Goal: Information Seeking & Learning: Learn about a topic

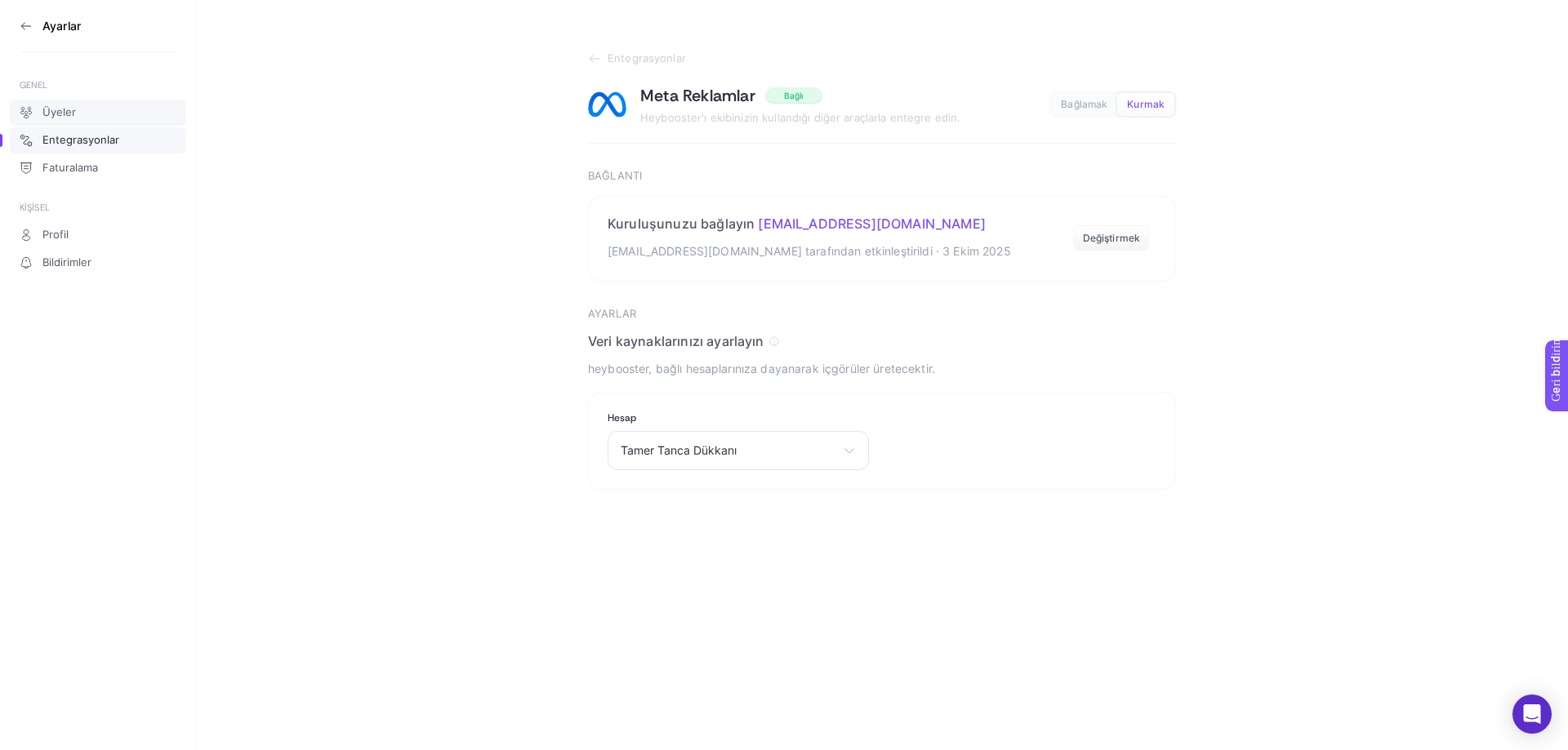
click at [61, 104] on link "Üyeler" at bounding box center [97, 112] width 176 height 26
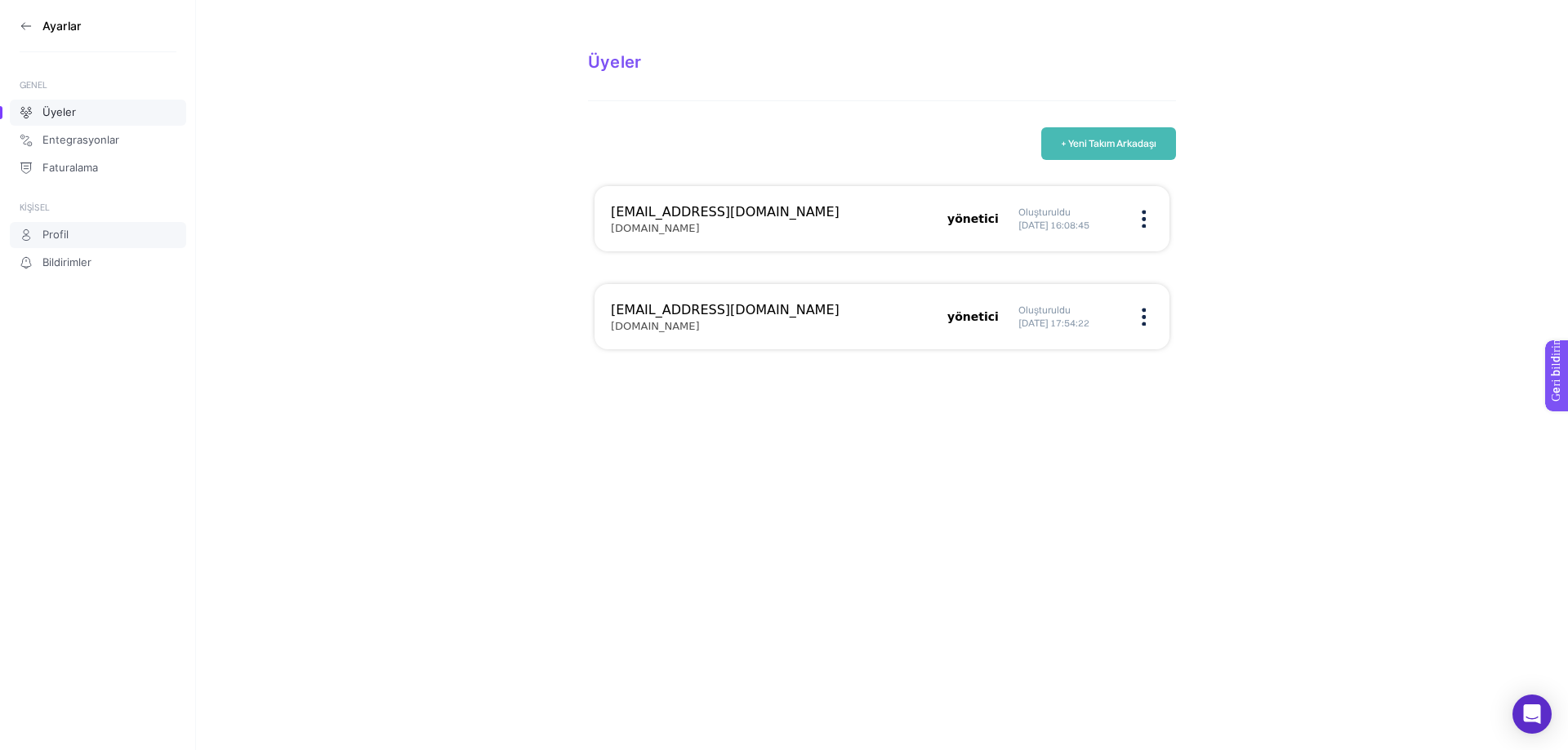
click at [78, 237] on link "Profil" at bounding box center [97, 234] width 176 height 26
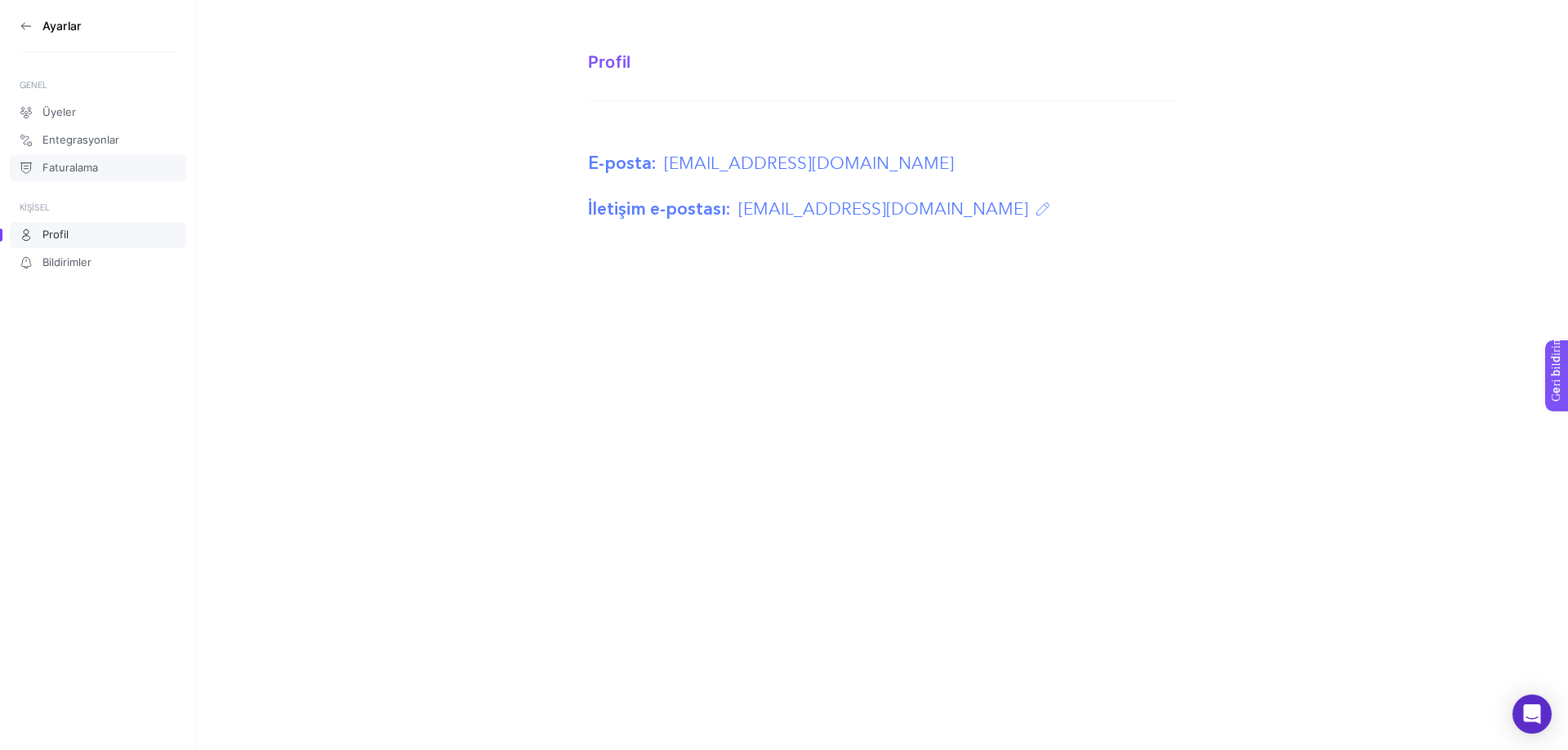
click at [68, 160] on link "Faturalama" at bounding box center [97, 168] width 176 height 26
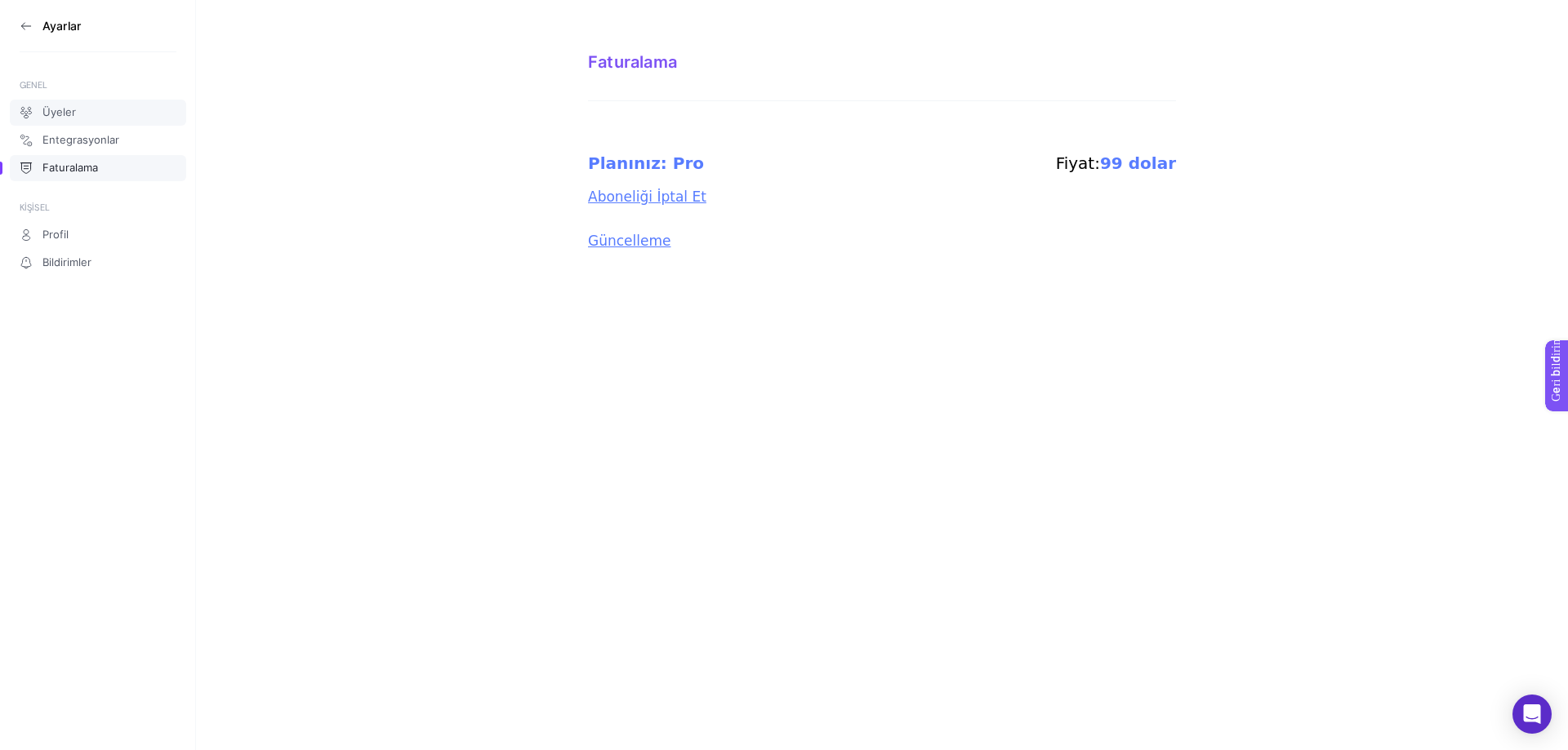
click at [68, 114] on font "Üyeler" at bounding box center [59, 112] width 34 height 13
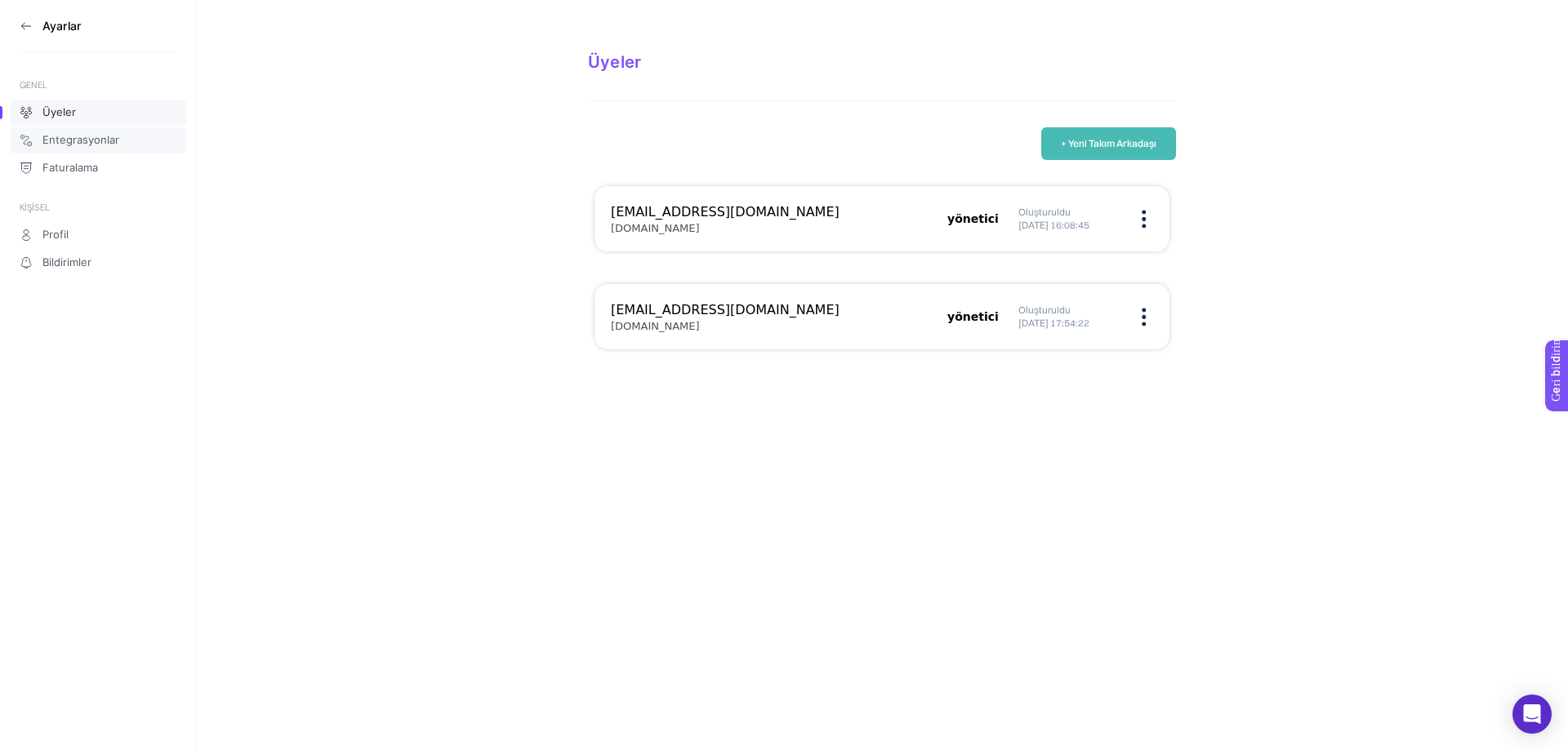
click at [58, 141] on font "Entegrasyonlar" at bounding box center [81, 140] width 77 height 13
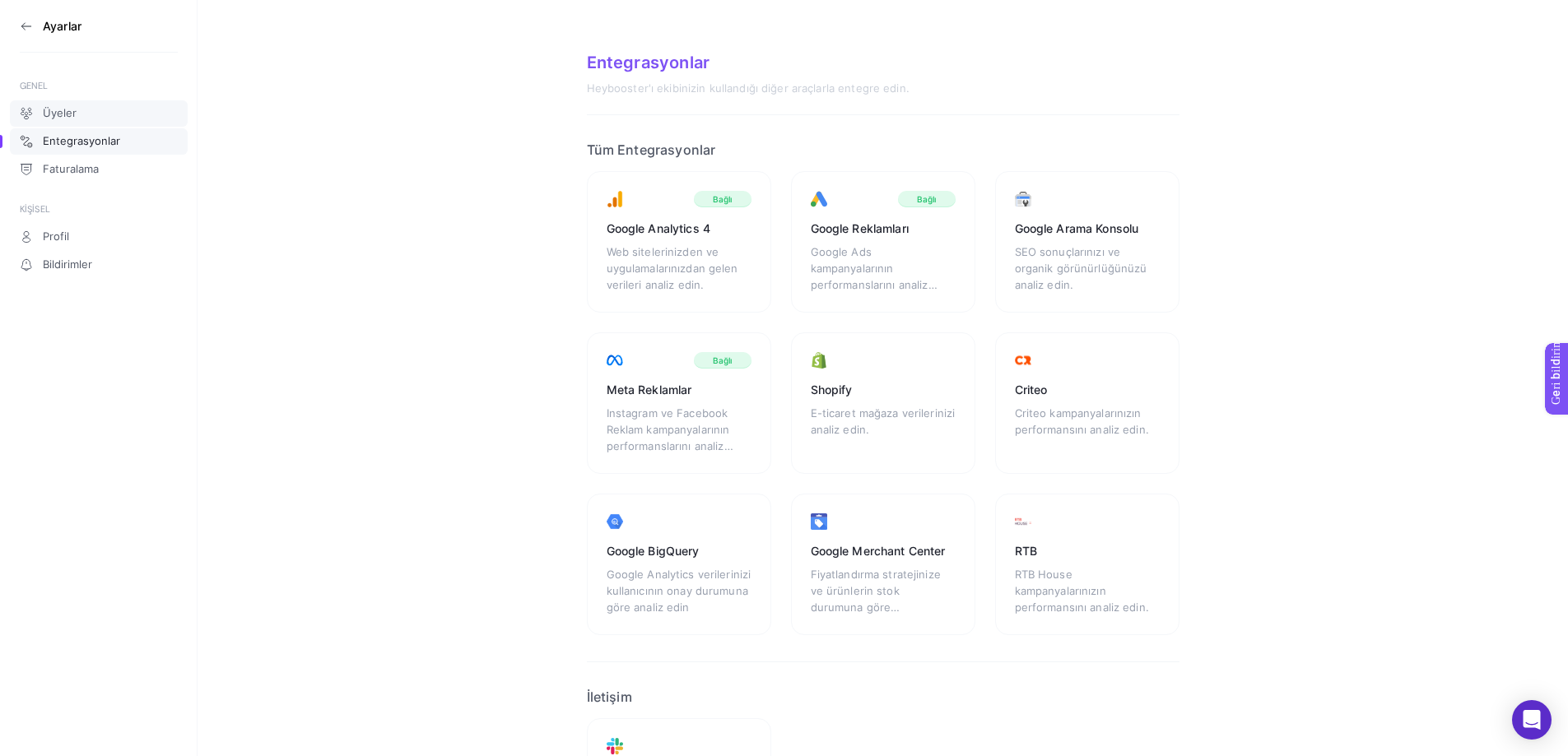
click at [59, 113] on font "Üyeler" at bounding box center [59, 113] width 34 height 14
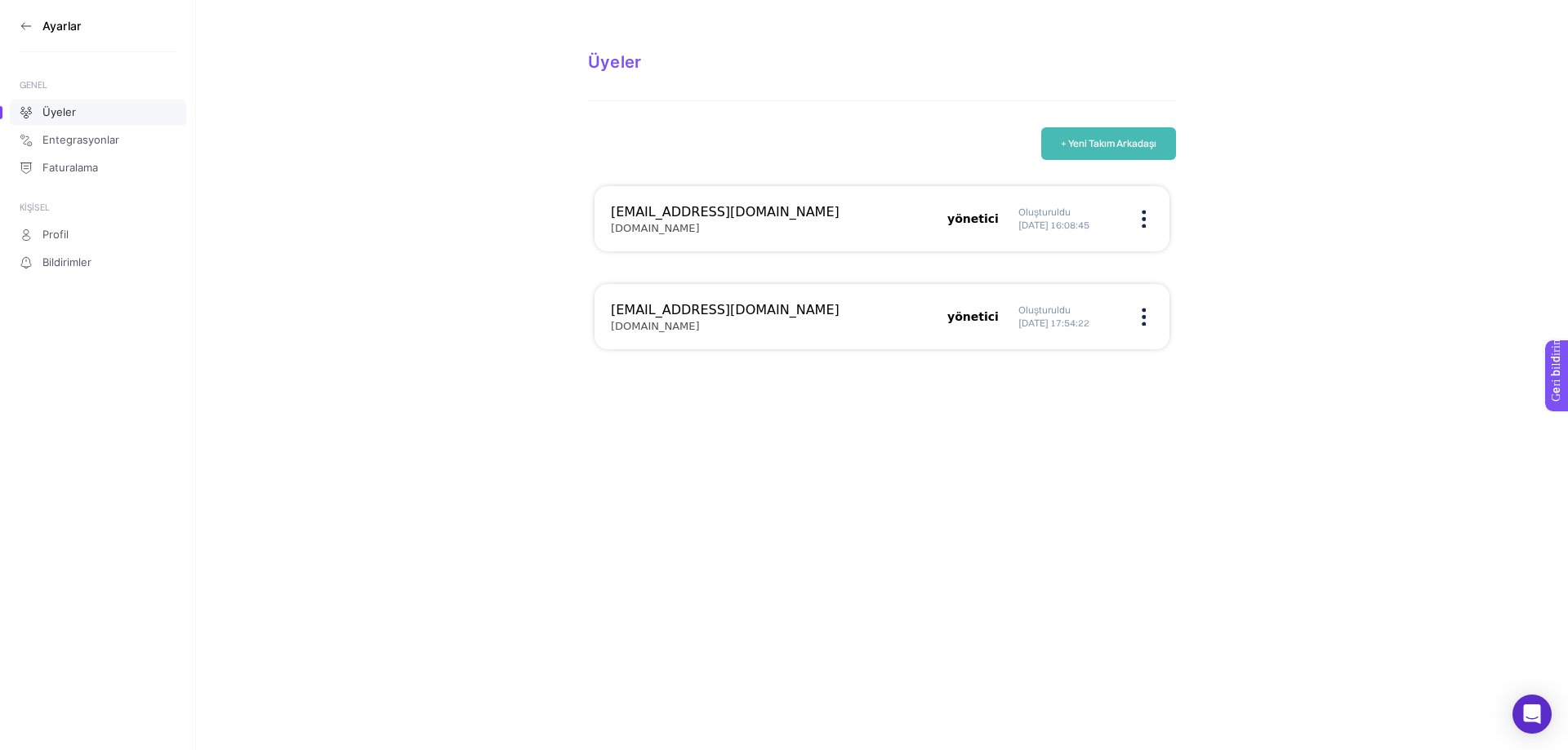
click at [16, 27] on aside "Ayarlar GENEL Üyeler Entegrasyonlar Faturalama KİŞİSEL Profil Bildirimler" at bounding box center [97, 375] width 196 height 750
click at [63, 146] on font "Entegrasyonlar" at bounding box center [81, 140] width 77 height 13
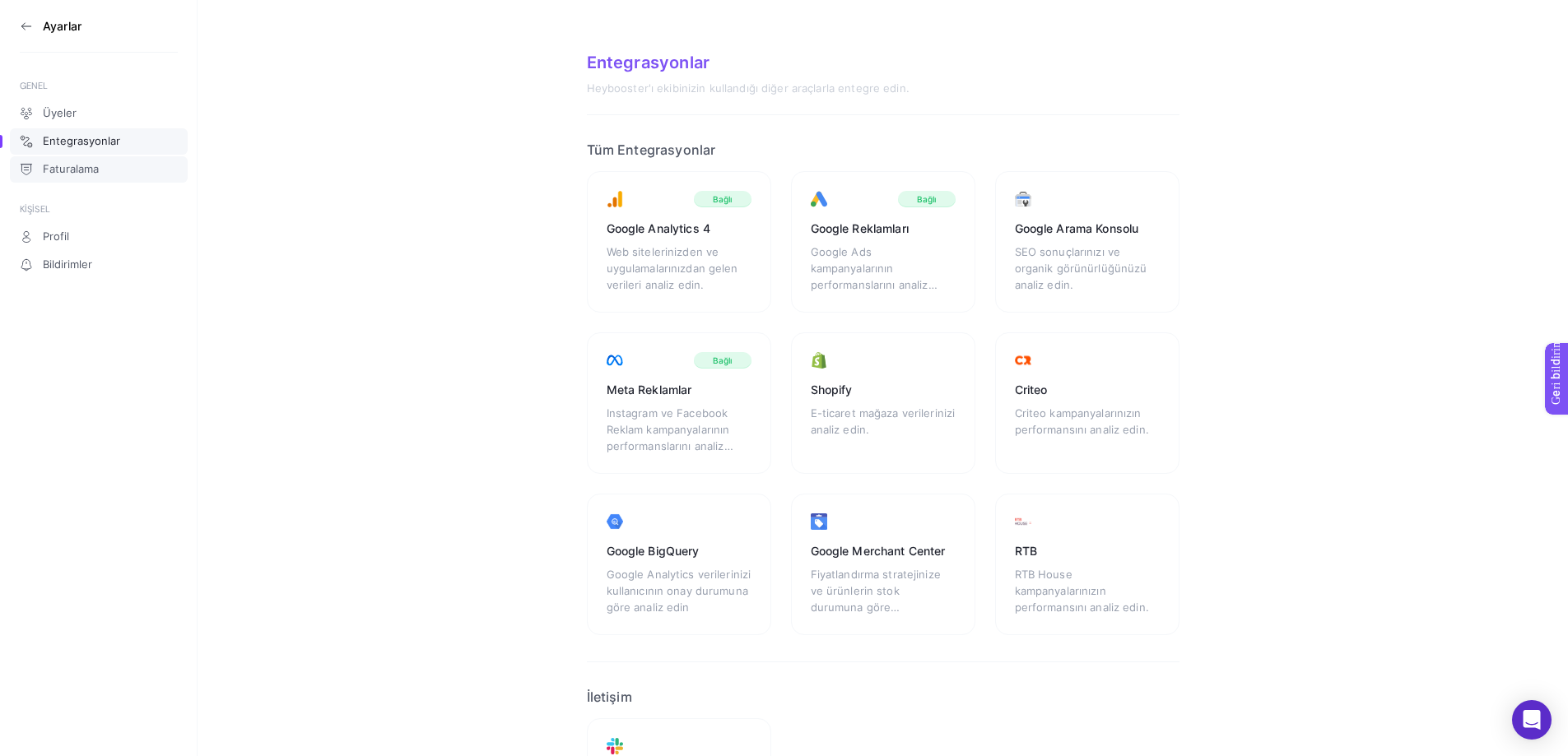
click at [61, 175] on font "Faturalama" at bounding box center [71, 169] width 56 height 14
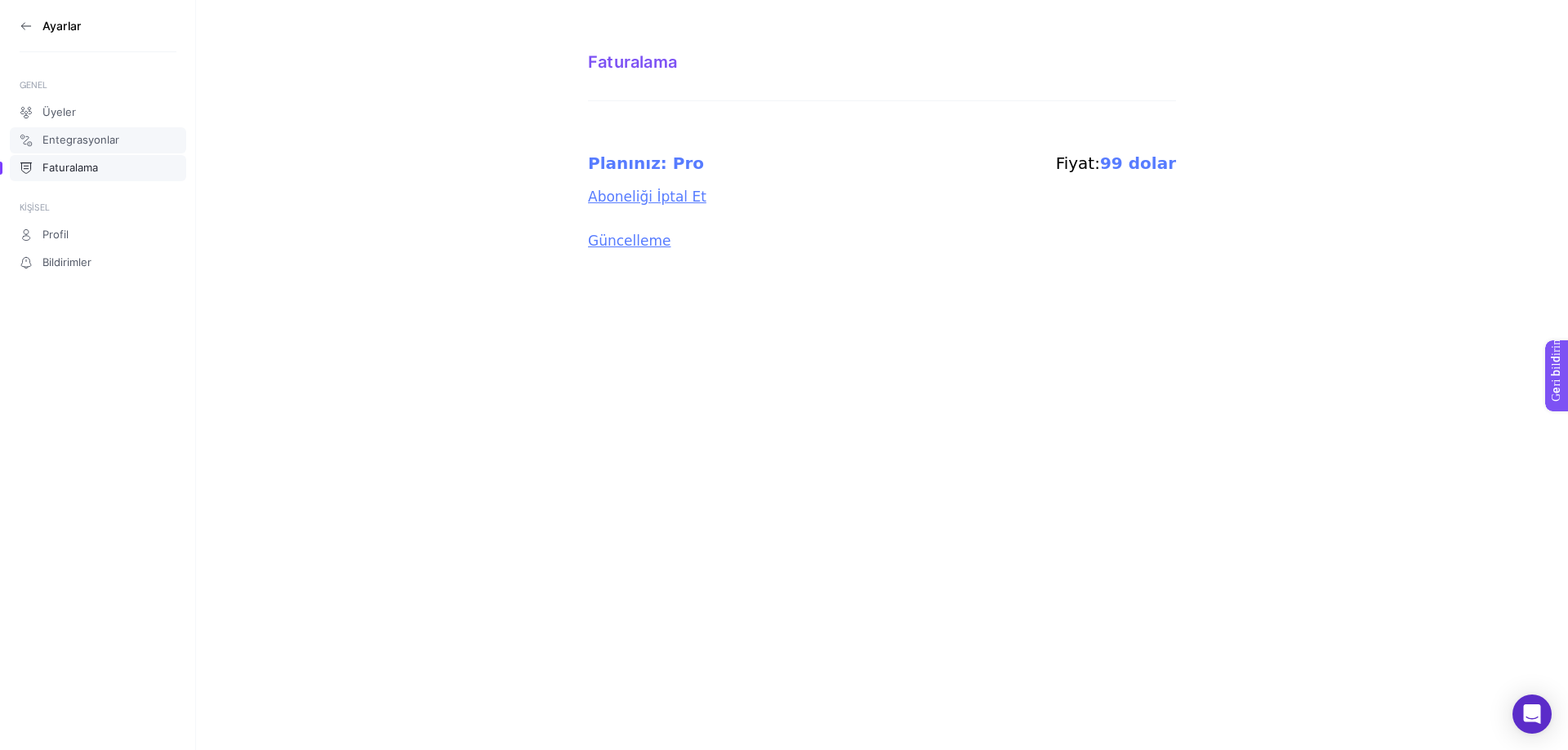
click at [67, 143] on font "Entegrasyonlar" at bounding box center [81, 140] width 77 height 13
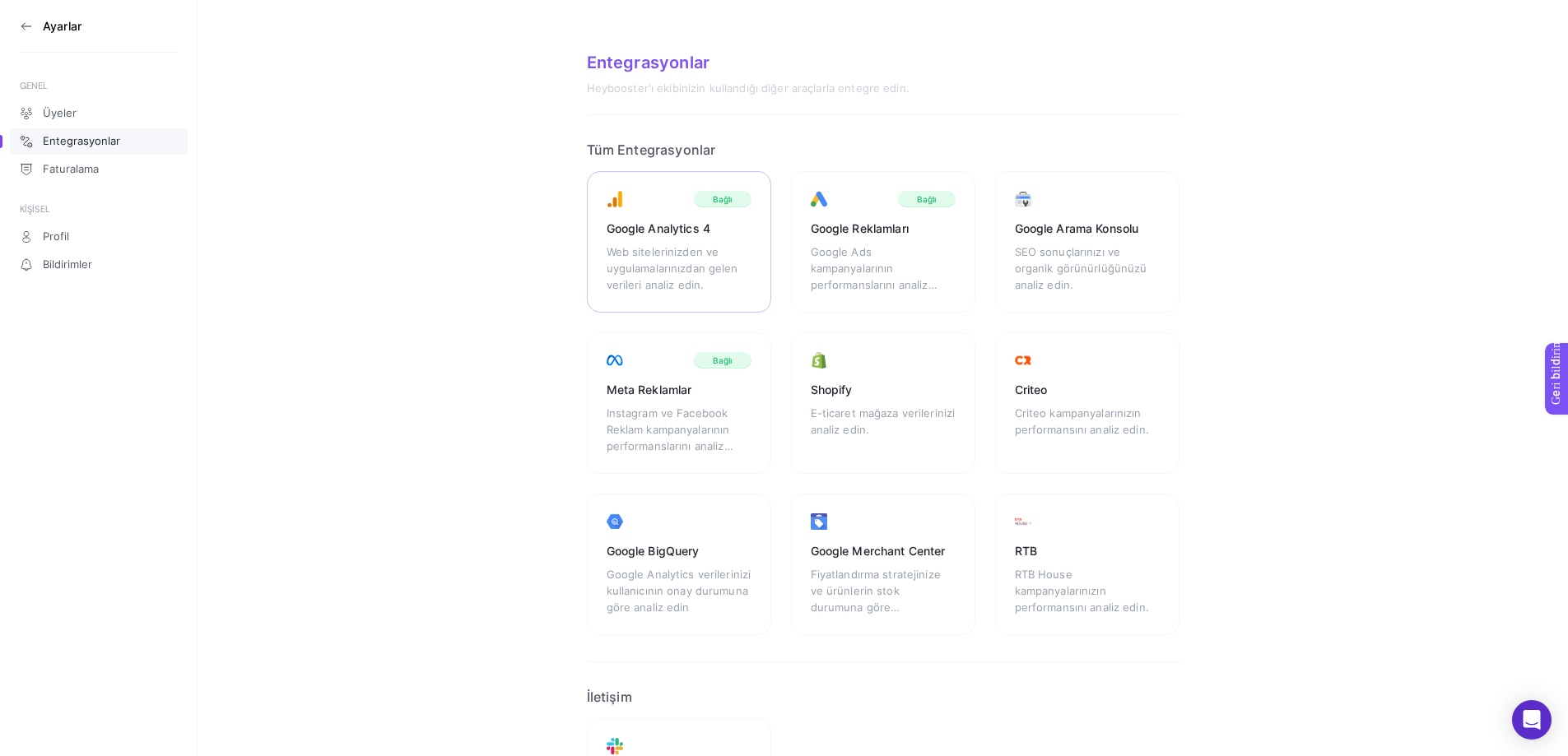
click at [663, 225] on font "Google Analytics 4" at bounding box center [659, 228] width 105 height 14
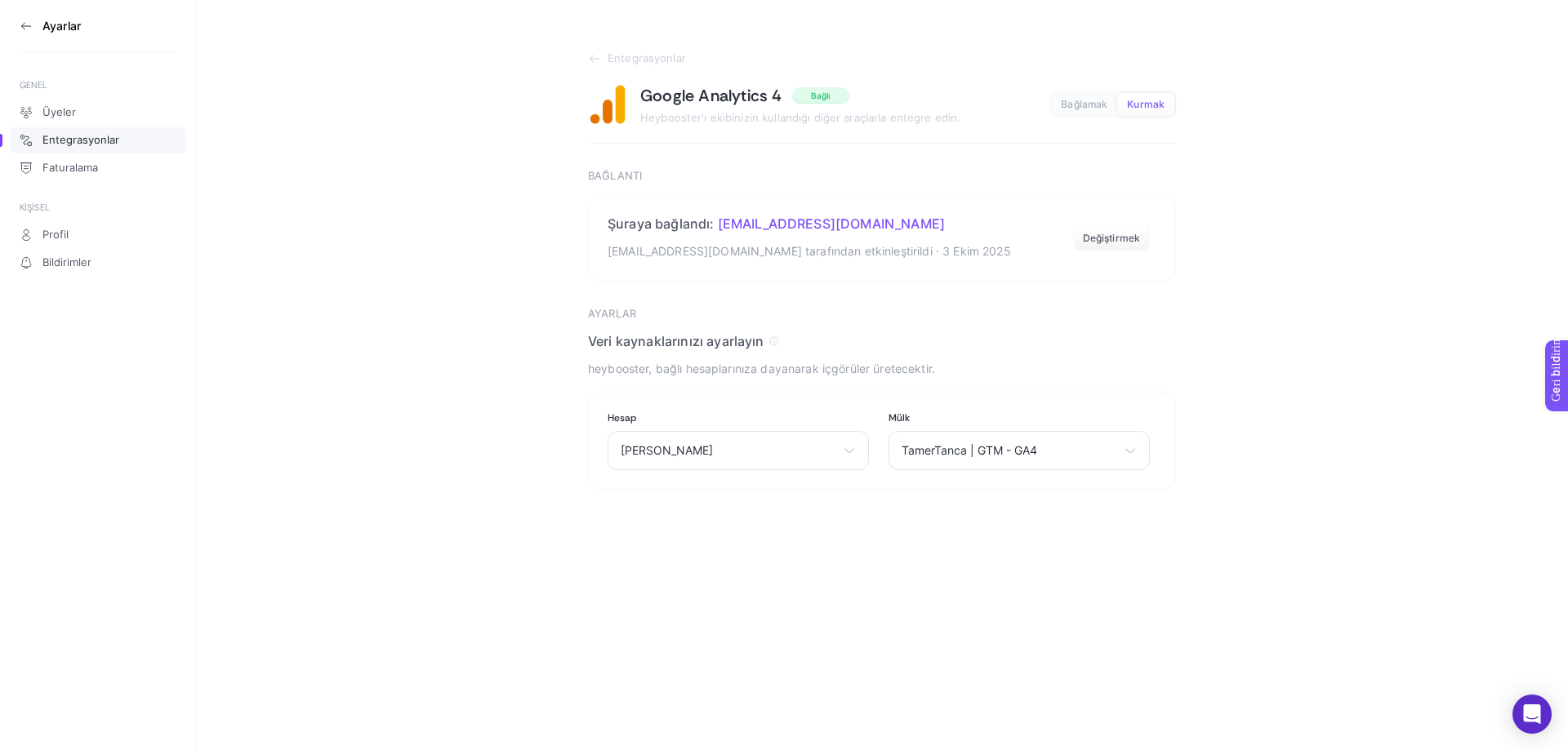
click at [65, 134] on font "Entegrasyonlar" at bounding box center [81, 140] width 77 height 13
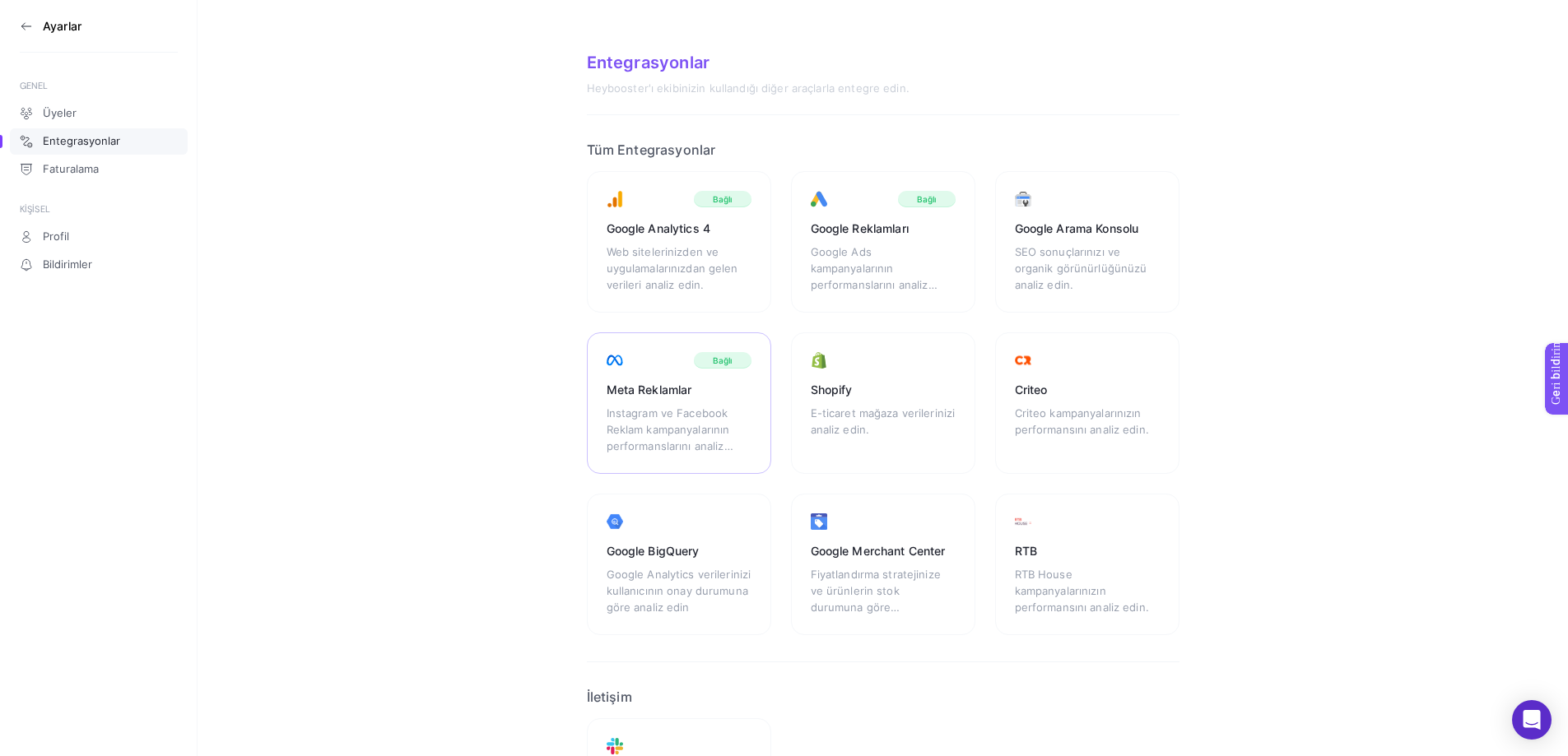
click at [654, 417] on font "Instagram ve Facebook Reklam kampanyalarının performanslarını analiz edin." at bounding box center [669, 437] width 126 height 62
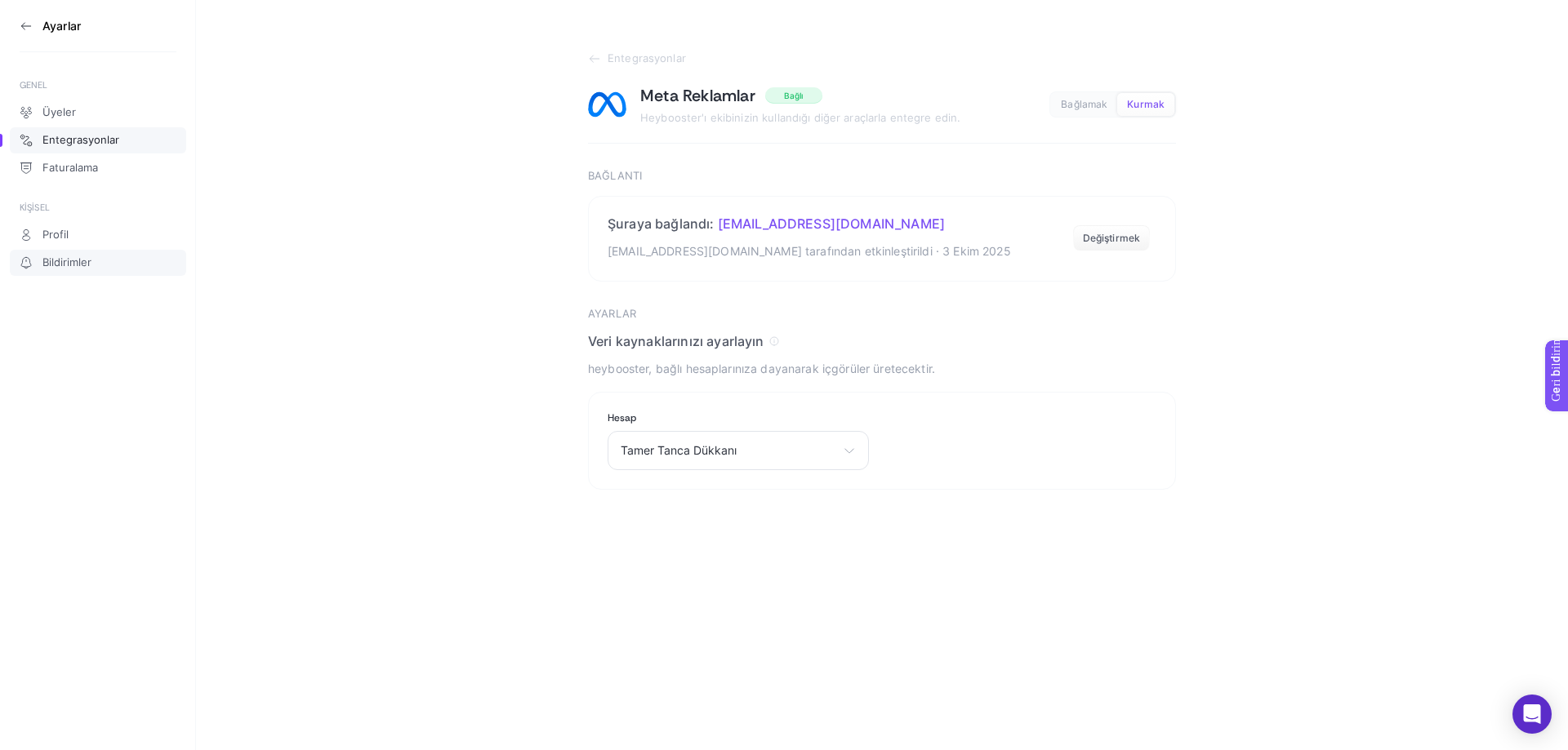
click at [91, 263] on font "Bildirimler" at bounding box center [67, 262] width 49 height 13
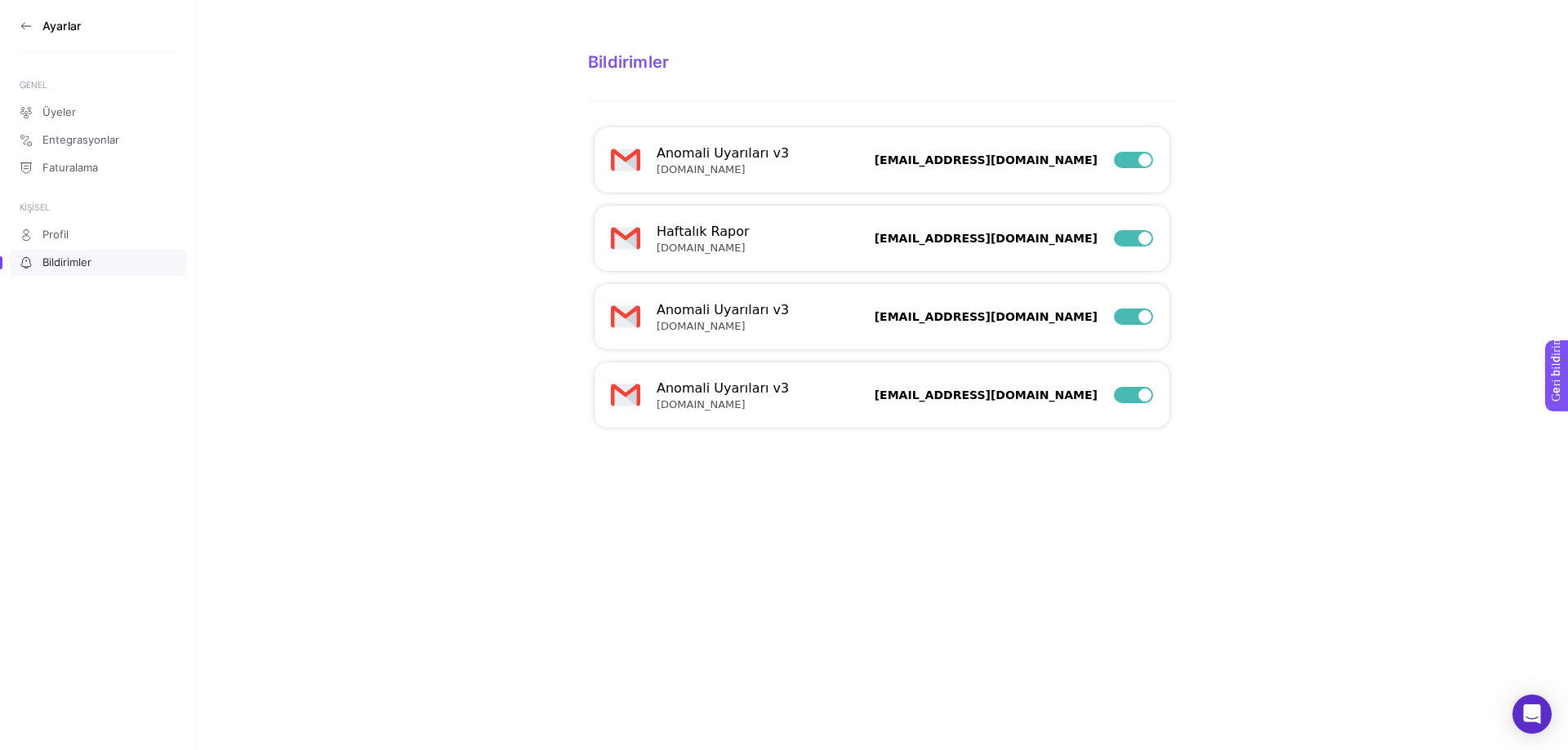
click at [657, 454] on html "Ayarlar GENEL Üyeler Entegrasyonlar Faturalama KİŞİSEL Profil Bildirimler Bildi…" at bounding box center [784, 227] width 1568 height 454
click at [643, 454] on html "Ayarlar GENEL Üyeler Entegrasyonlar Faturalama KİŞİSEL Profil Bildirimler Bildi…" at bounding box center [784, 227] width 1568 height 454
click at [500, 315] on section "Bildirimler Anomali Uyarıları v3 [DOMAIN_NAME] [EMAIL_ADDRESS][DOMAIN_NAME] Haf…" at bounding box center [881, 227] width 1372 height 454
click at [71, 227] on link "Profil" at bounding box center [97, 234] width 176 height 26
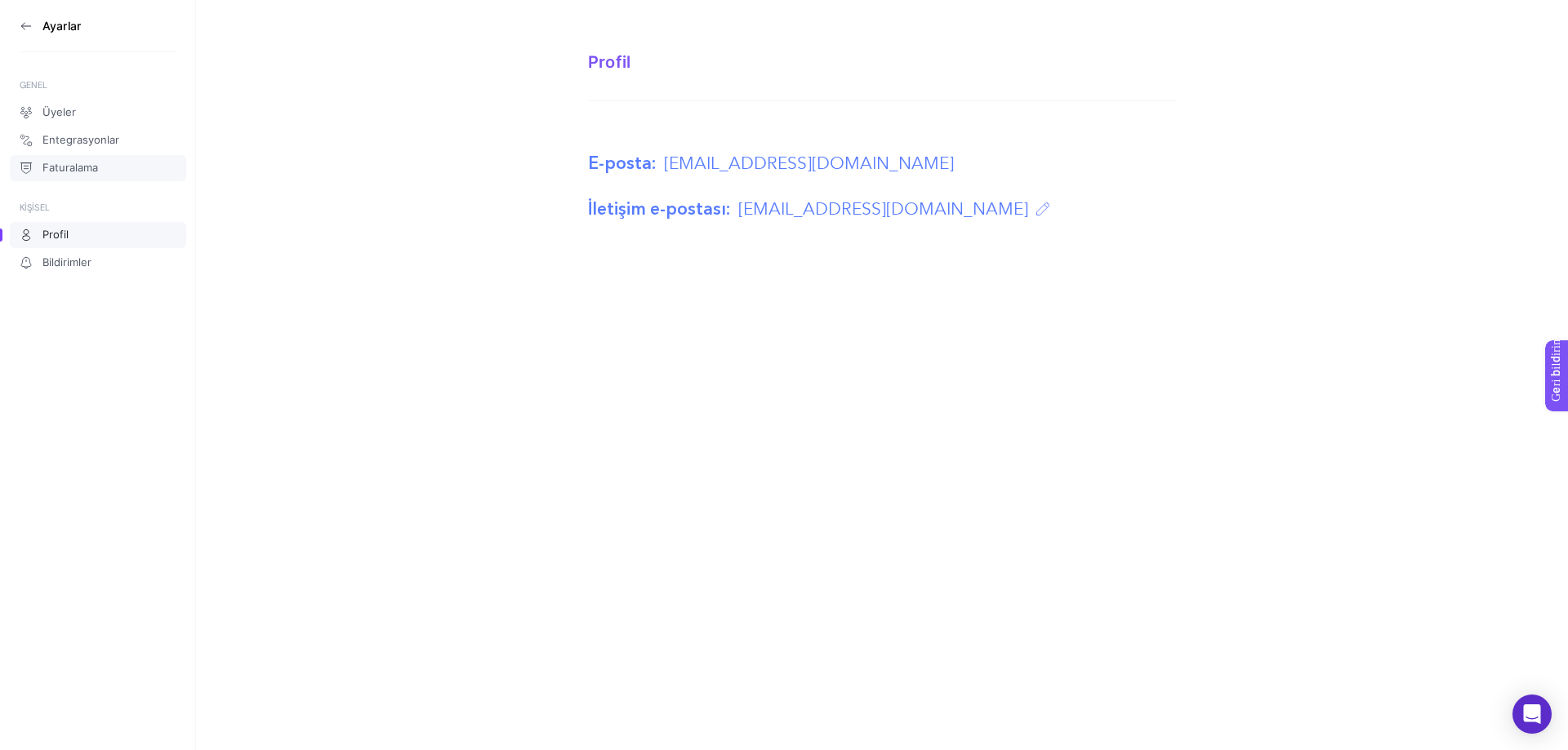
click at [97, 167] on font "Faturalama" at bounding box center [70, 168] width 56 height 13
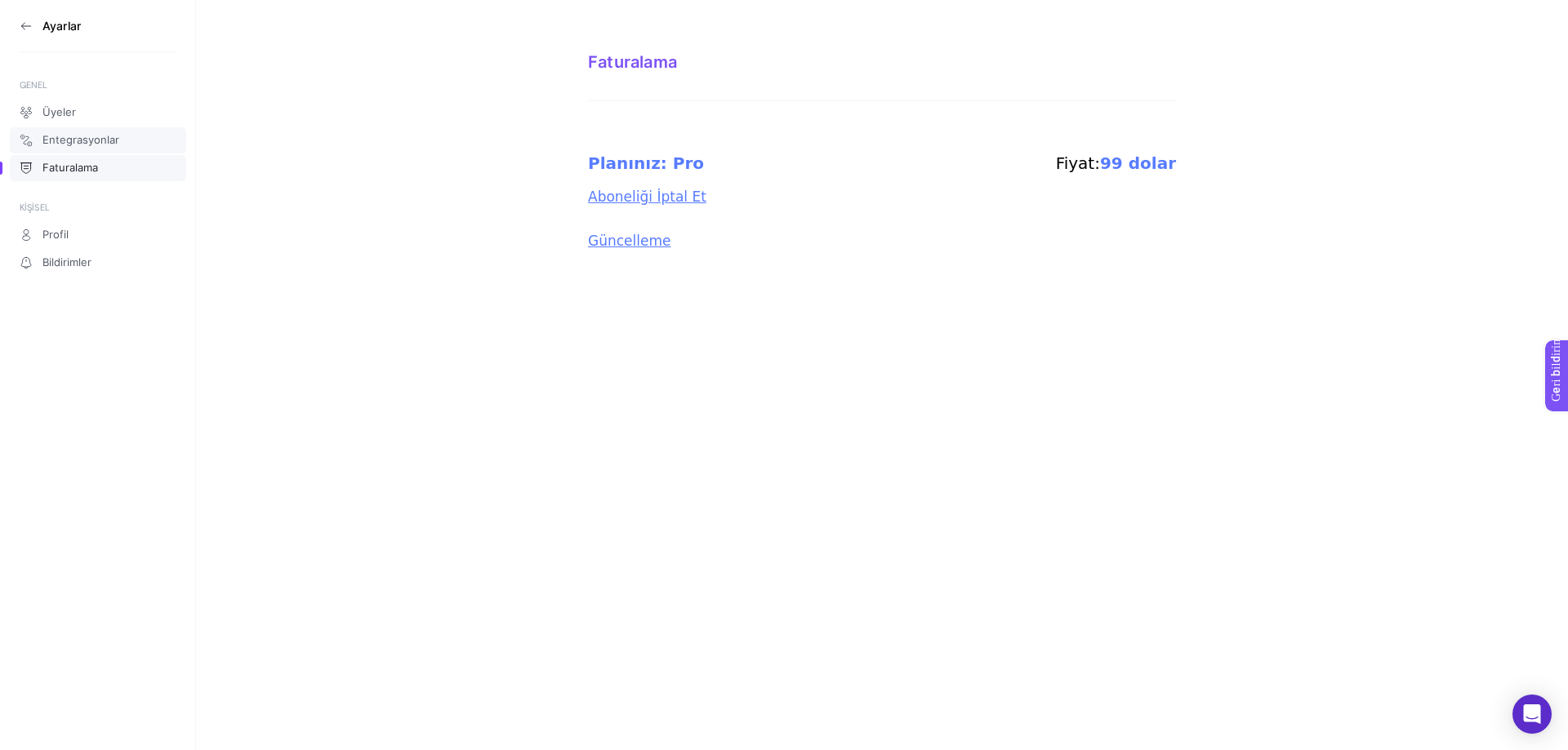
click at [62, 145] on font "Entegrasyonlar" at bounding box center [81, 140] width 77 height 13
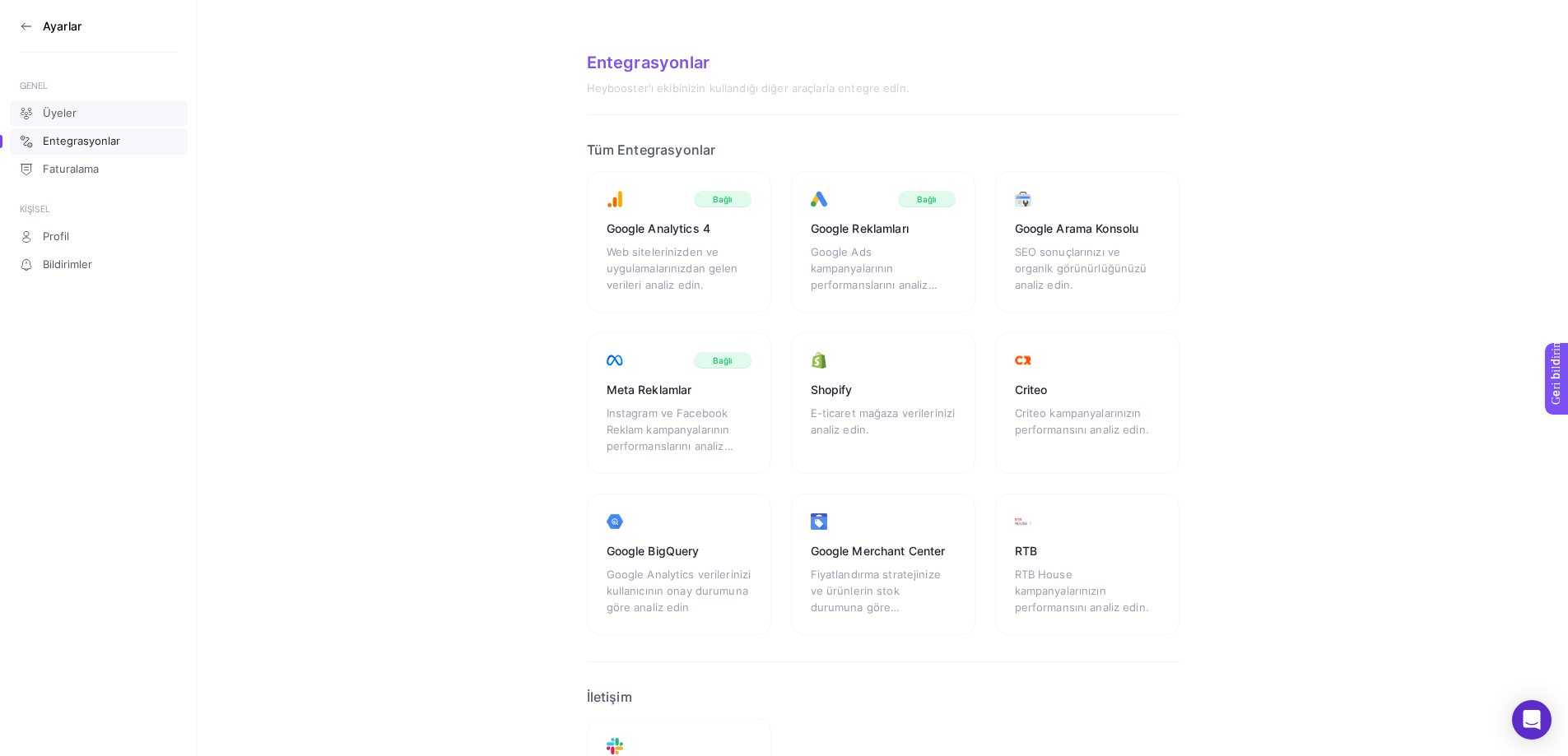
click at [52, 109] on font "Üyeler" at bounding box center [59, 113] width 34 height 14
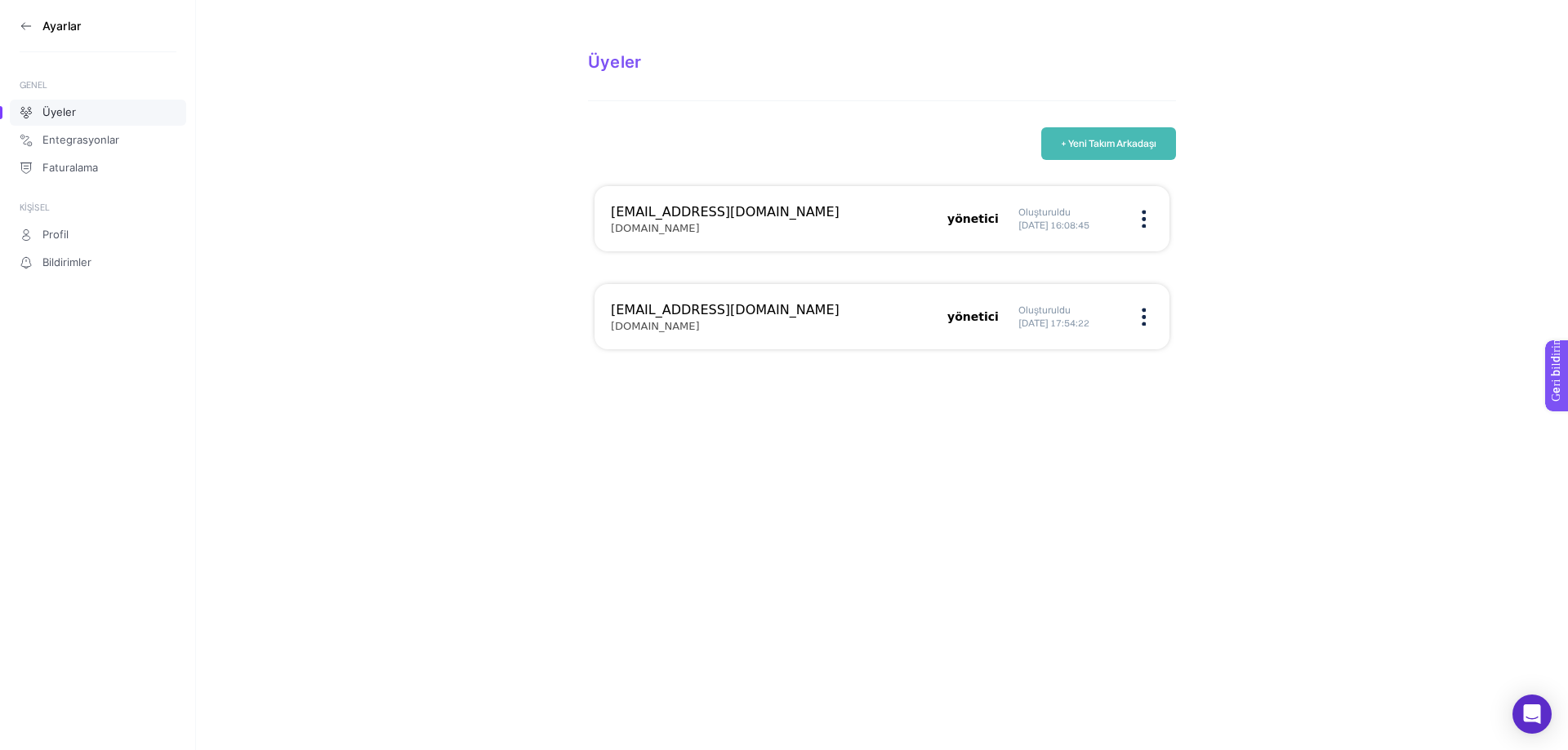
click at [39, 80] on font "GENEL" at bounding box center [34, 85] width 29 height 12
click at [28, 26] on icon at bounding box center [25, 26] width 9 height 0
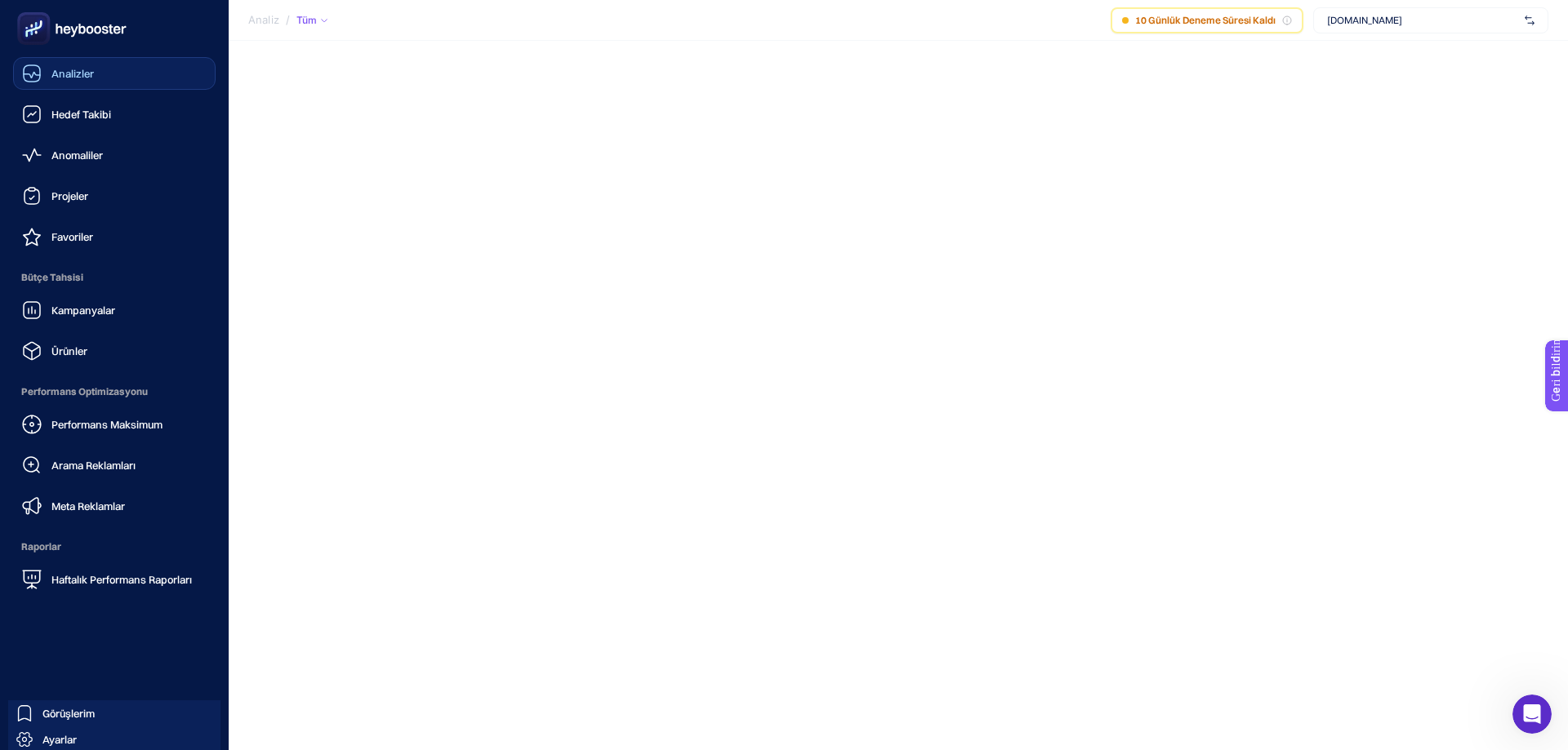
click at [80, 75] on font "Analizler" at bounding box center [72, 73] width 42 height 13
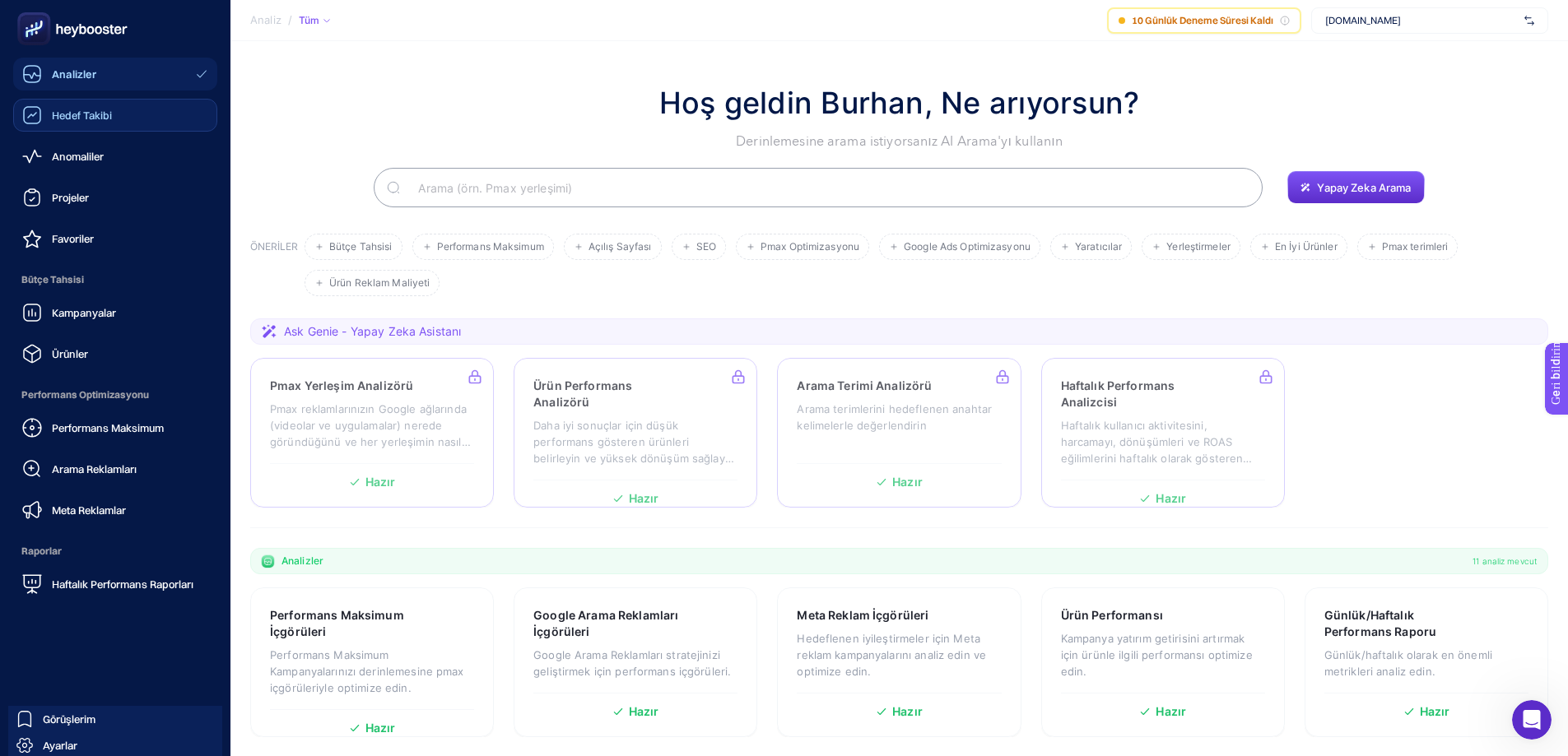
click at [73, 107] on div "Hedef Takibi" at bounding box center [67, 115] width 89 height 19
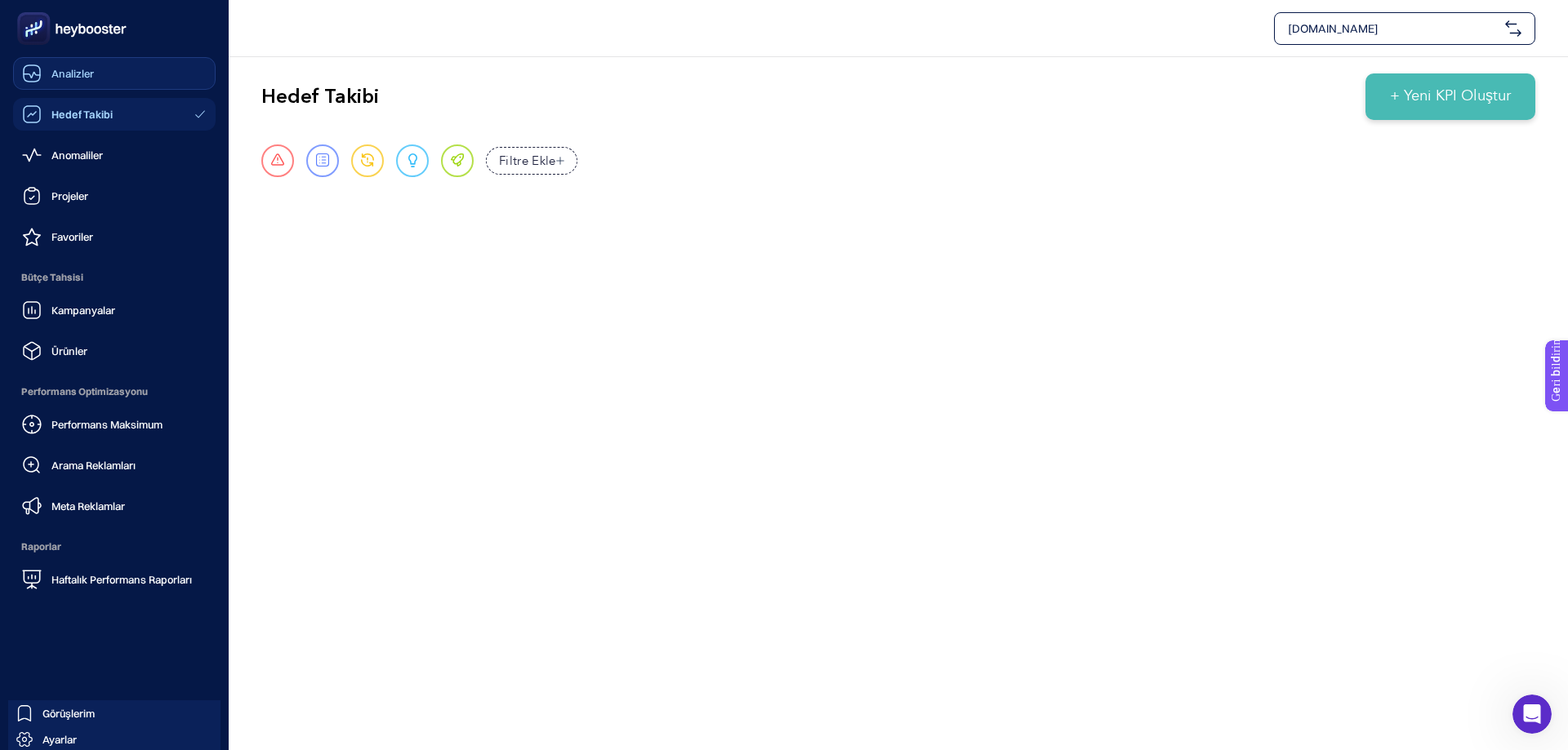
click at [67, 75] on font "Analizler" at bounding box center [72, 73] width 42 height 13
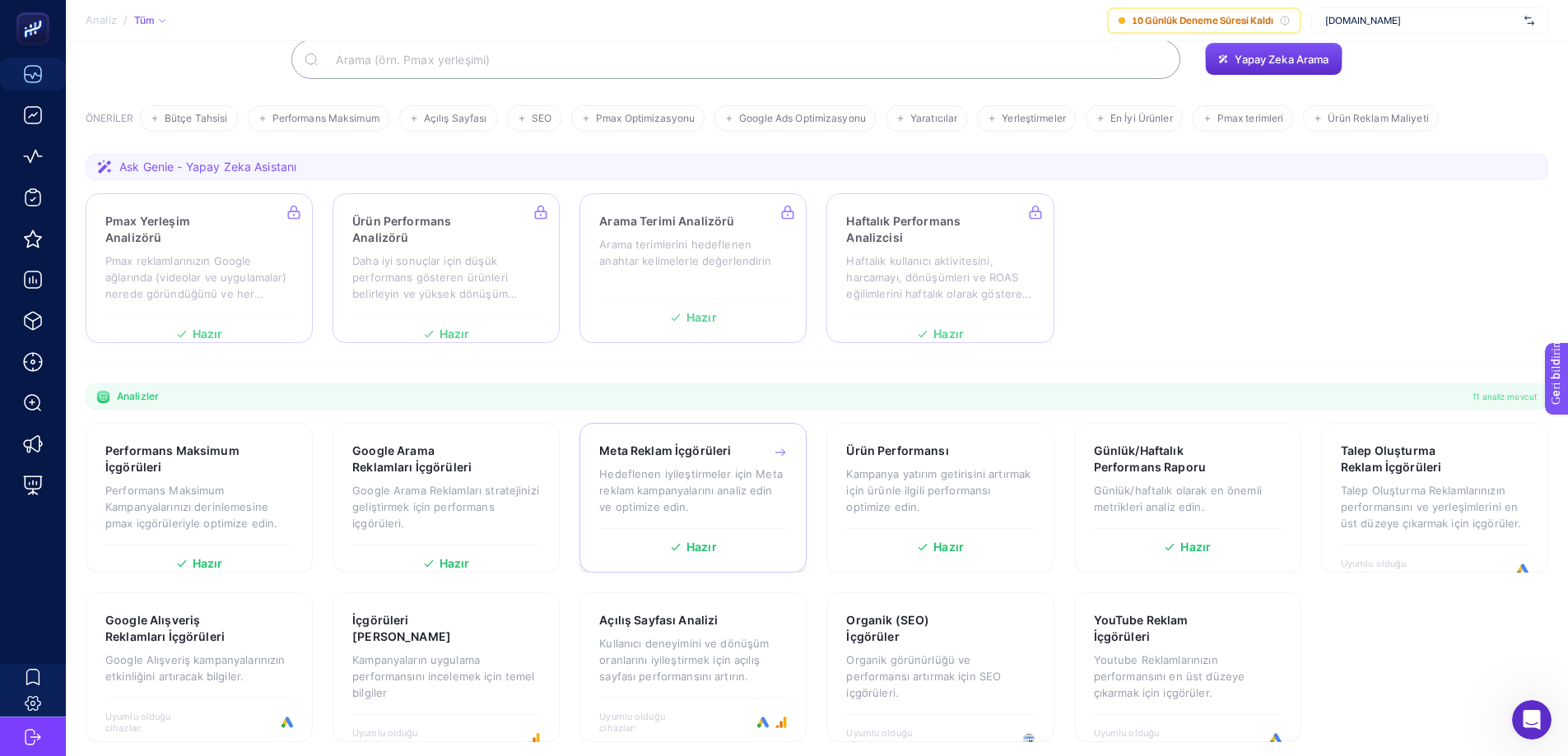
scroll to position [134, 0]
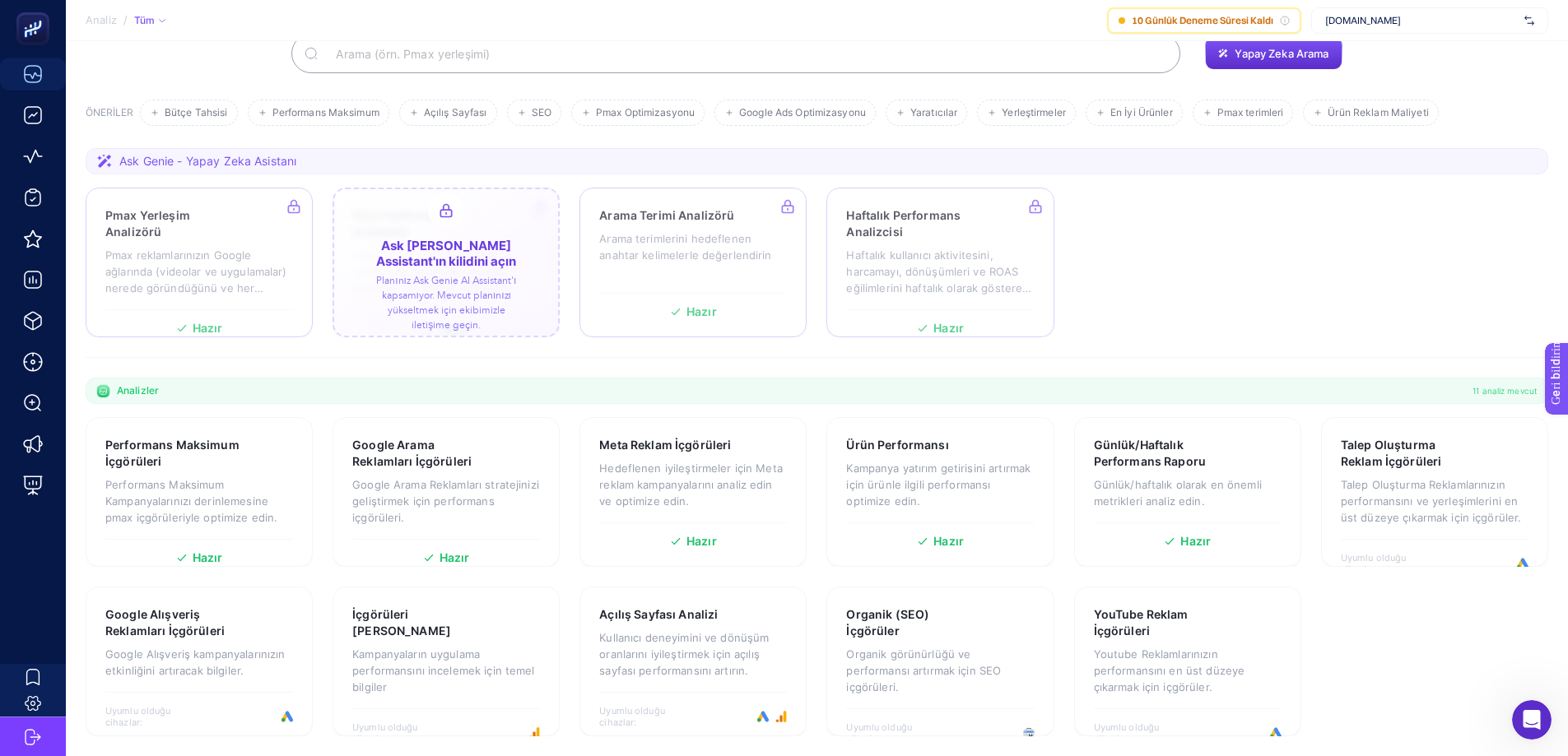
click at [427, 245] on div at bounding box center [446, 262] width 227 height 150
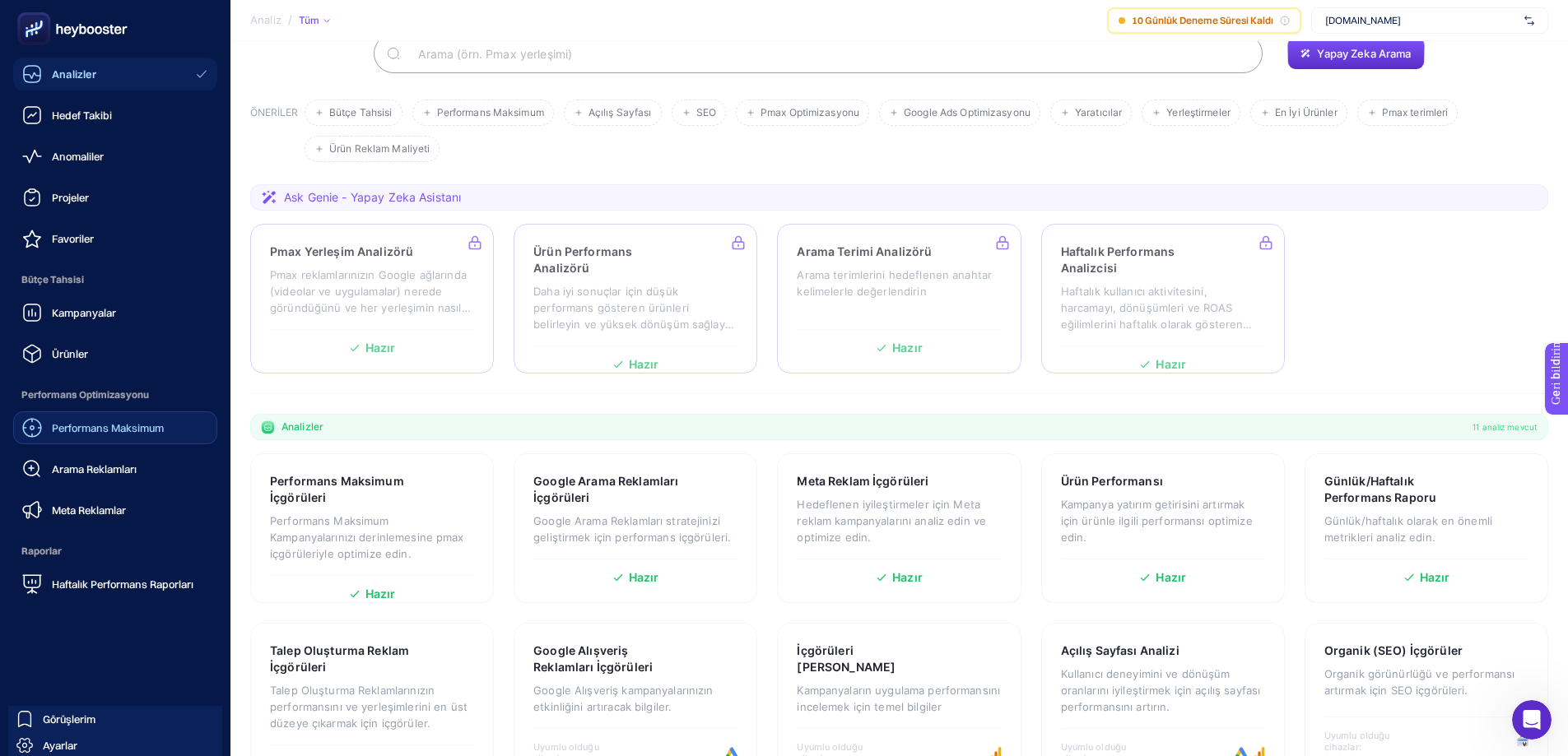
click at [110, 433] on font "Performans Maksimum" at bounding box center [107, 429] width 112 height 14
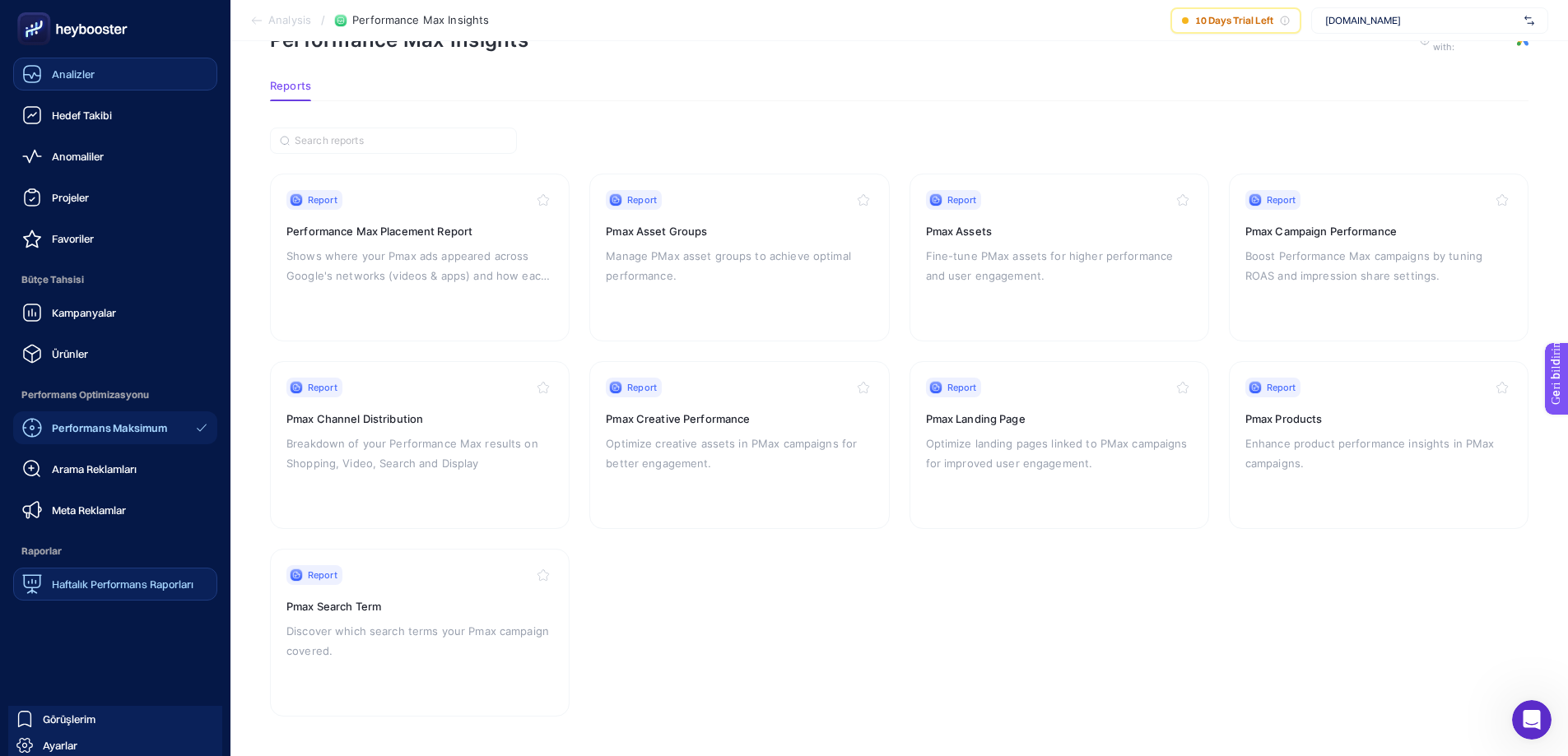
scroll to position [66, 0]
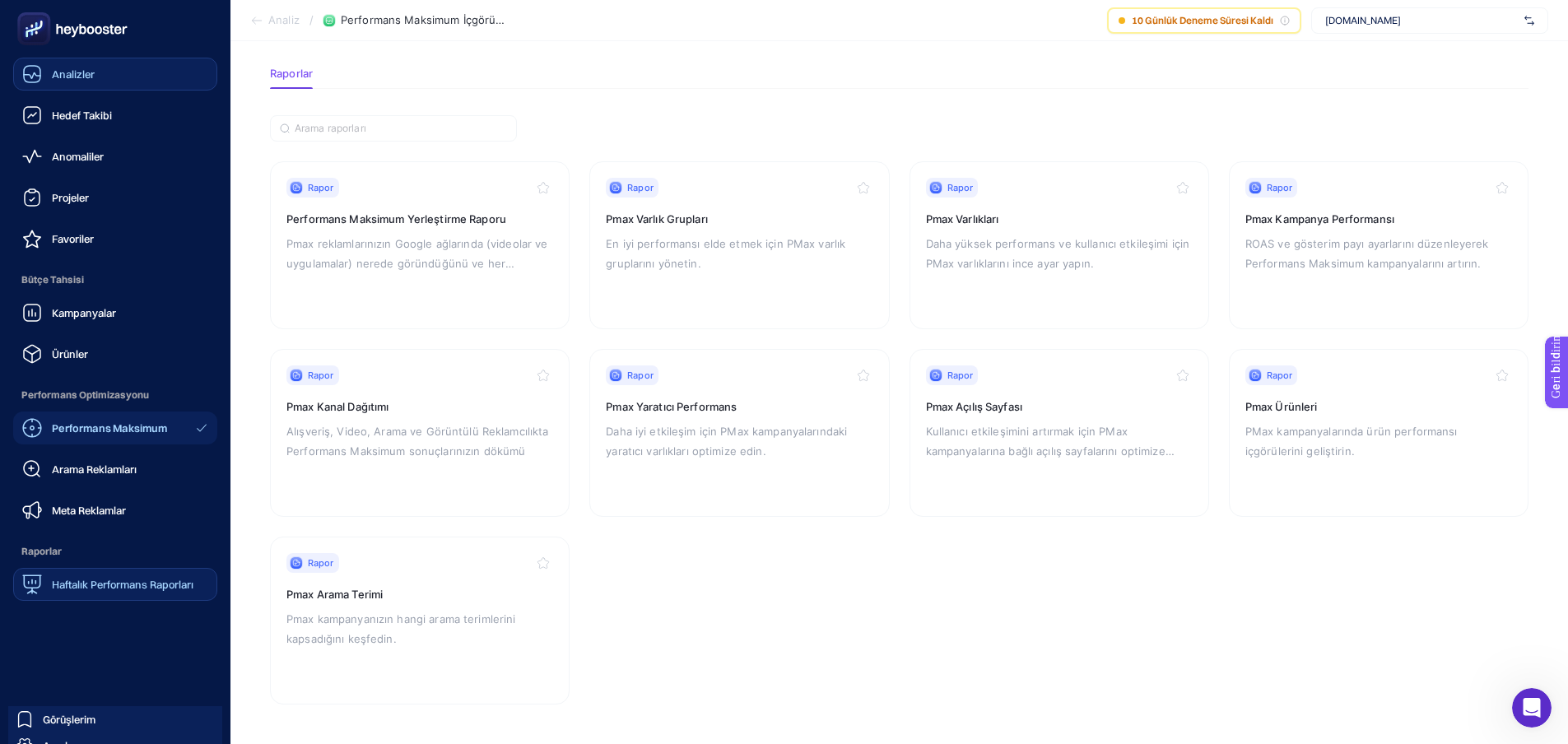
click at [120, 585] on font "Haftalık Performans Raporları" at bounding box center [122, 585] width 142 height 14
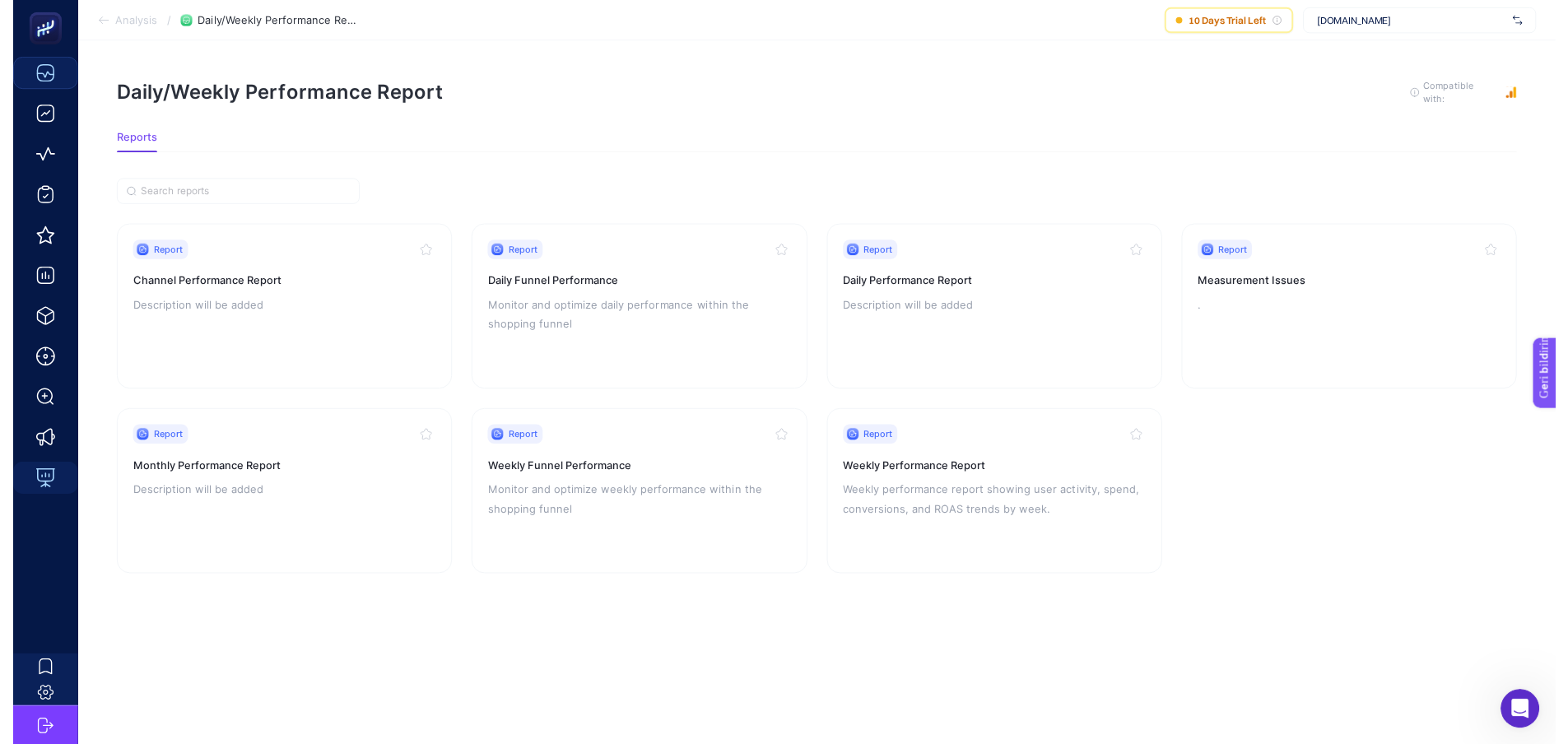
scroll to position [13, 0]
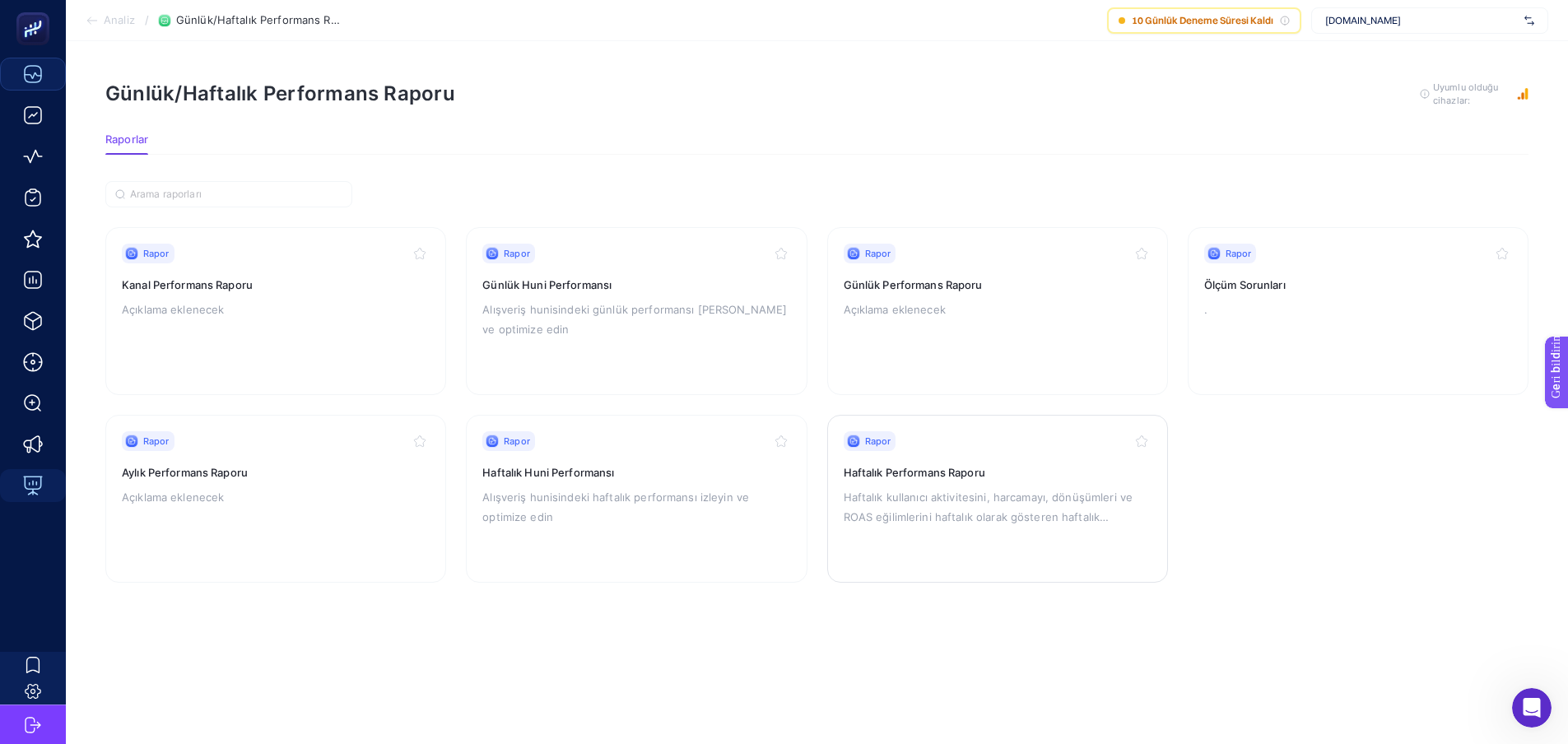
click at [899, 434] on div "Rapor" at bounding box center [997, 441] width 308 height 19
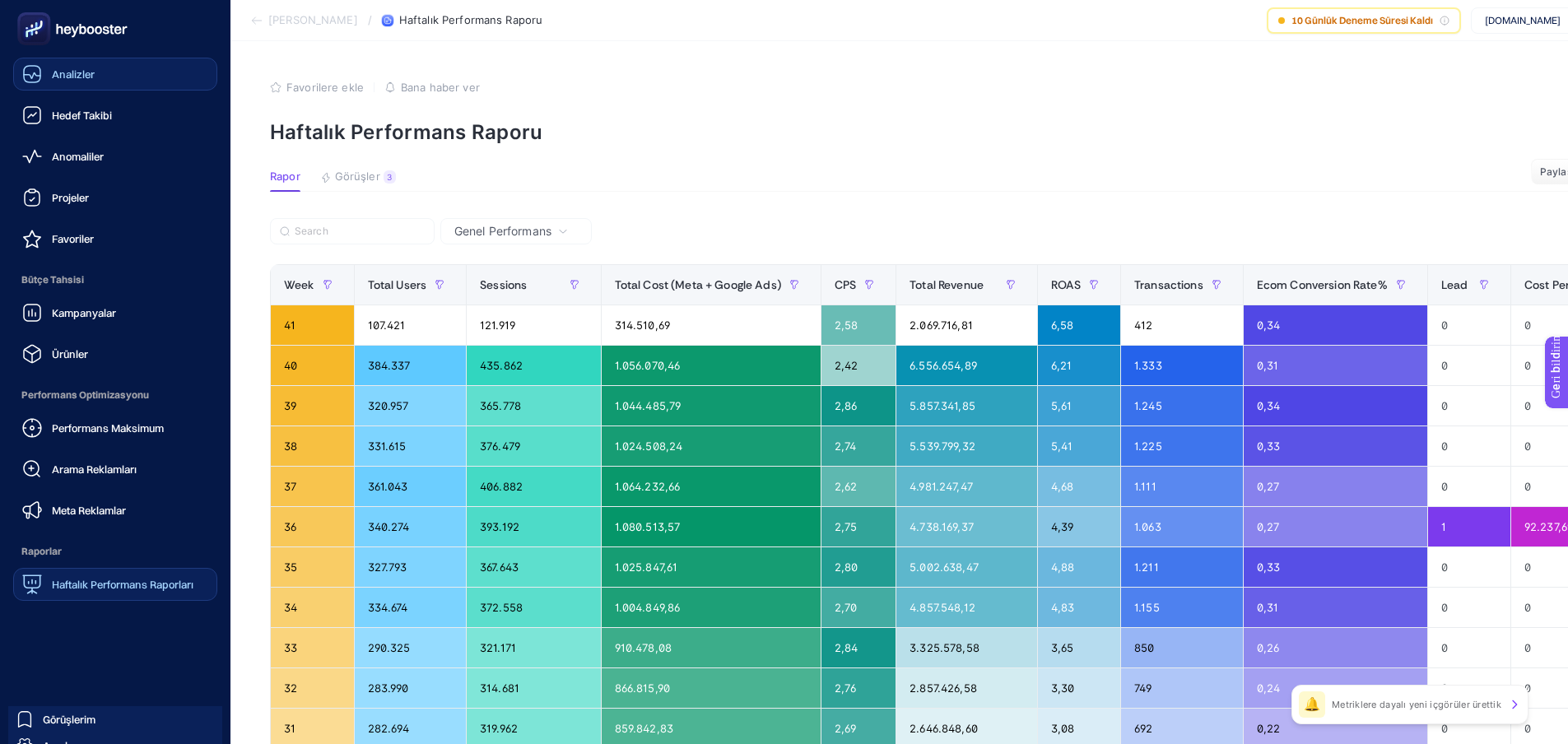
click at [60, 584] on font "Haftalık Performans Raporları" at bounding box center [122, 585] width 142 height 14
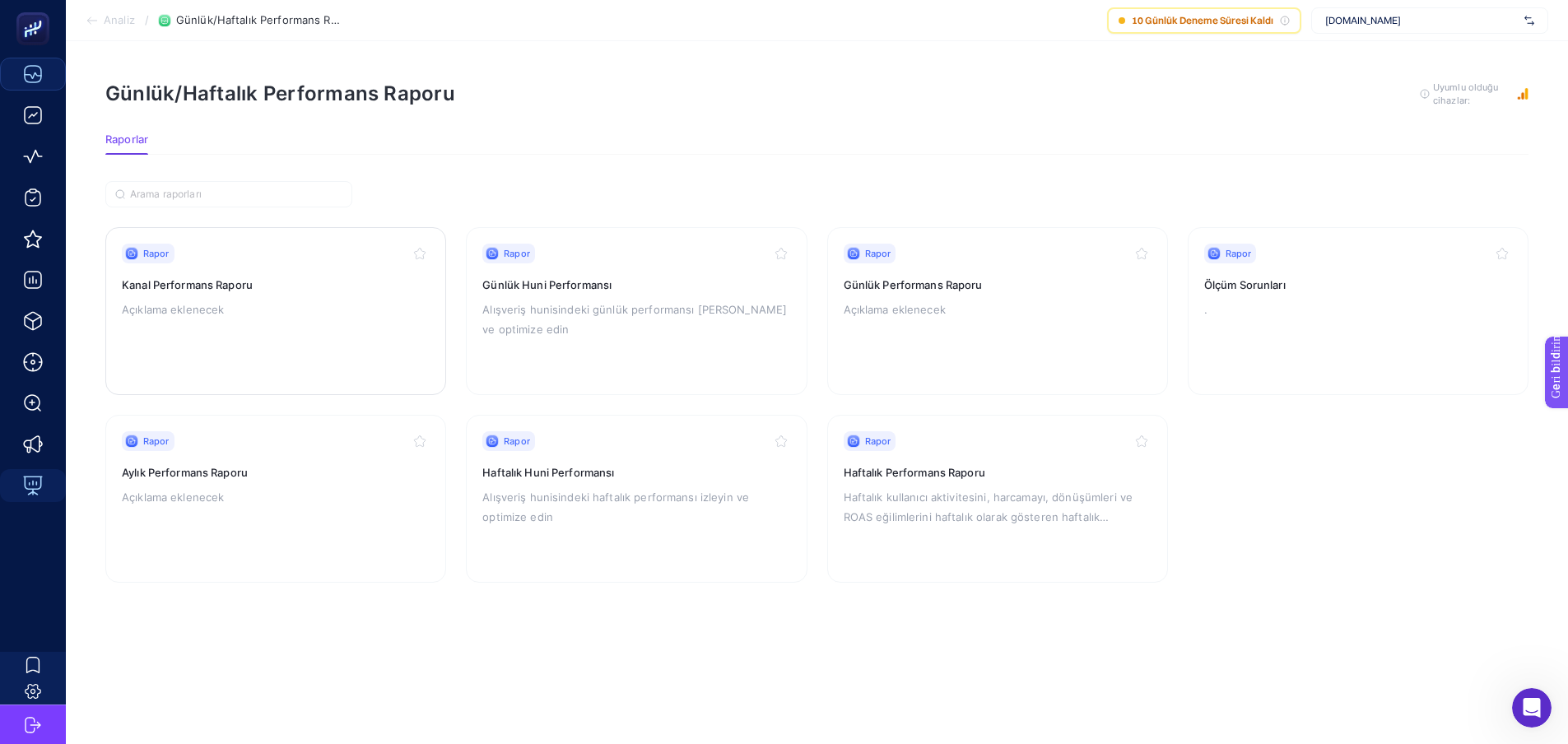
click at [162, 254] on font "Rapor" at bounding box center [155, 254] width 26 height 12
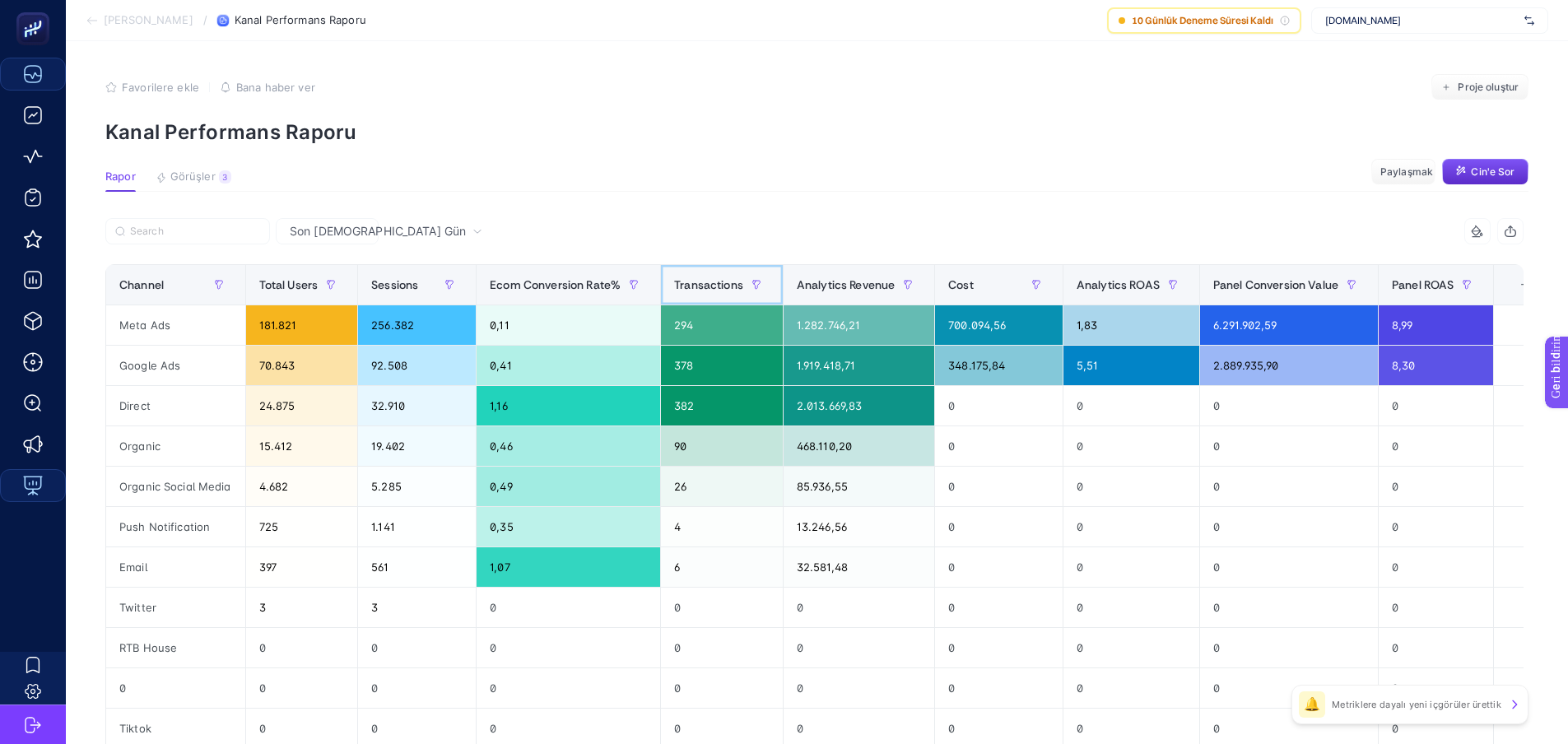
drag, startPoint x: 664, startPoint y: 285, endPoint x: 733, endPoint y: 285, distance: 69.0
click at [733, 285] on th "Transactions" at bounding box center [722, 286] width 122 height 41
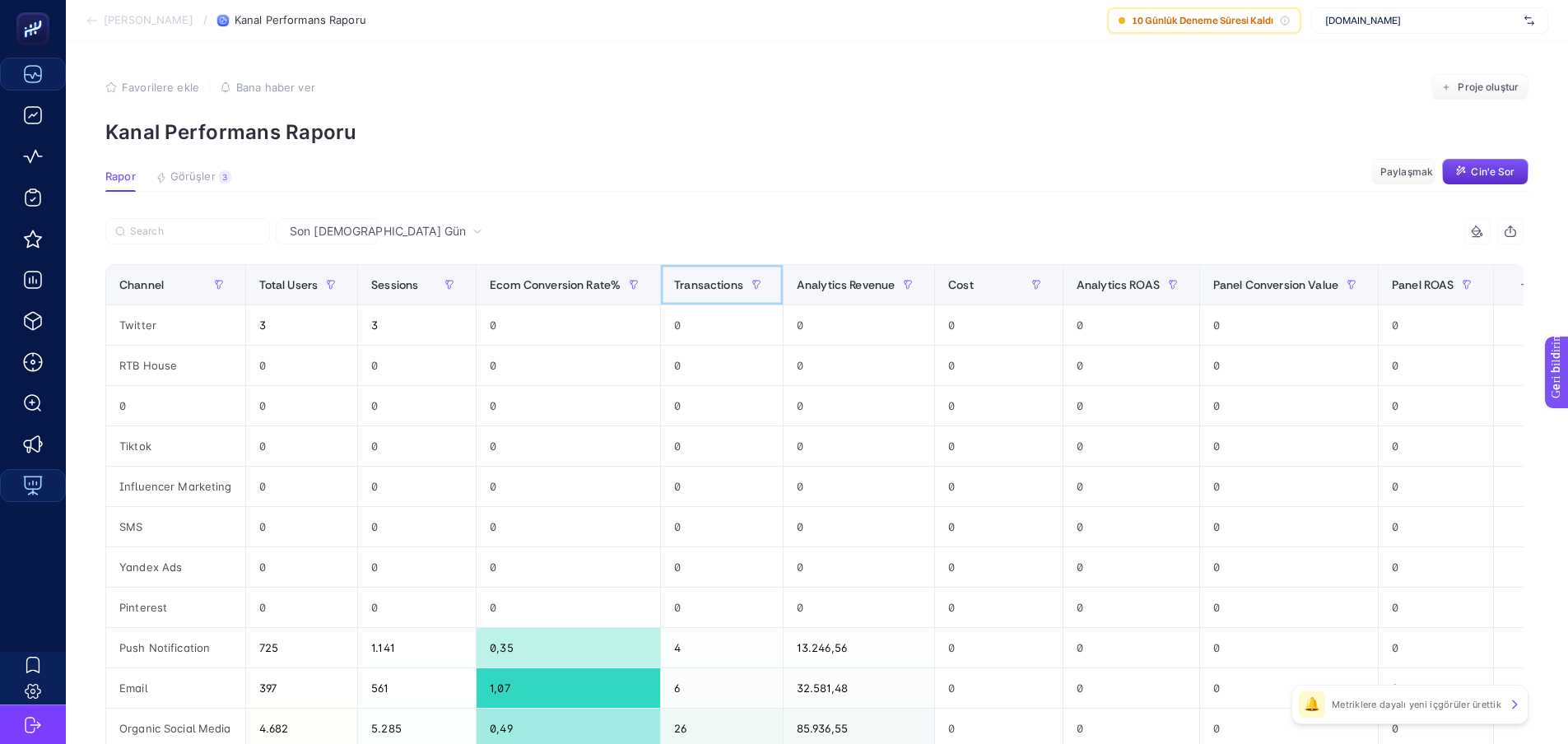
click at [665, 279] on th "Transactions" at bounding box center [722, 286] width 122 height 41
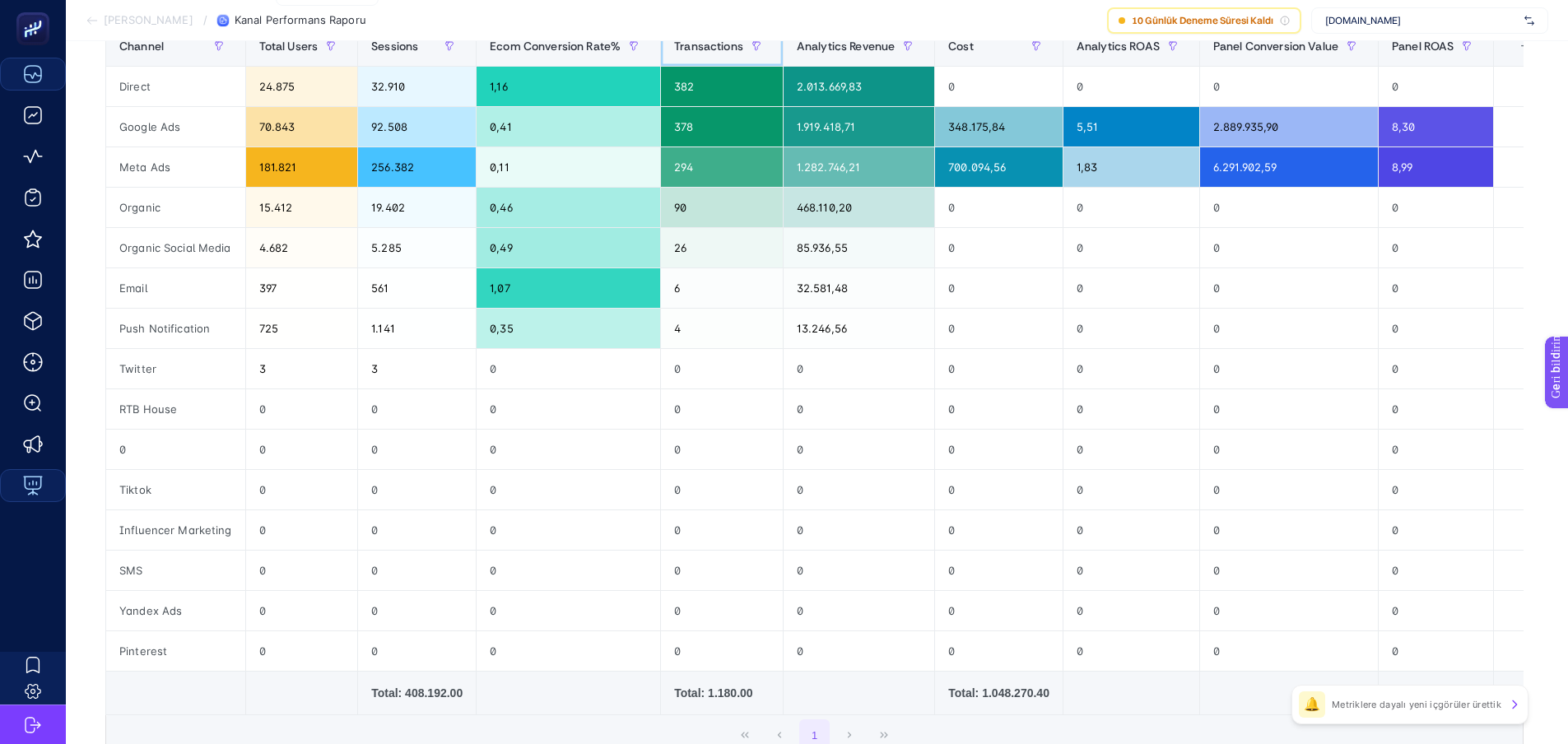
scroll to position [83, 0]
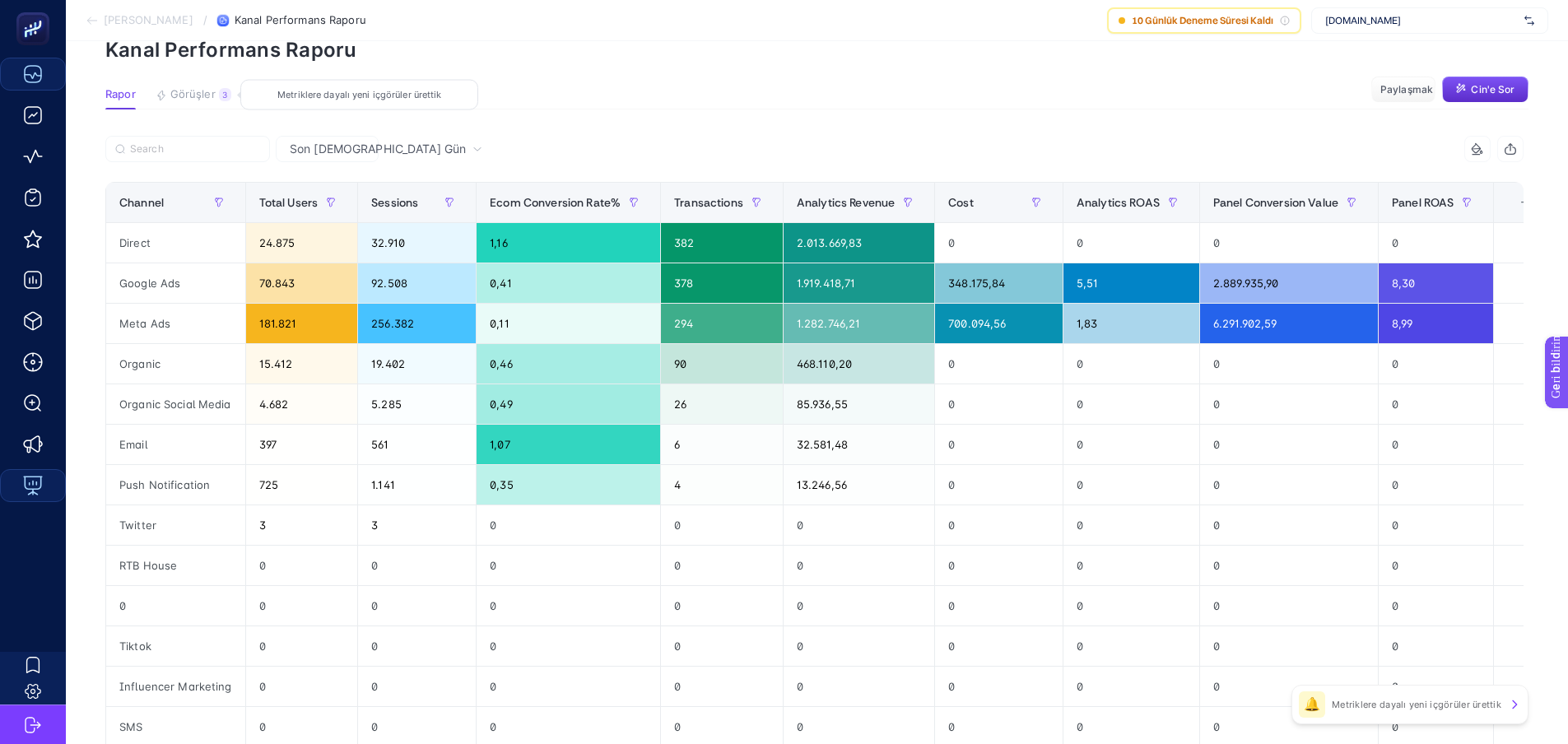
click at [193, 99] on font "Görüşler" at bounding box center [192, 94] width 46 height 14
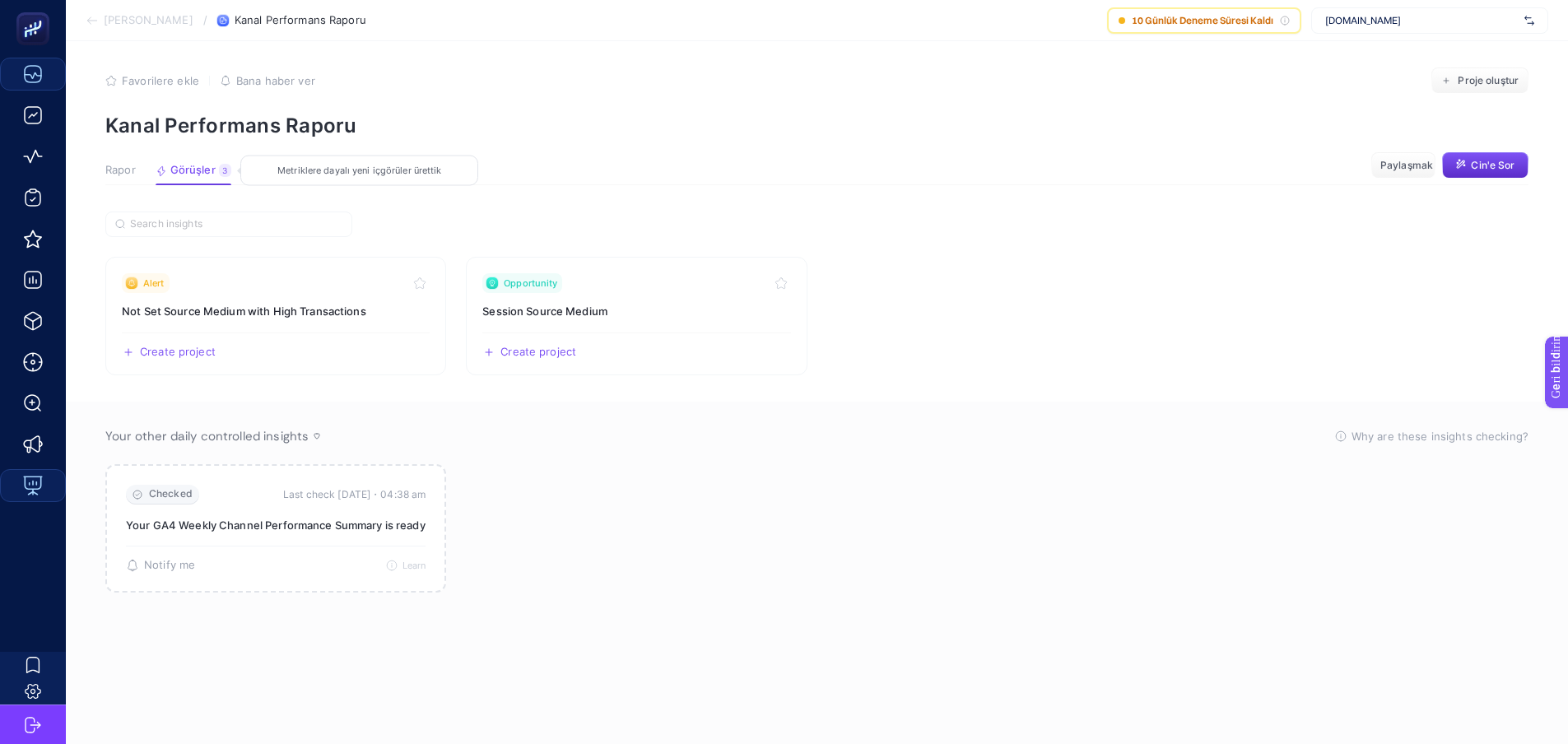
scroll to position [7, 0]
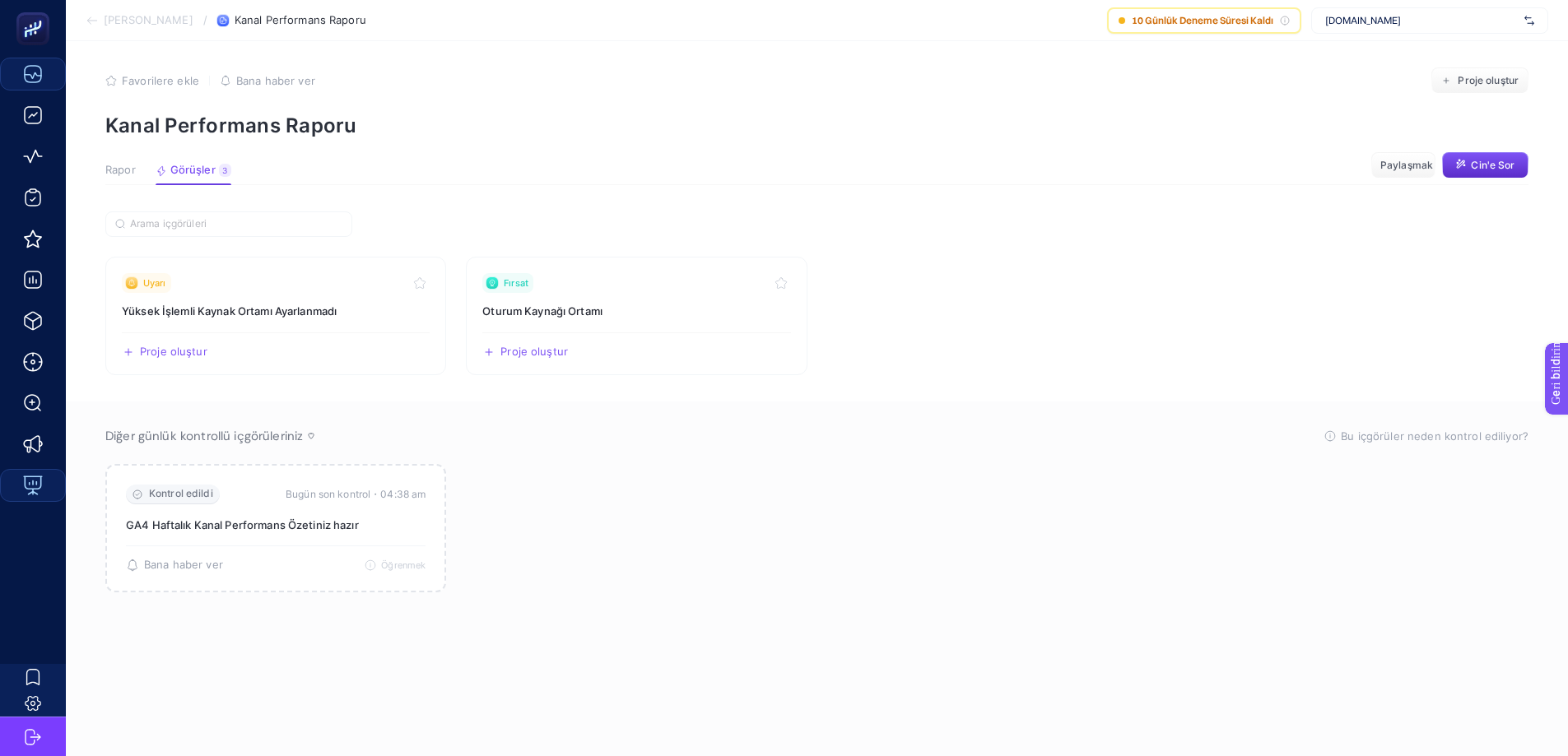
click at [111, 171] on font "Rapor" at bounding box center [119, 170] width 30 height 14
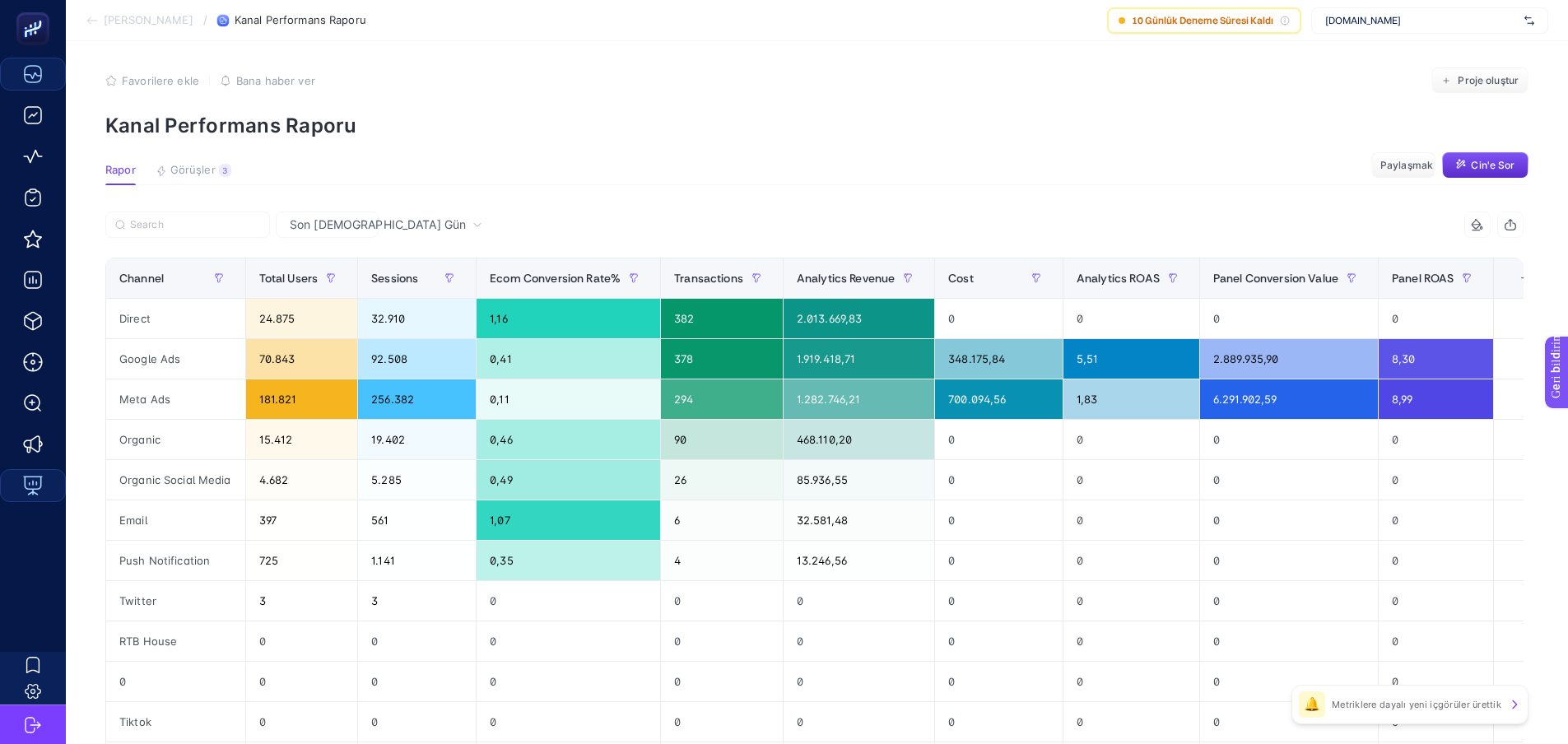
click at [90, 20] on icon at bounding box center [91, 20] width 9 height 0
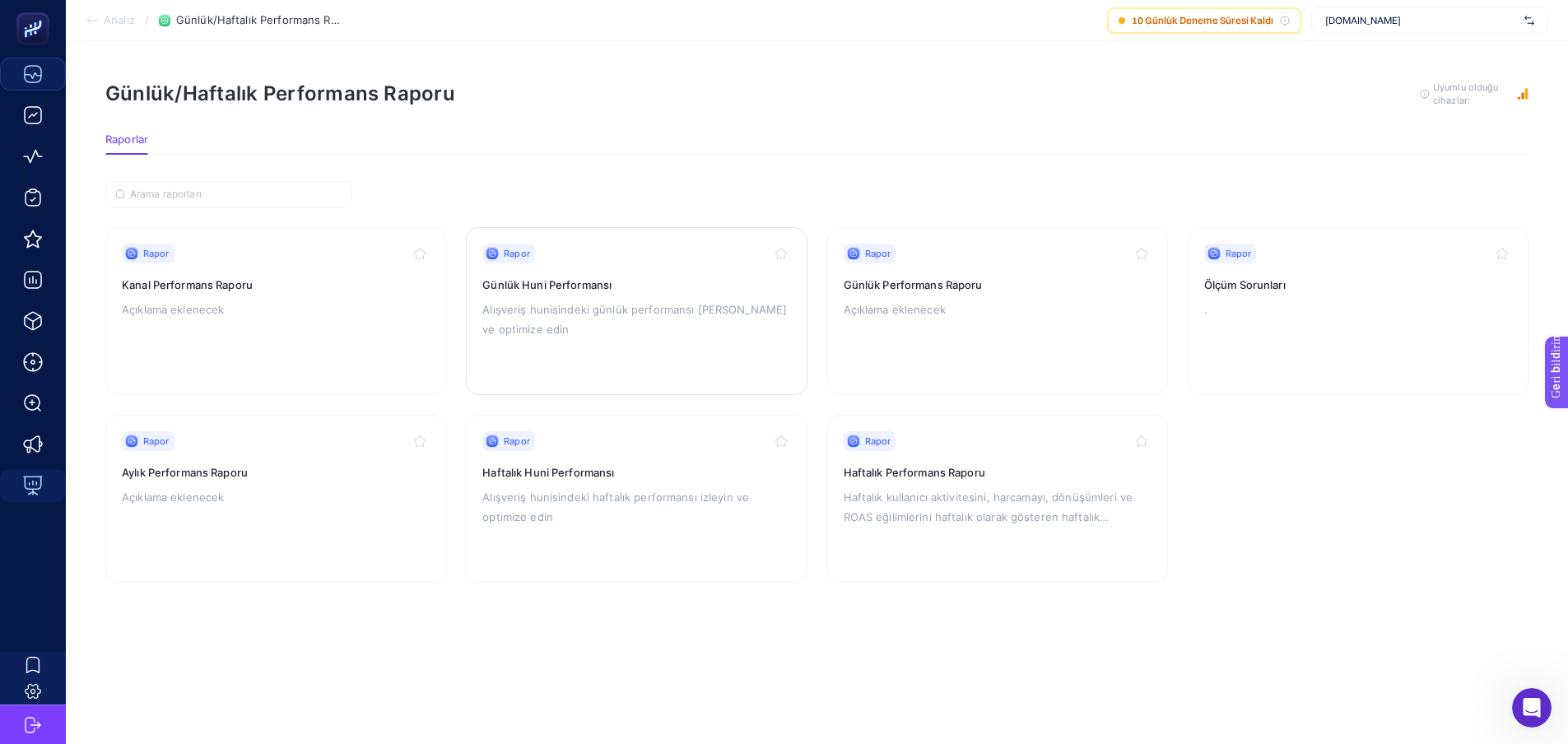
click at [542, 280] on font "Günlük Huni Performansı" at bounding box center [546, 285] width 129 height 14
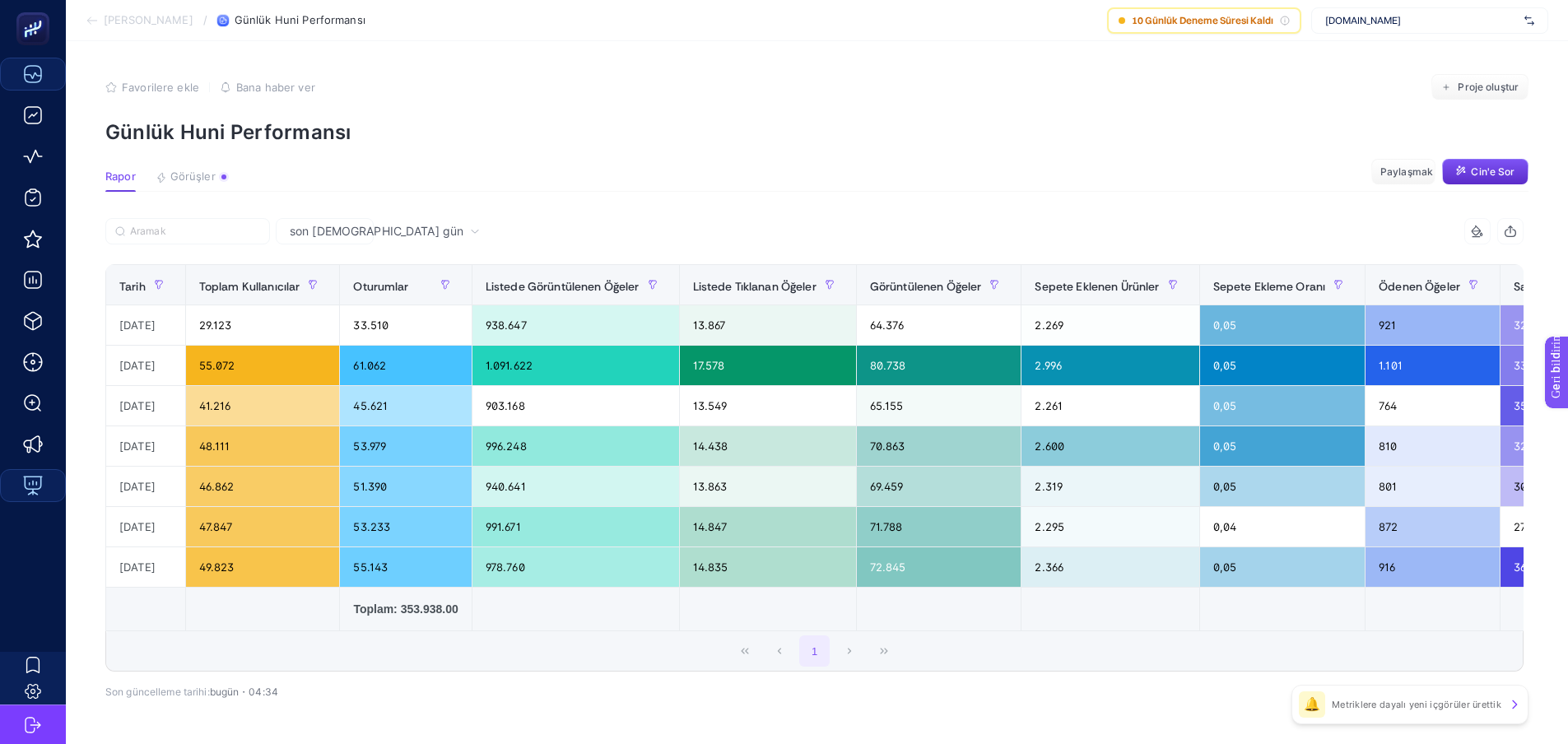
click at [988, 48] on article "Favorilere ekle YANLIŞ Bana [PERSON_NAME] ver Proje oluştur Günlük Huni Perform…" at bounding box center [817, 422] width 1502 height 761
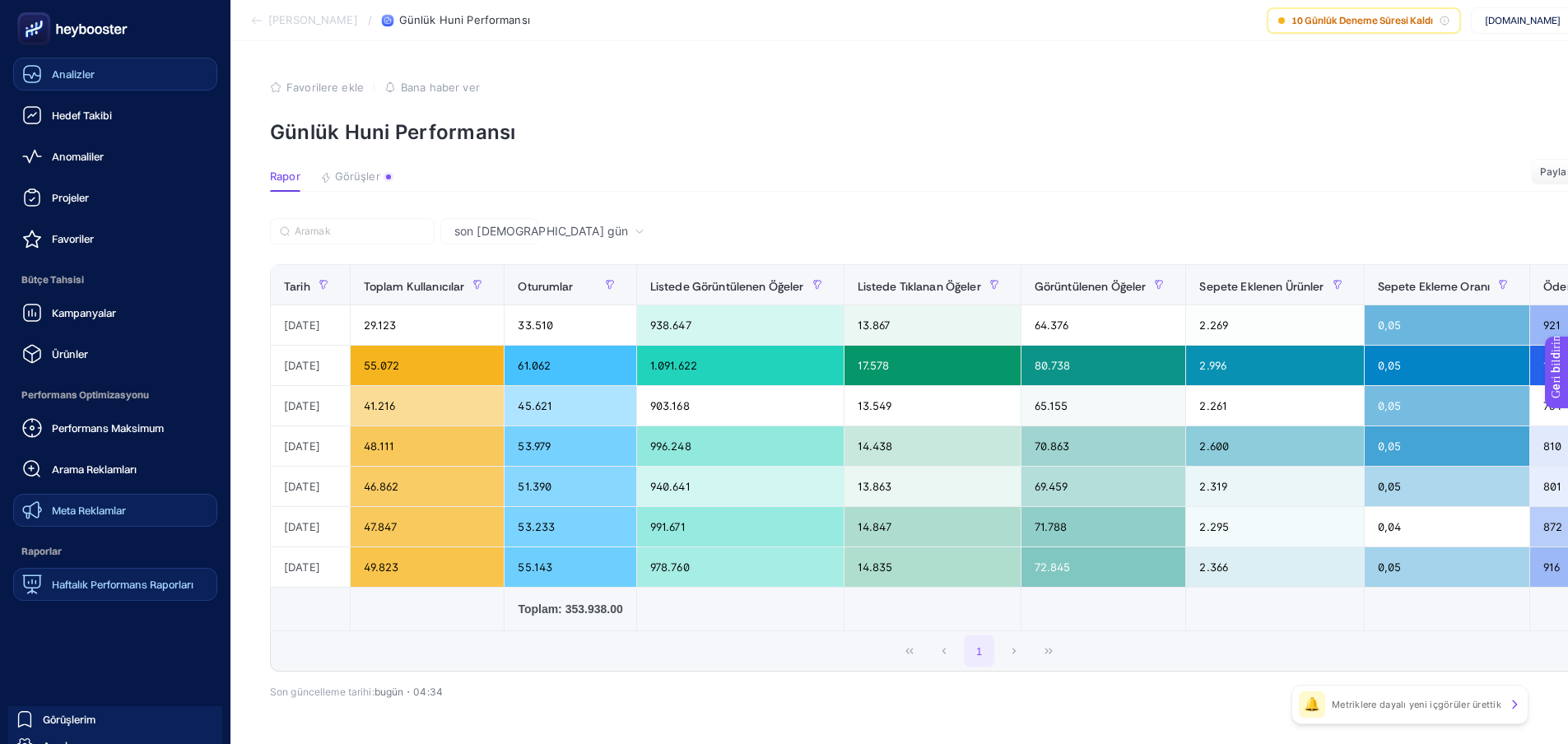
click at [102, 508] on font "Meta Reklamlar" at bounding box center [88, 510] width 74 height 14
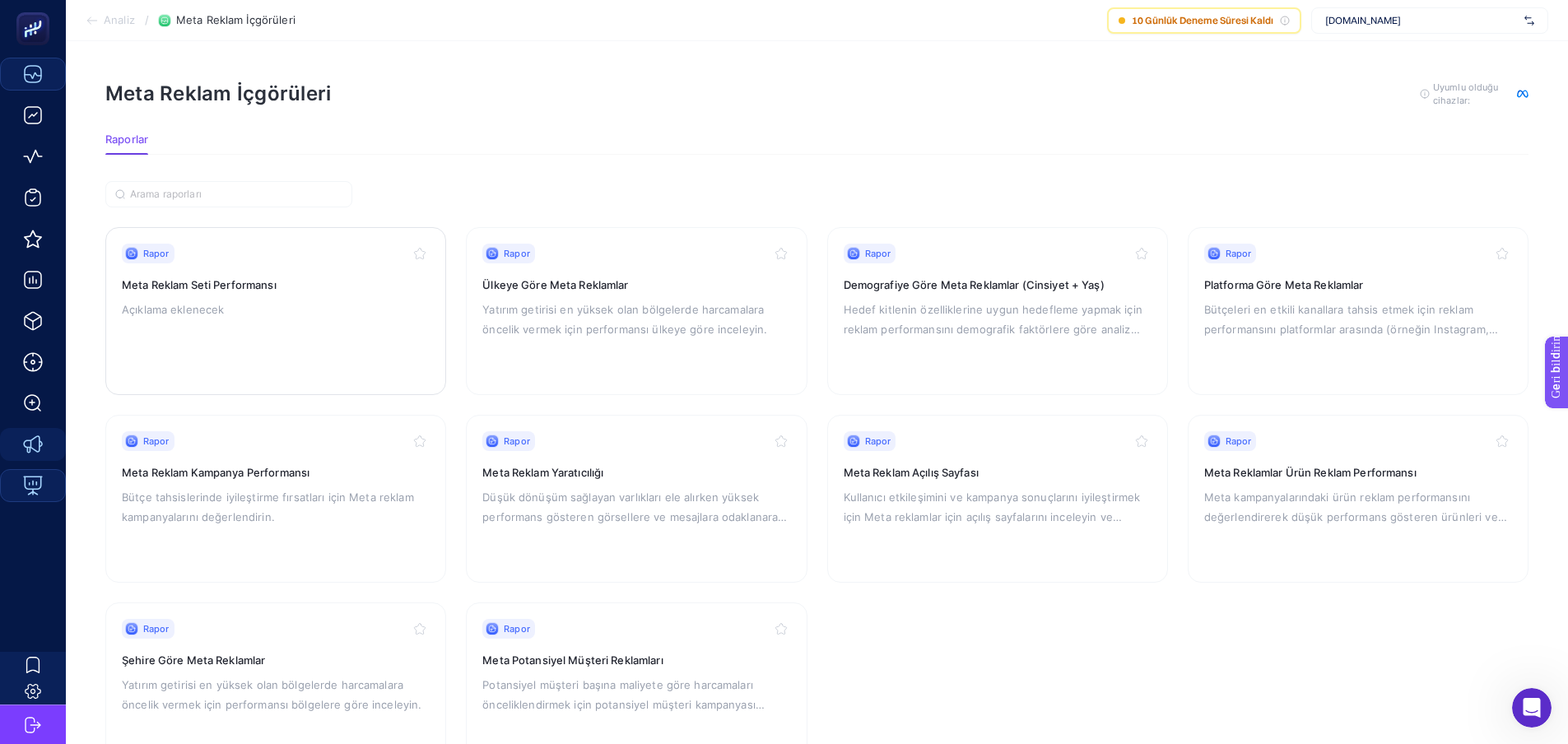
click at [287, 287] on h3 "Meta Reklam Seti Performansı" at bounding box center [275, 285] width 308 height 17
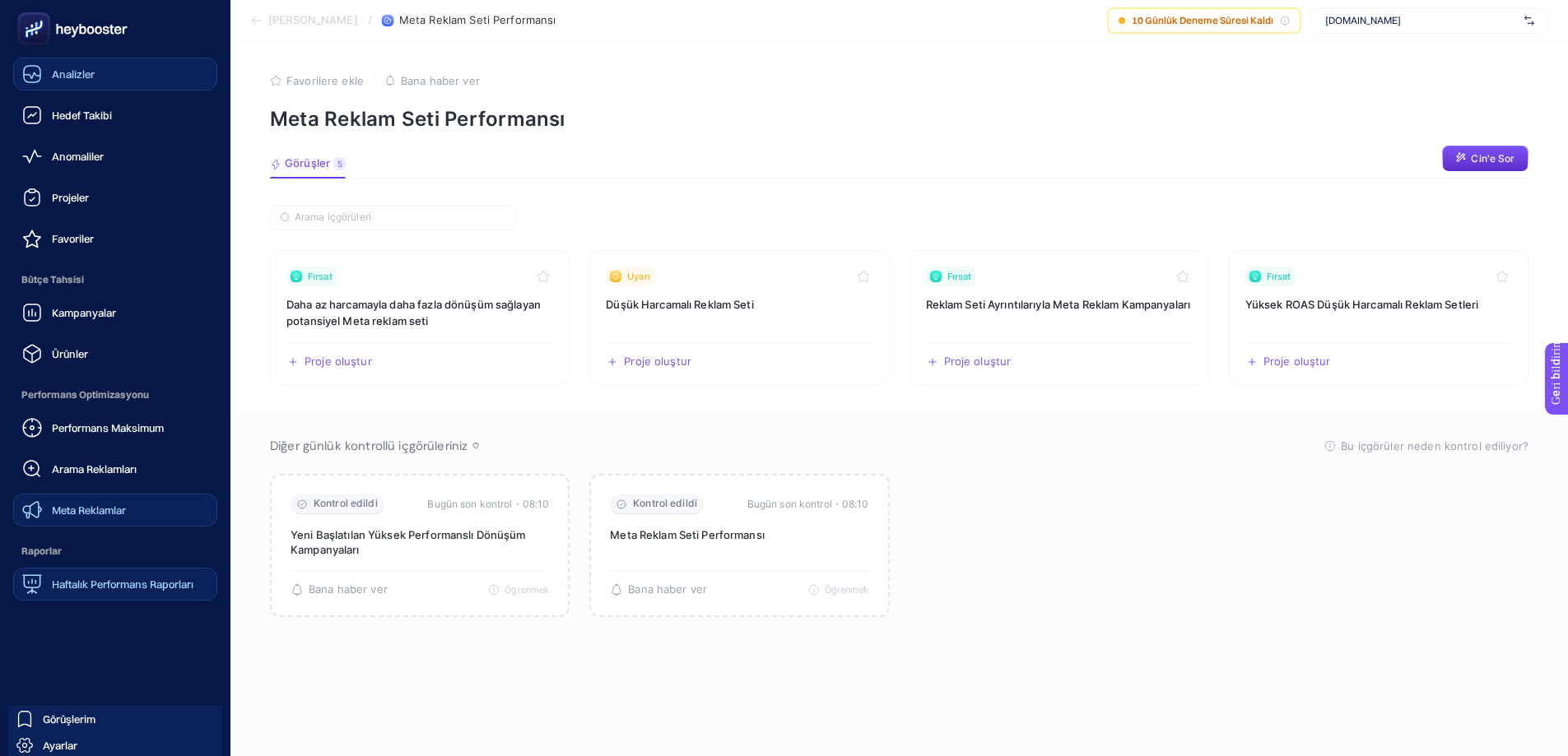
click at [107, 584] on font "Haftalık Performans Raporları" at bounding box center [122, 585] width 142 height 14
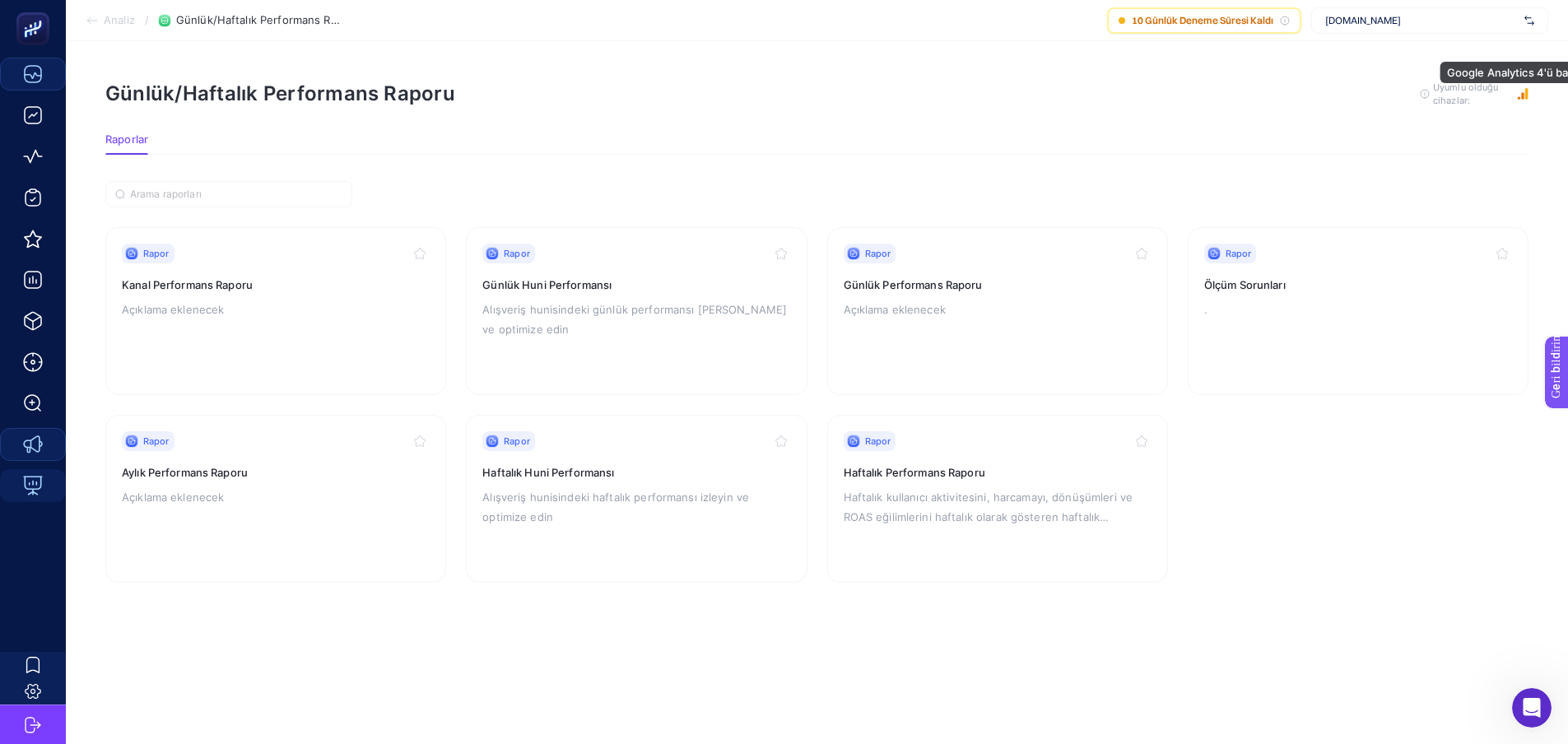
click at [1522, 93] on rect "button" at bounding box center [1522, 94] width 12 height 12
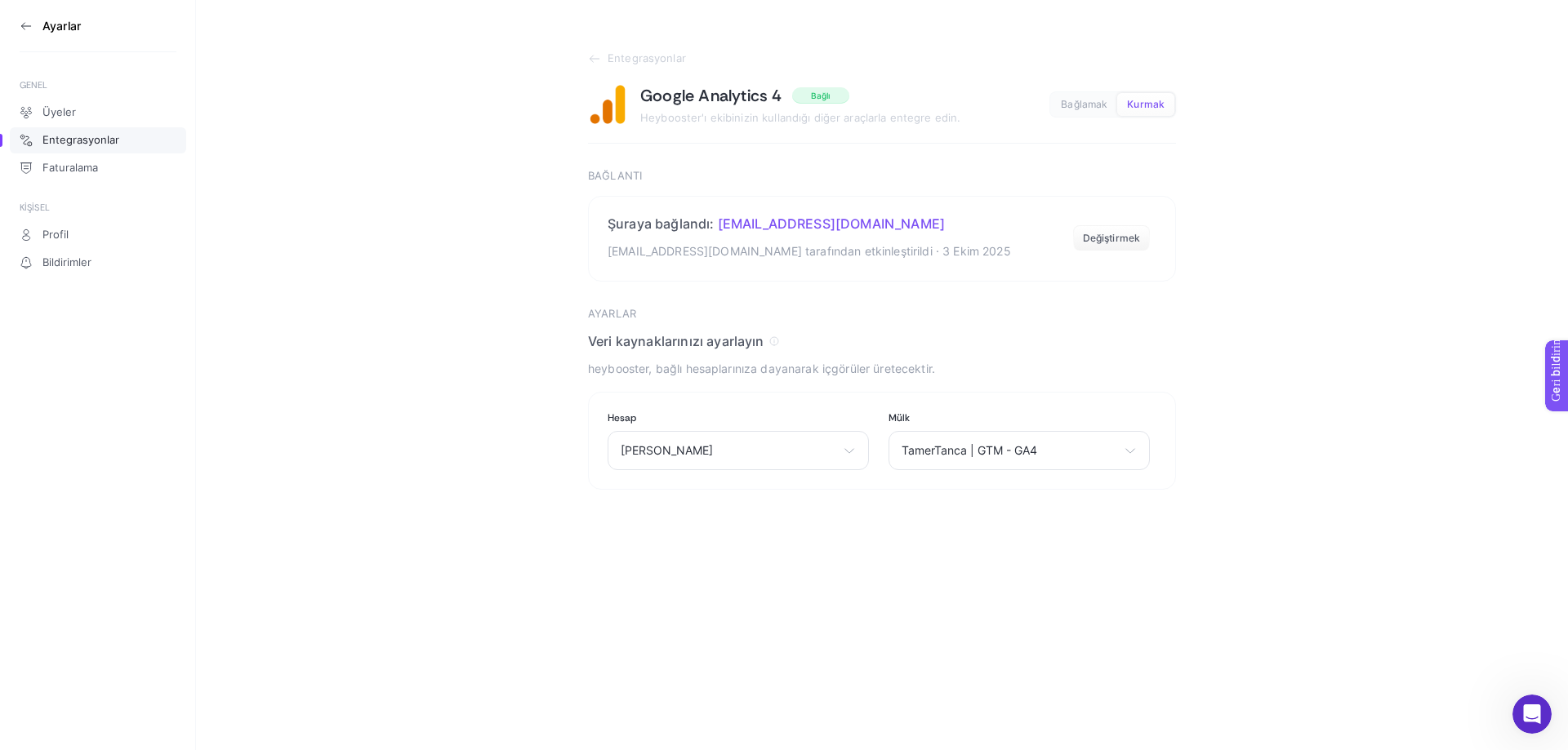
click at [27, 26] on icon at bounding box center [25, 26] width 9 height 0
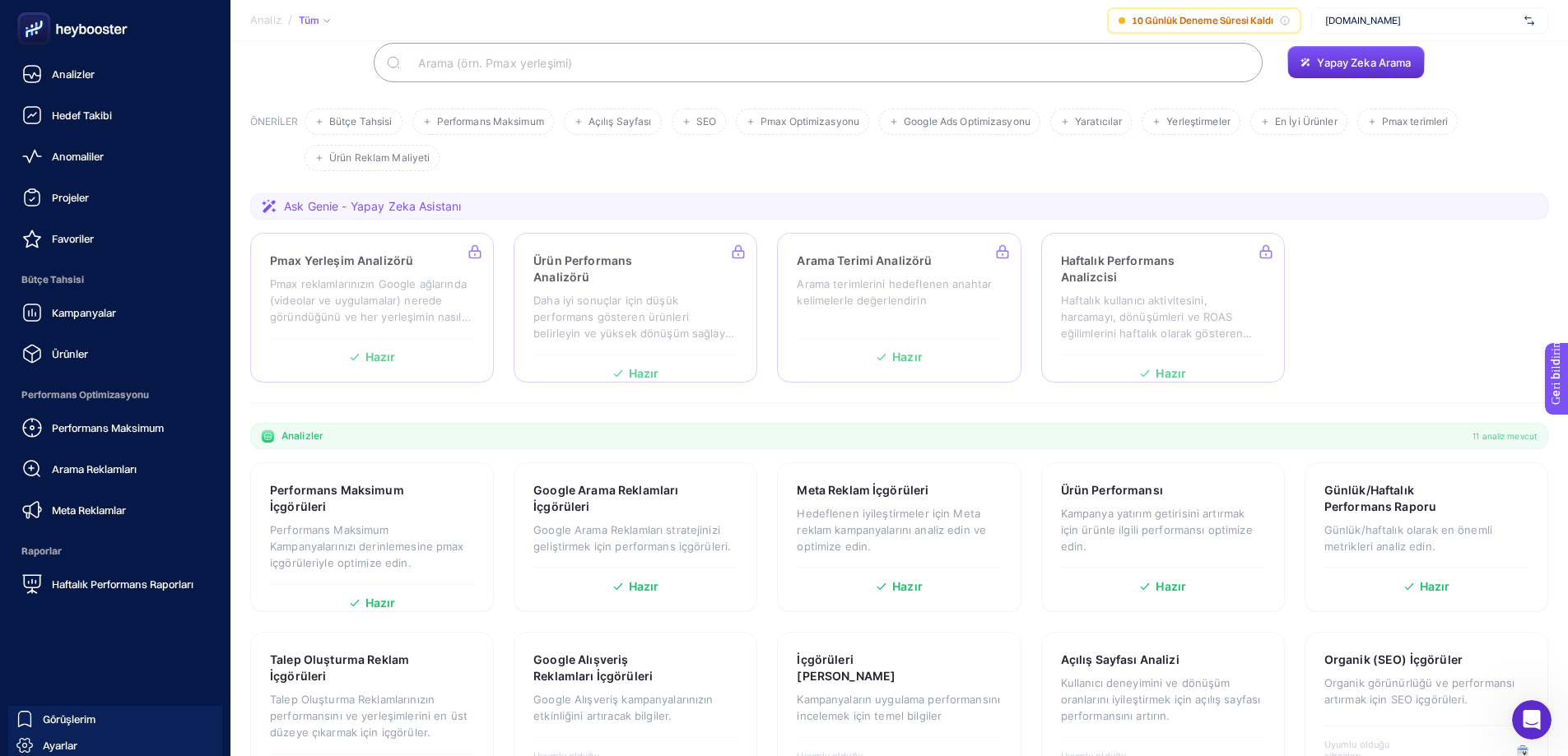
scroll to position [134, 0]
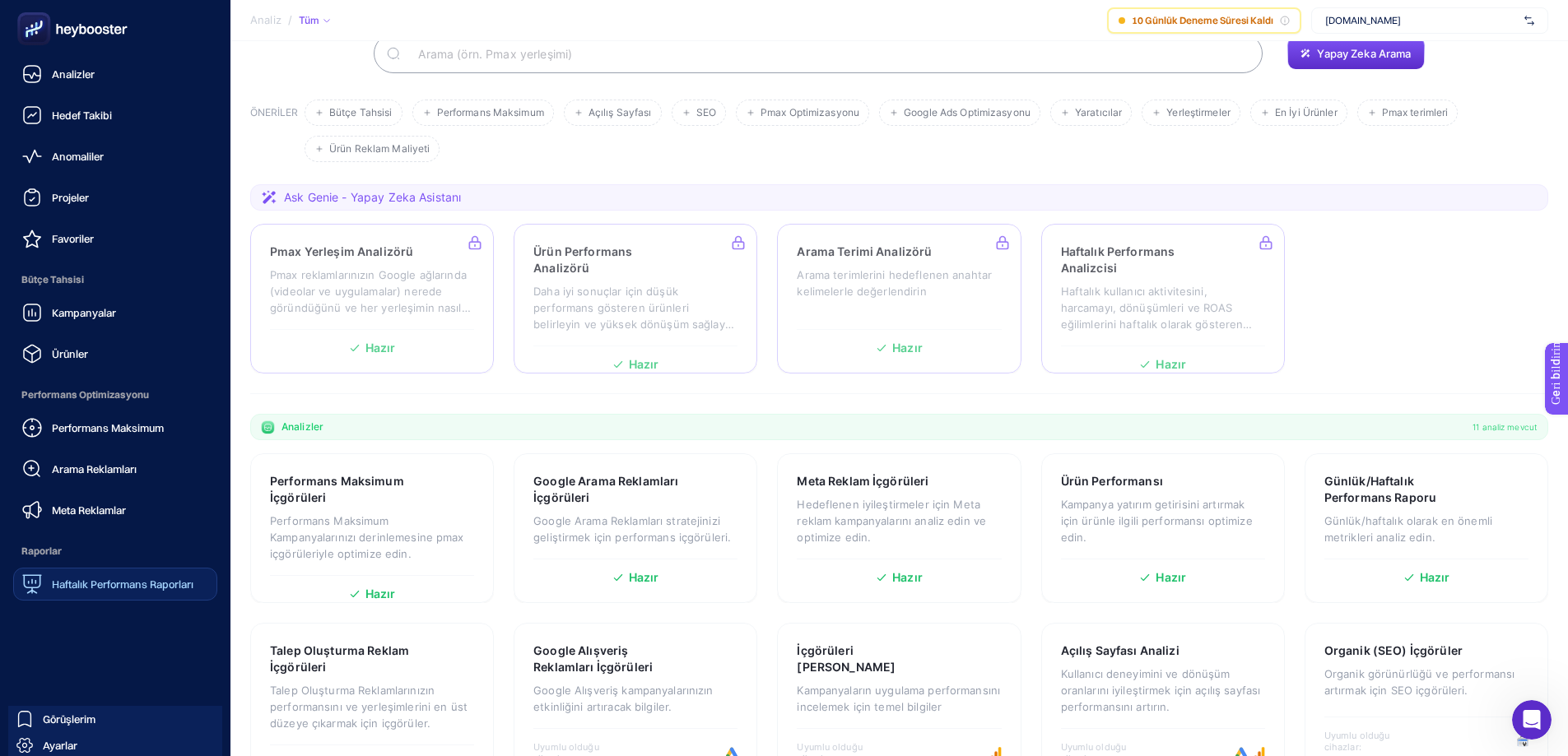
click at [115, 580] on font "Haftalık Performans Raporları" at bounding box center [122, 585] width 142 height 14
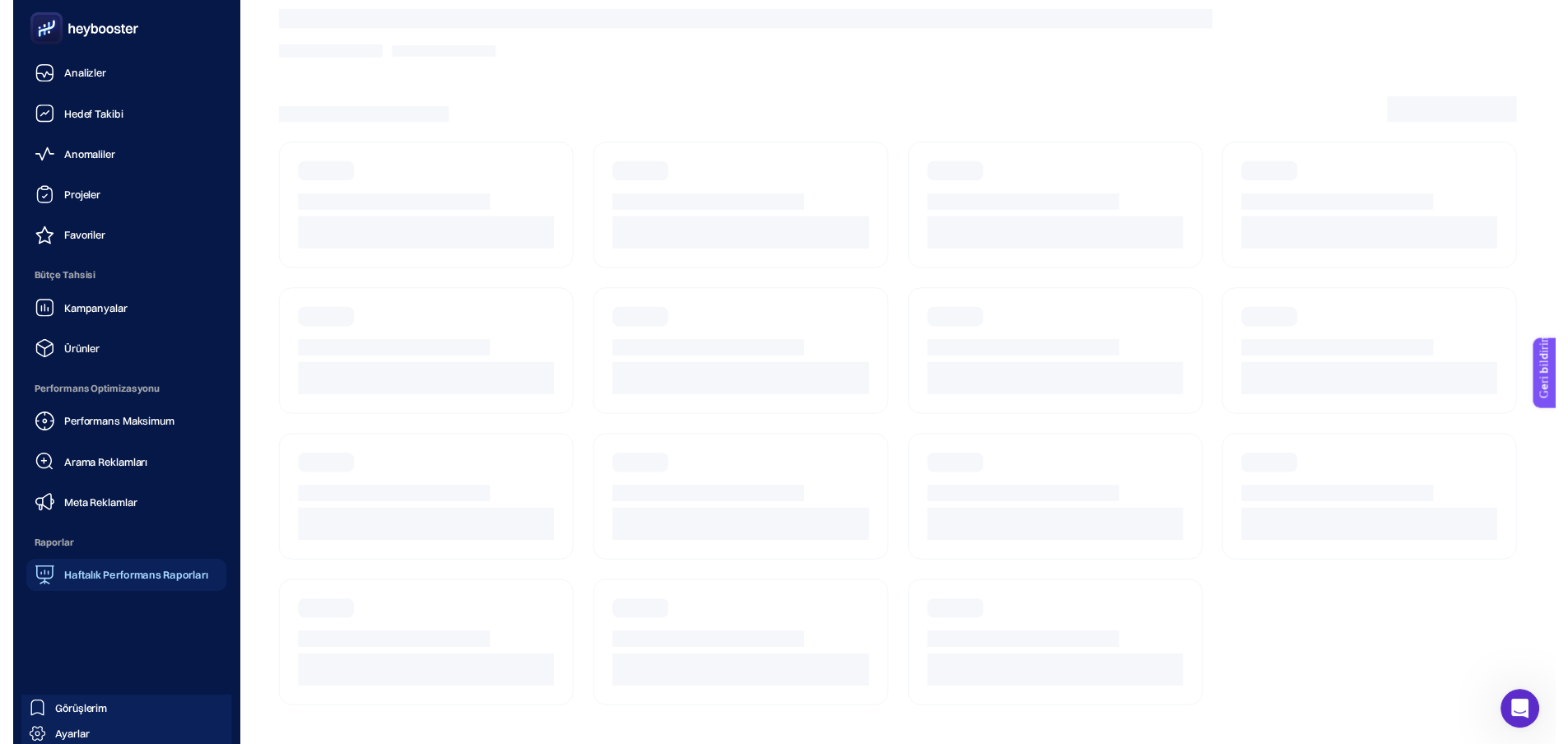
scroll to position [13, 0]
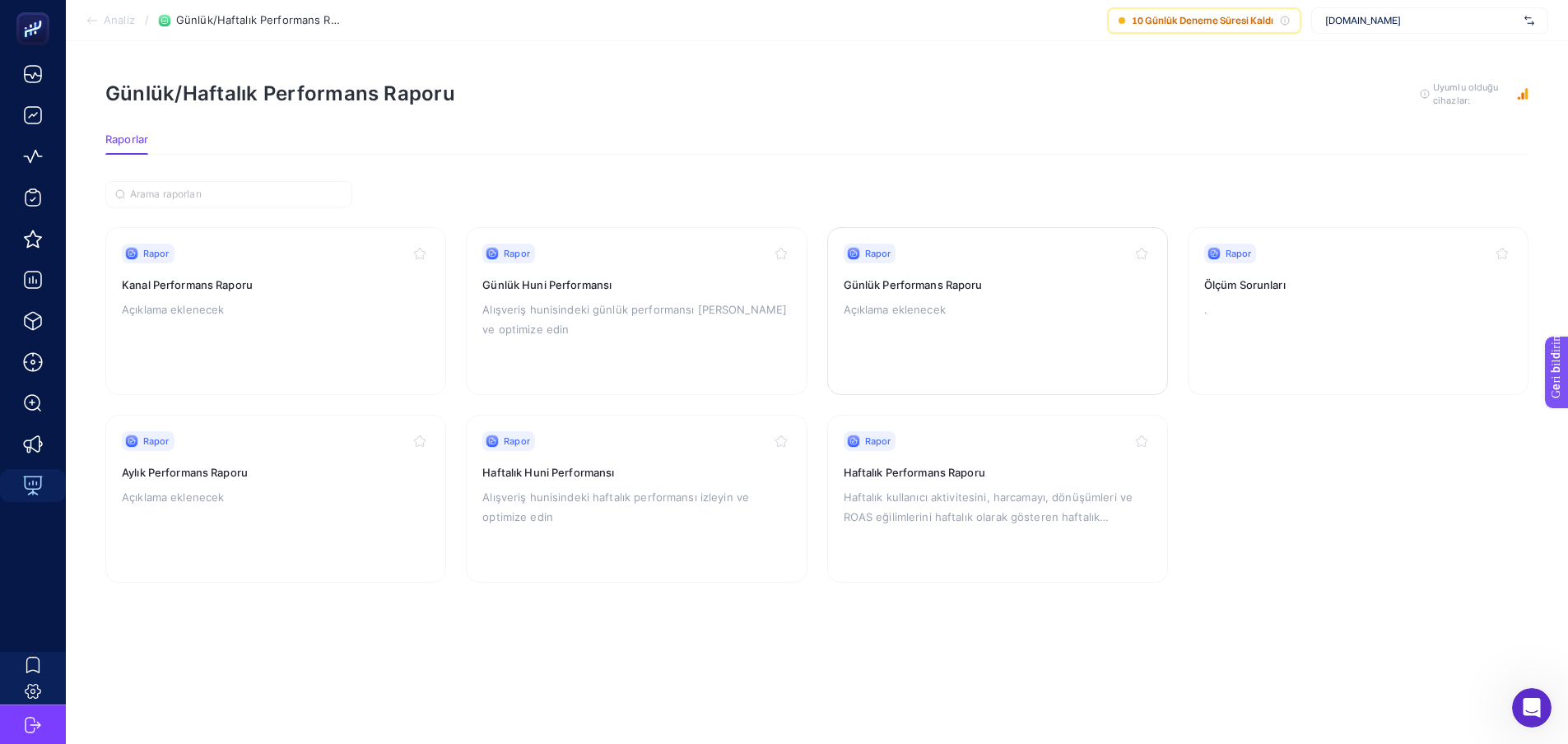
click at [975, 278] on font "Günlük Performans Raporu" at bounding box center [912, 285] width 139 height 14
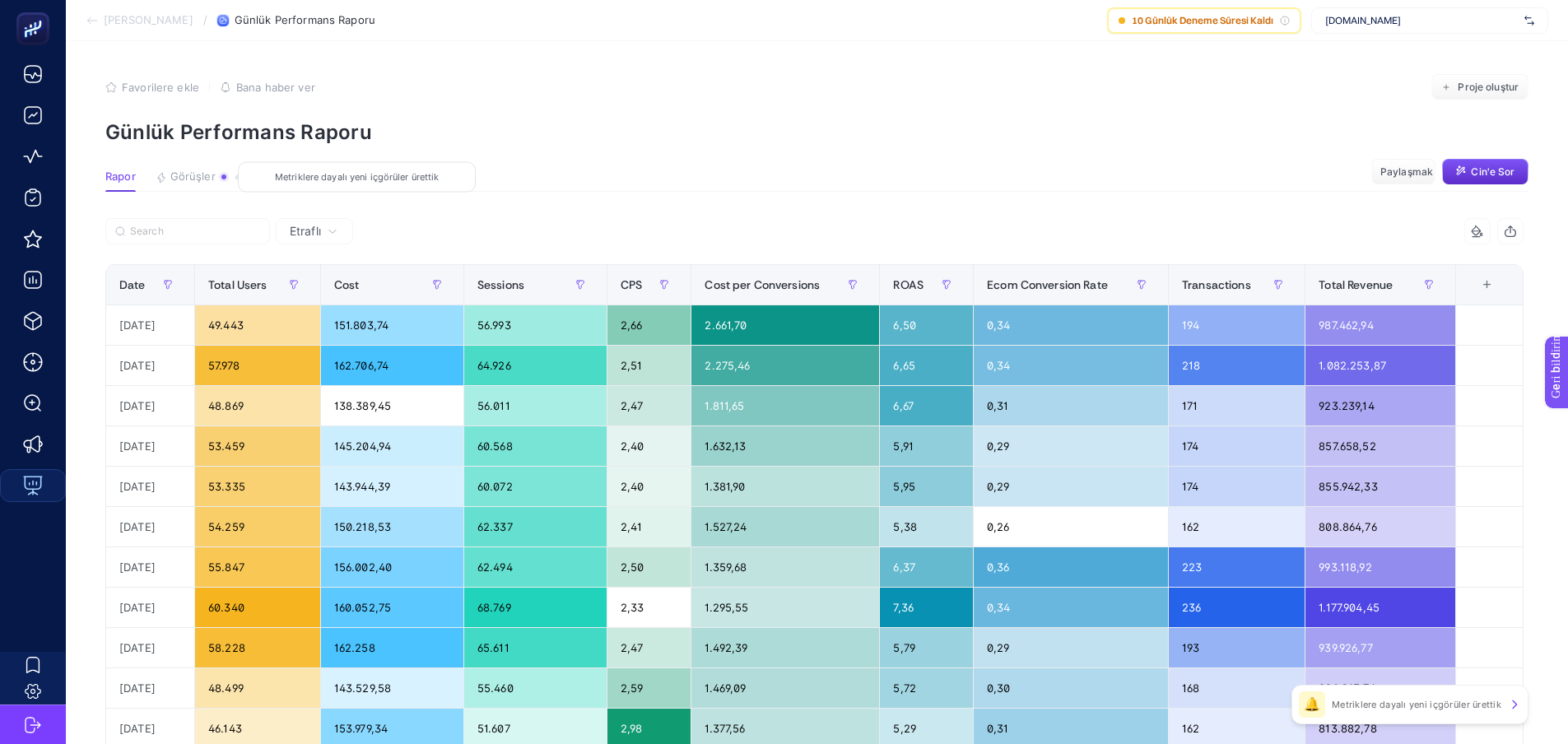
click at [189, 174] on font "Görüşler" at bounding box center [192, 176] width 46 height 14
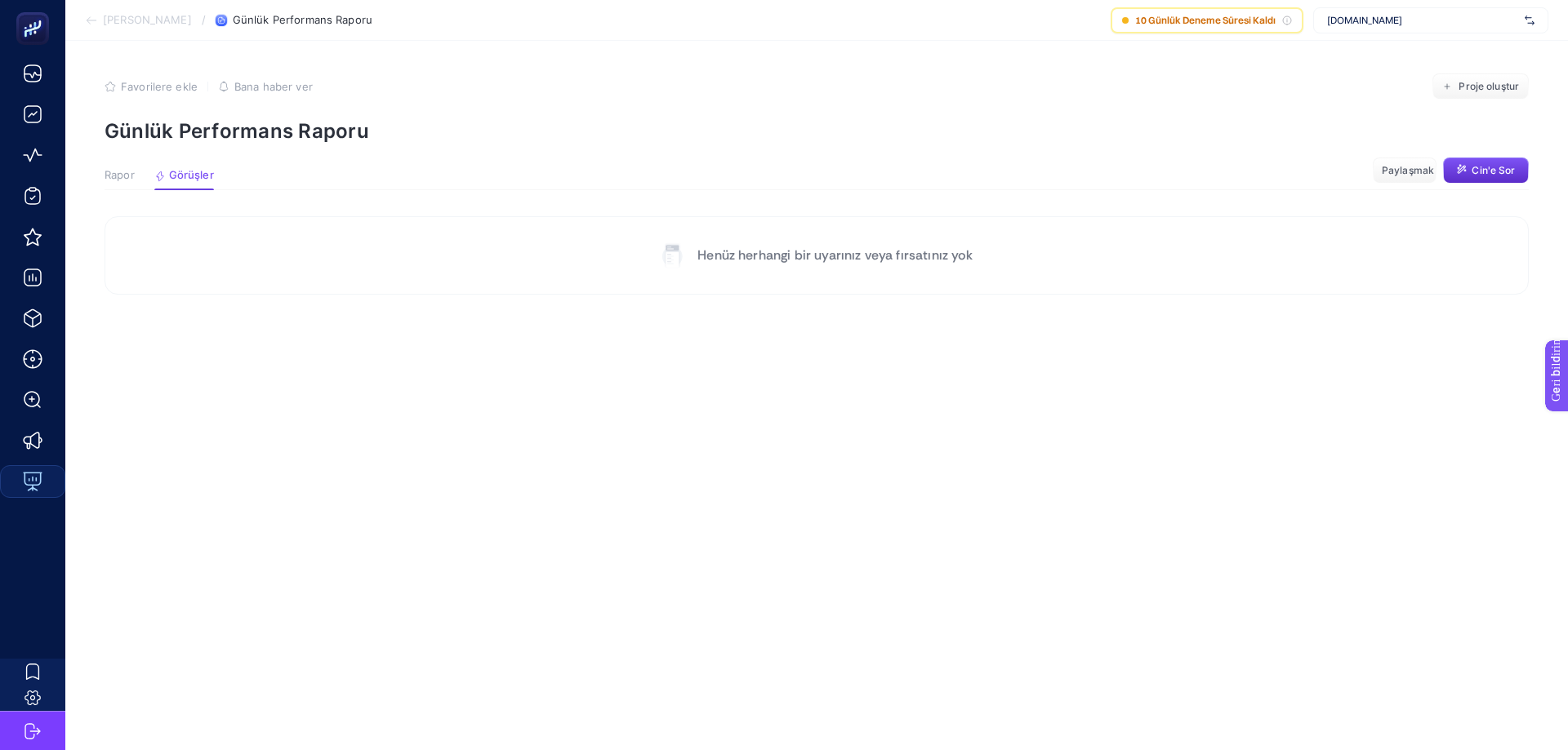
click at [126, 170] on font "Rapor" at bounding box center [119, 174] width 30 height 13
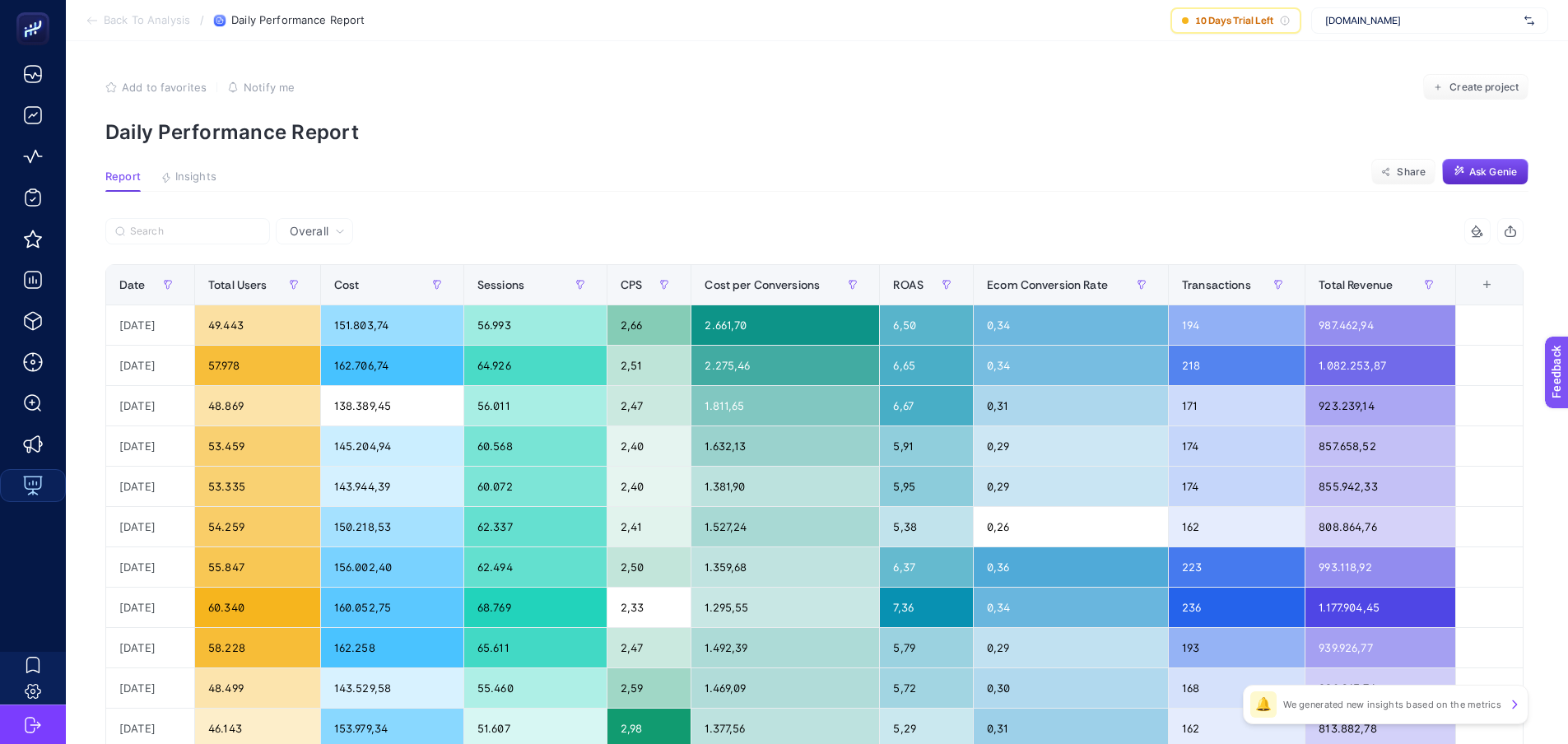
click at [568, 196] on article "Add to favorites false Notify me Create project Daily Performance Report Report…" at bounding box center [817, 684] width 1502 height 1286
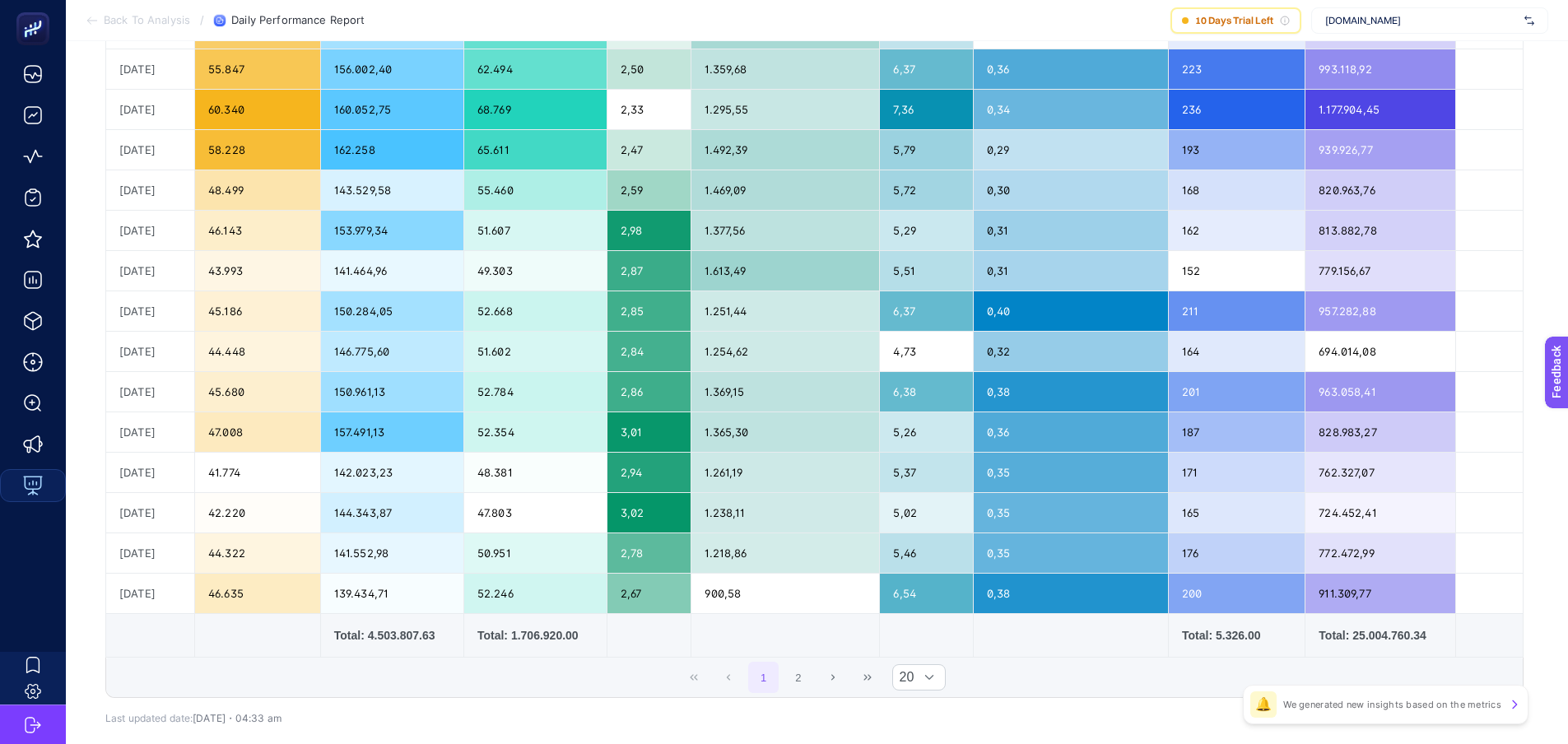
scroll to position [584, 0]
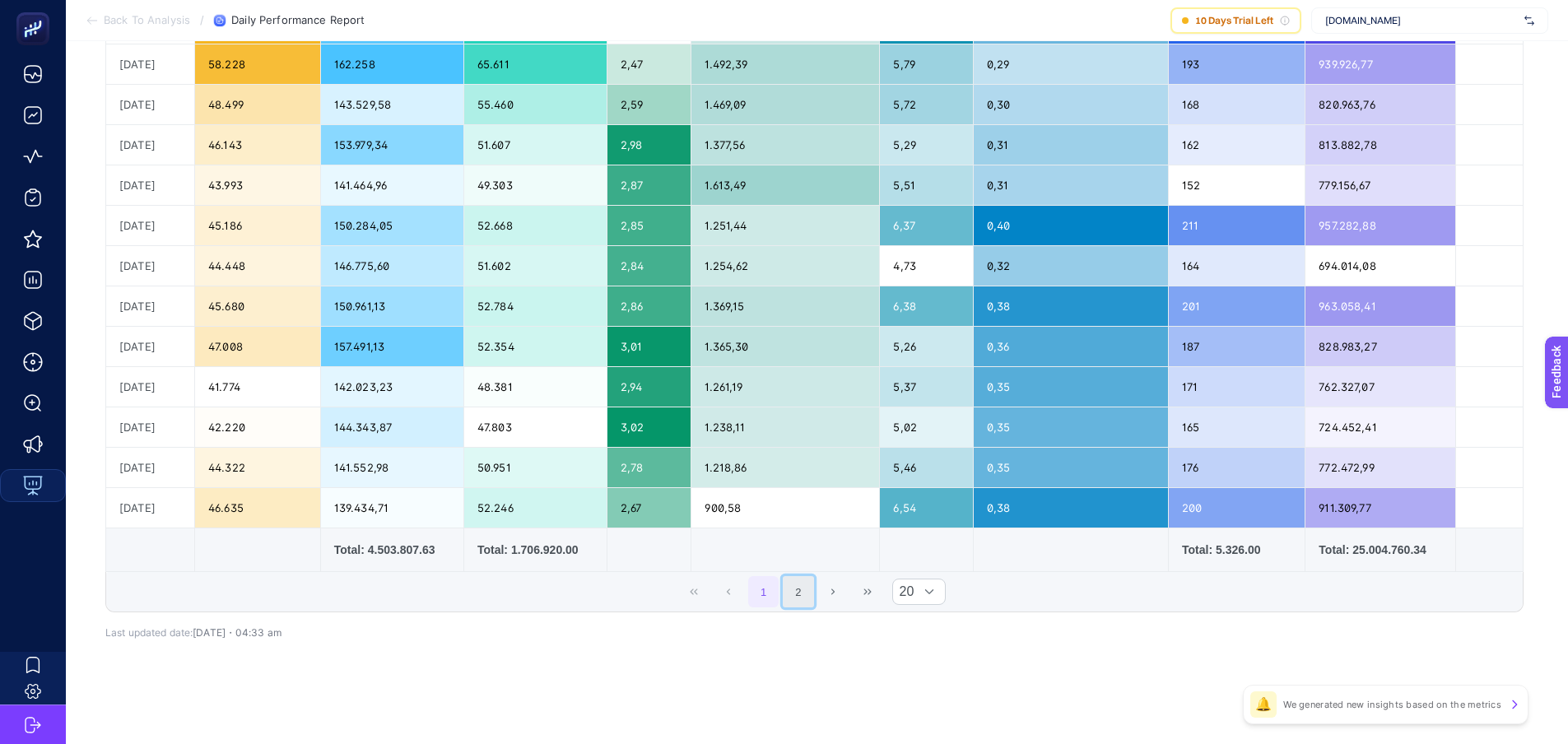
click at [814, 592] on button "2" at bounding box center [798, 592] width 31 height 31
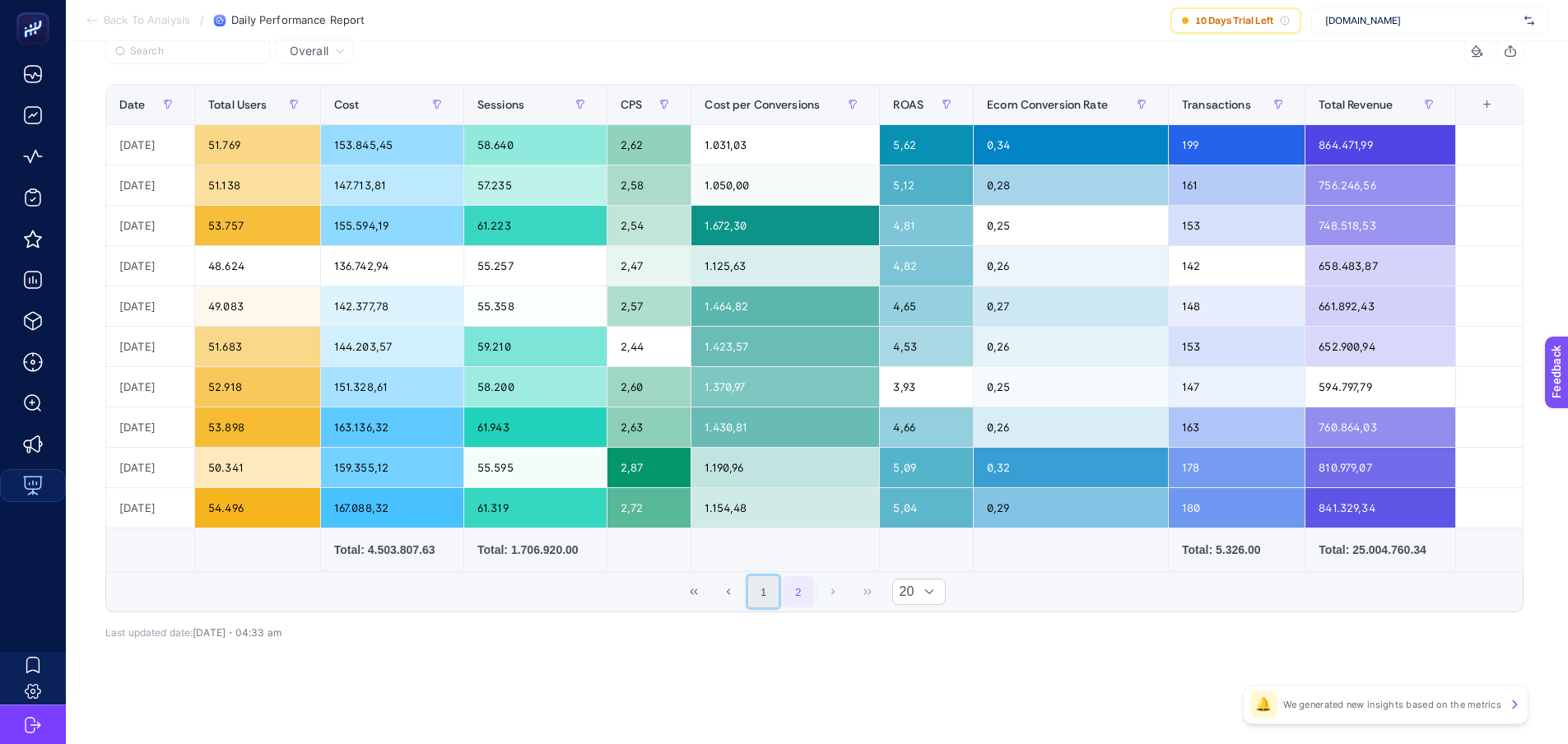
click at [774, 592] on button "1" at bounding box center [764, 592] width 31 height 31
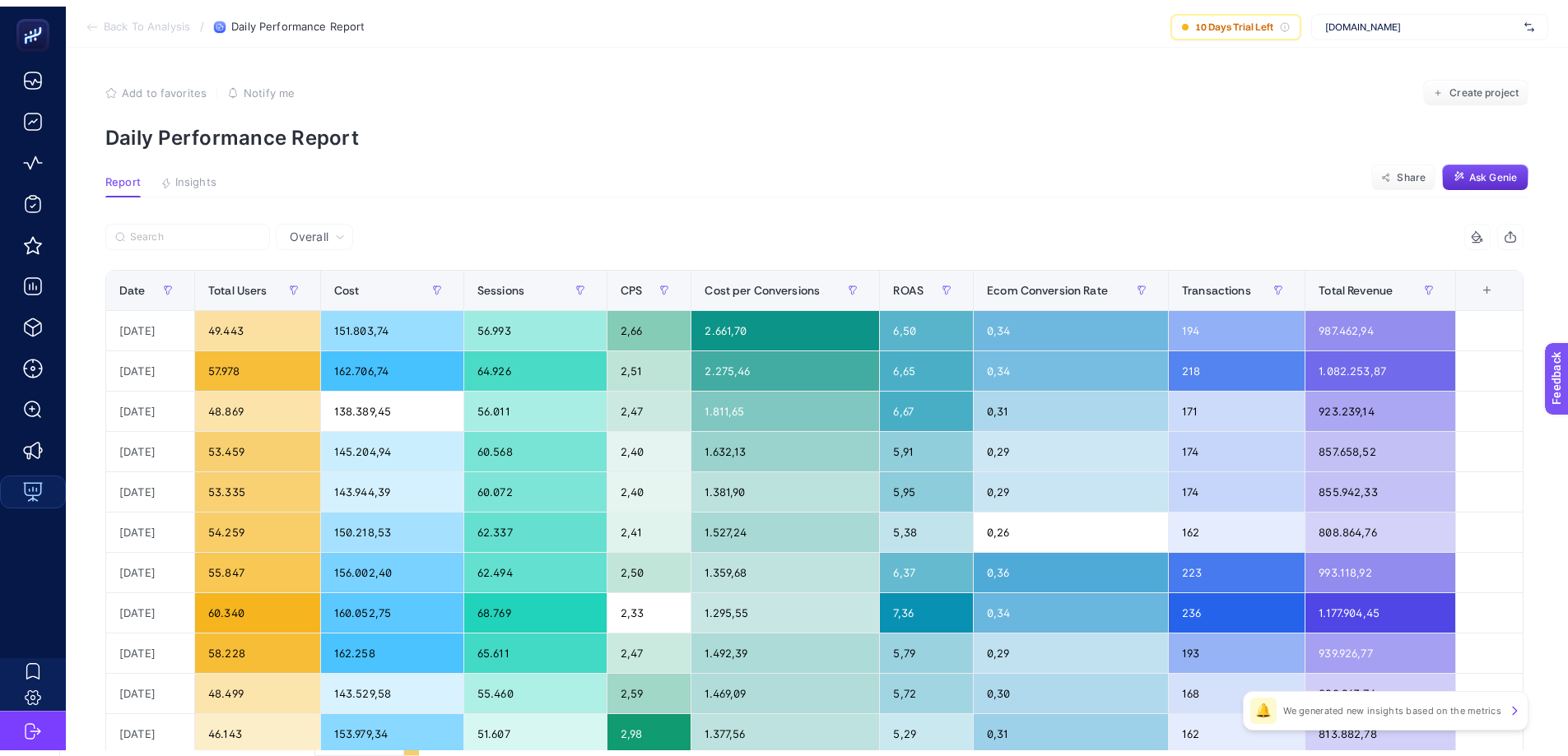
scroll to position [0, 0]
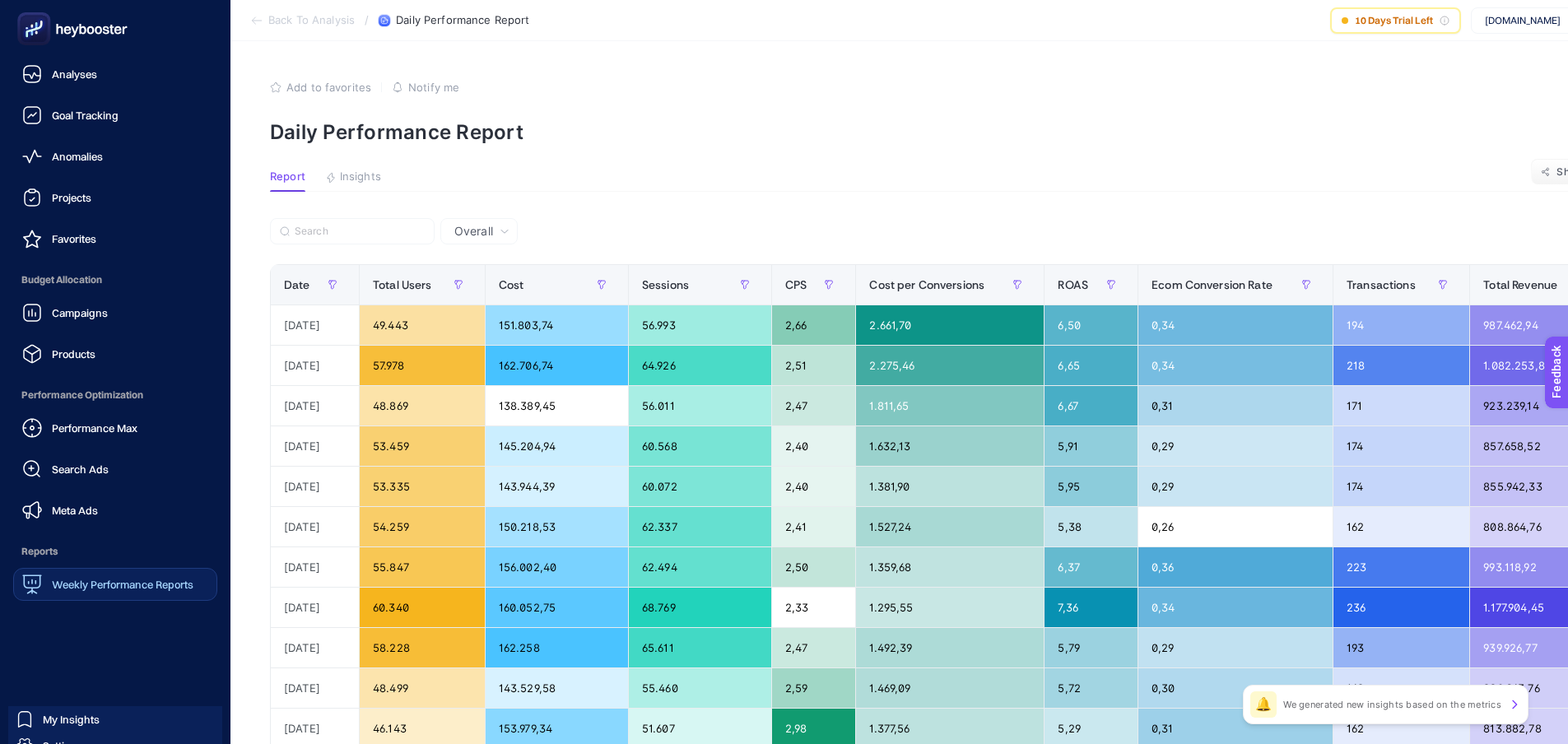
click at [86, 578] on span "Weekly Performance Reports" at bounding box center [122, 585] width 142 height 14
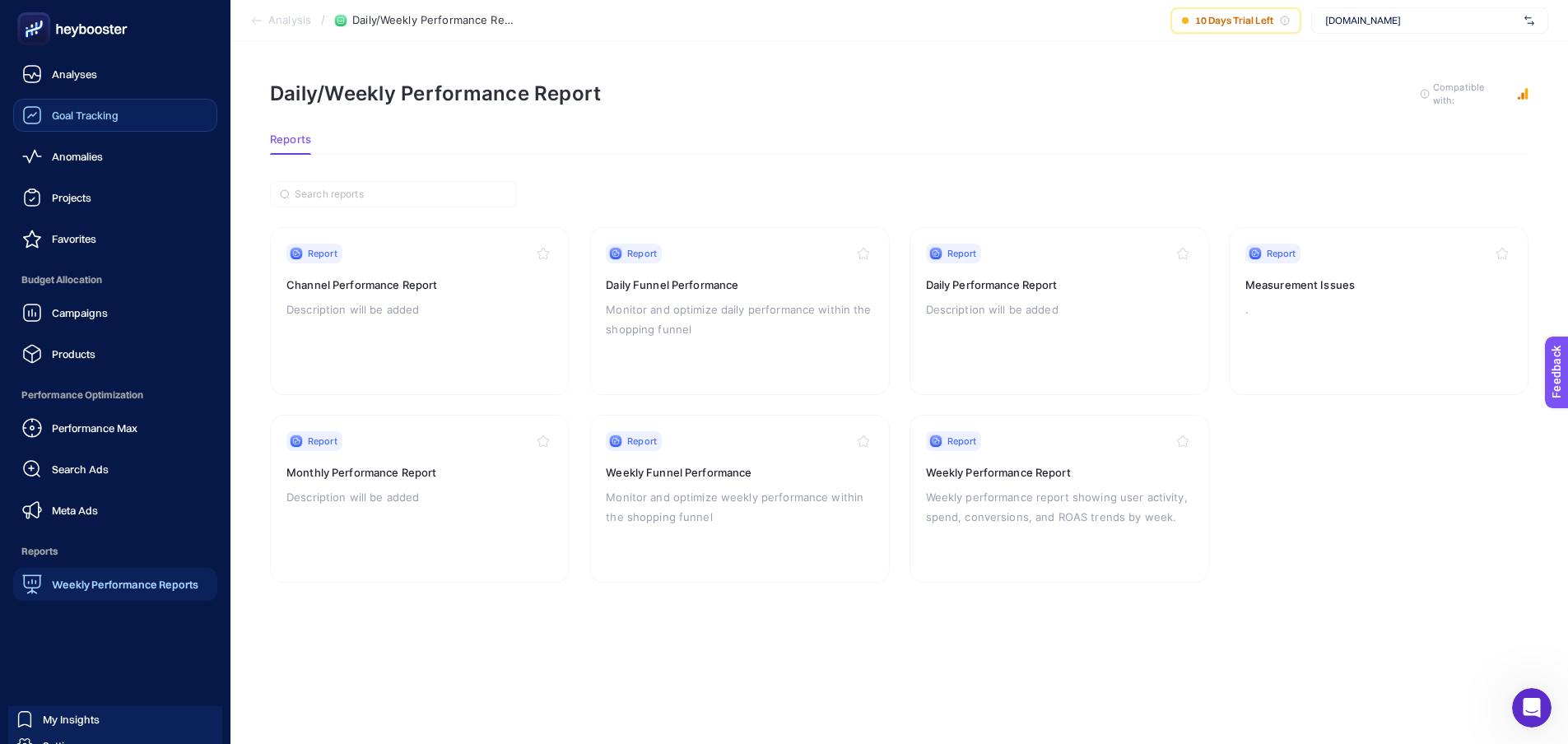
click at [101, 116] on span "Goal Tracking" at bounding box center [85, 116] width 67 height 14
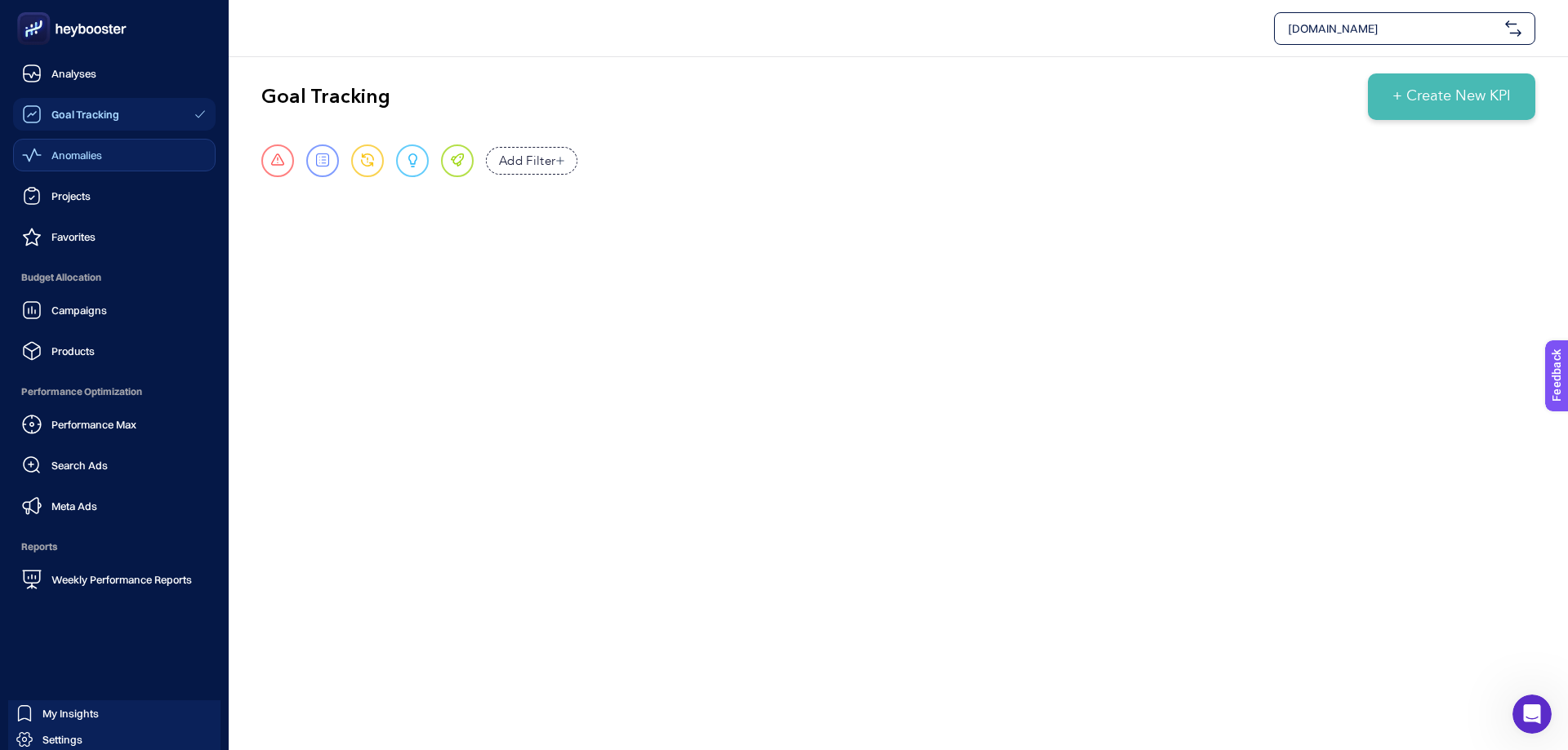
click at [87, 151] on span "Anomalies" at bounding box center [76, 155] width 51 height 13
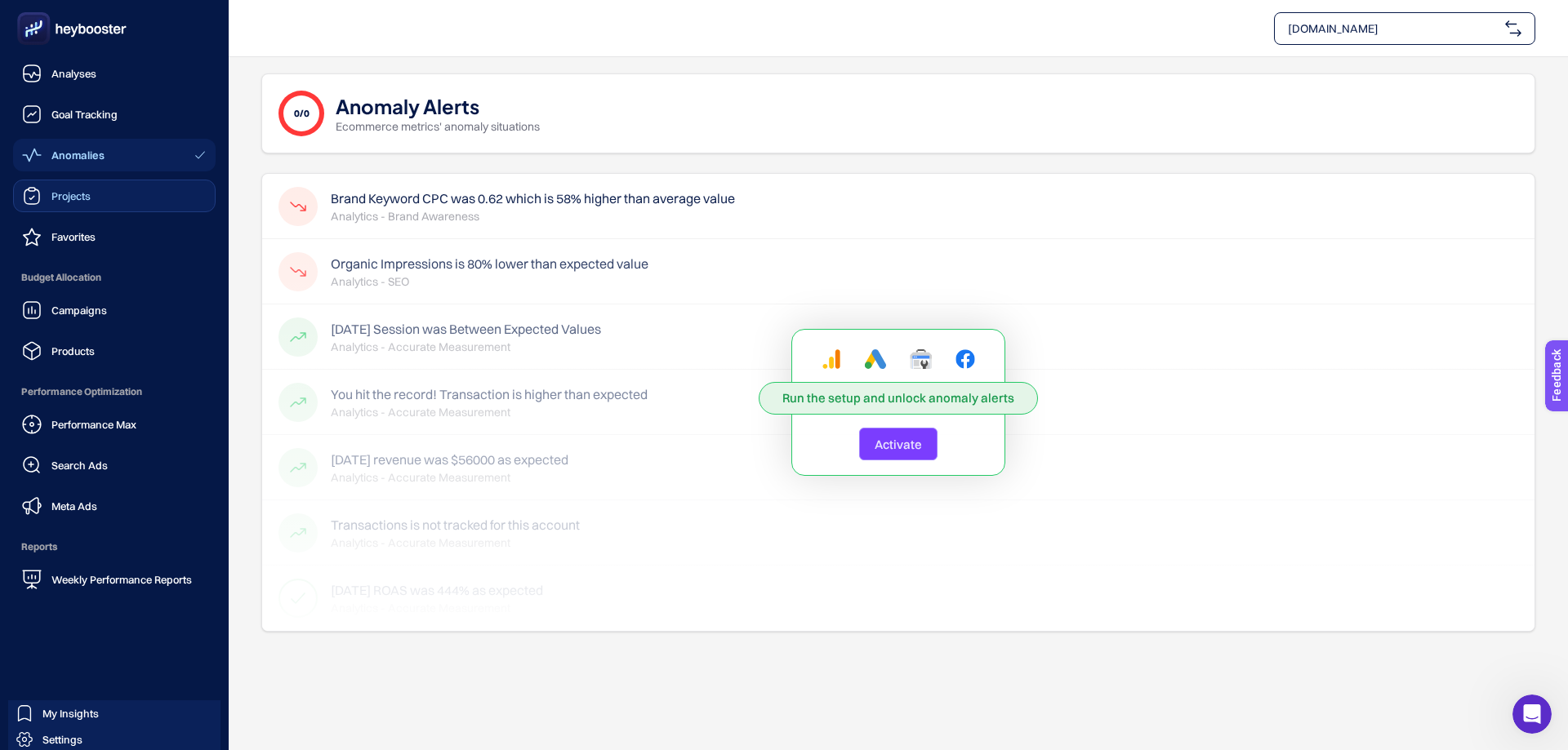
click at [75, 194] on span "Projects" at bounding box center [70, 197] width 40 height 13
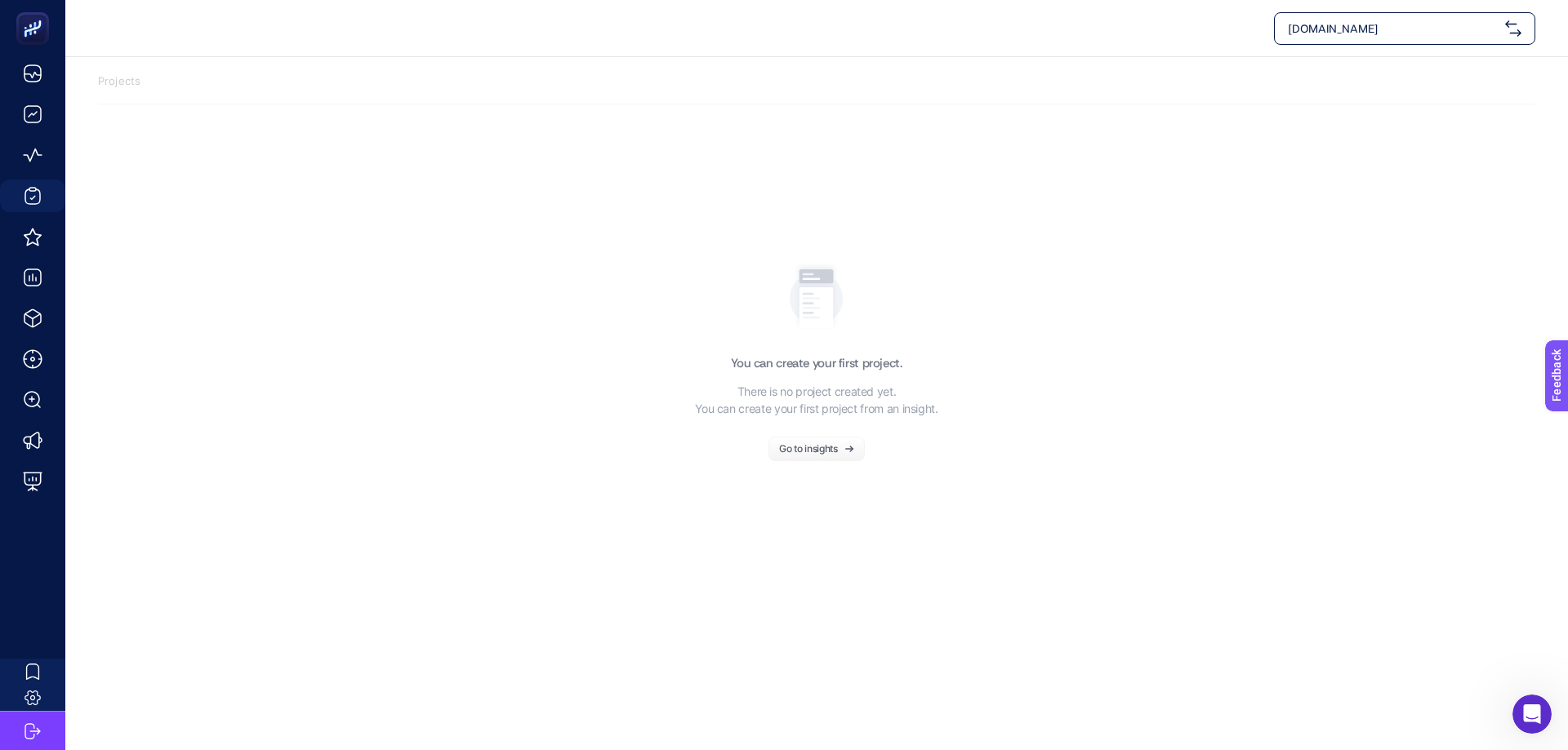
click at [1397, 30] on span "[DOMAIN_NAME]" at bounding box center [1393, 28] width 211 height 16
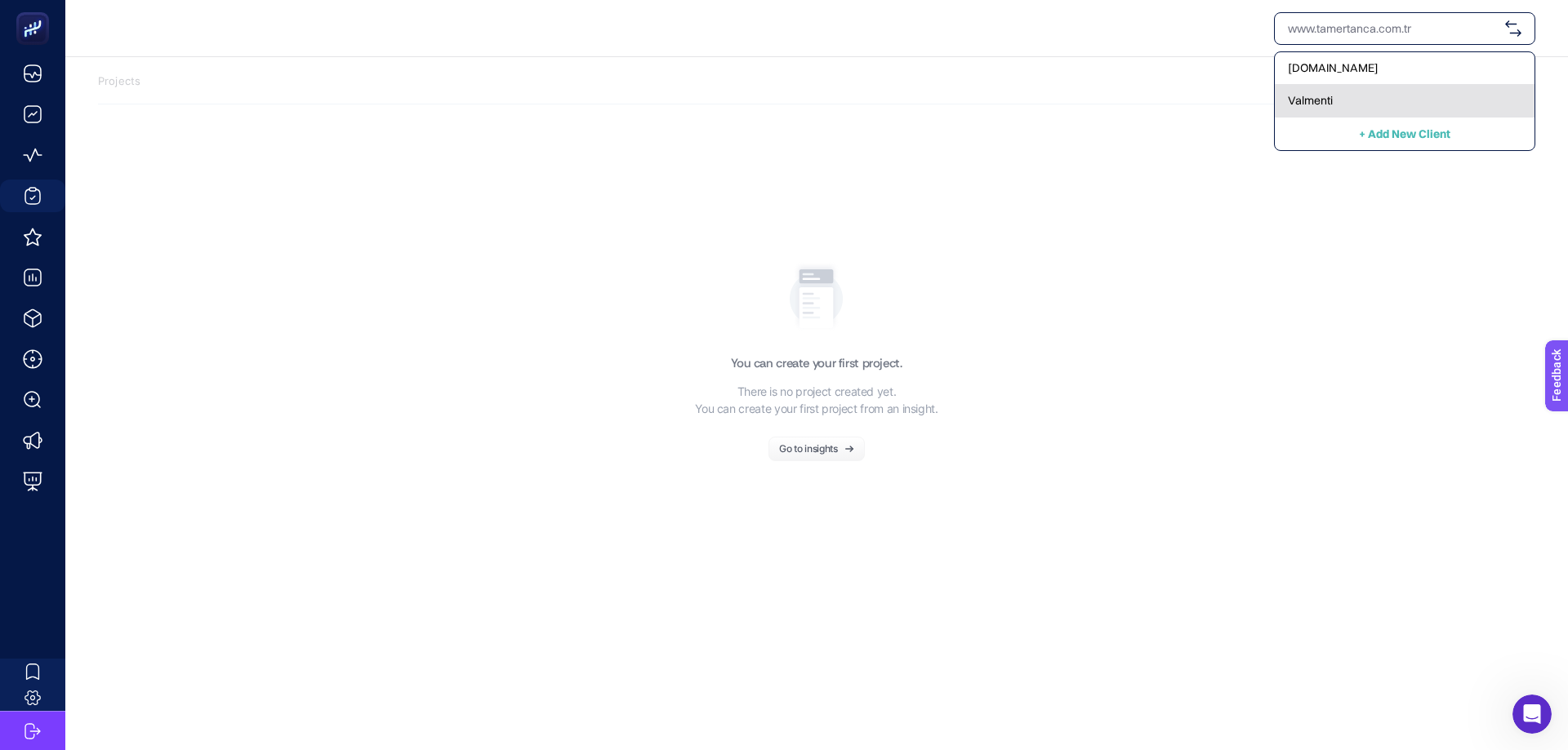
click at [1318, 93] on span "Valmenti" at bounding box center [1311, 100] width 45 height 16
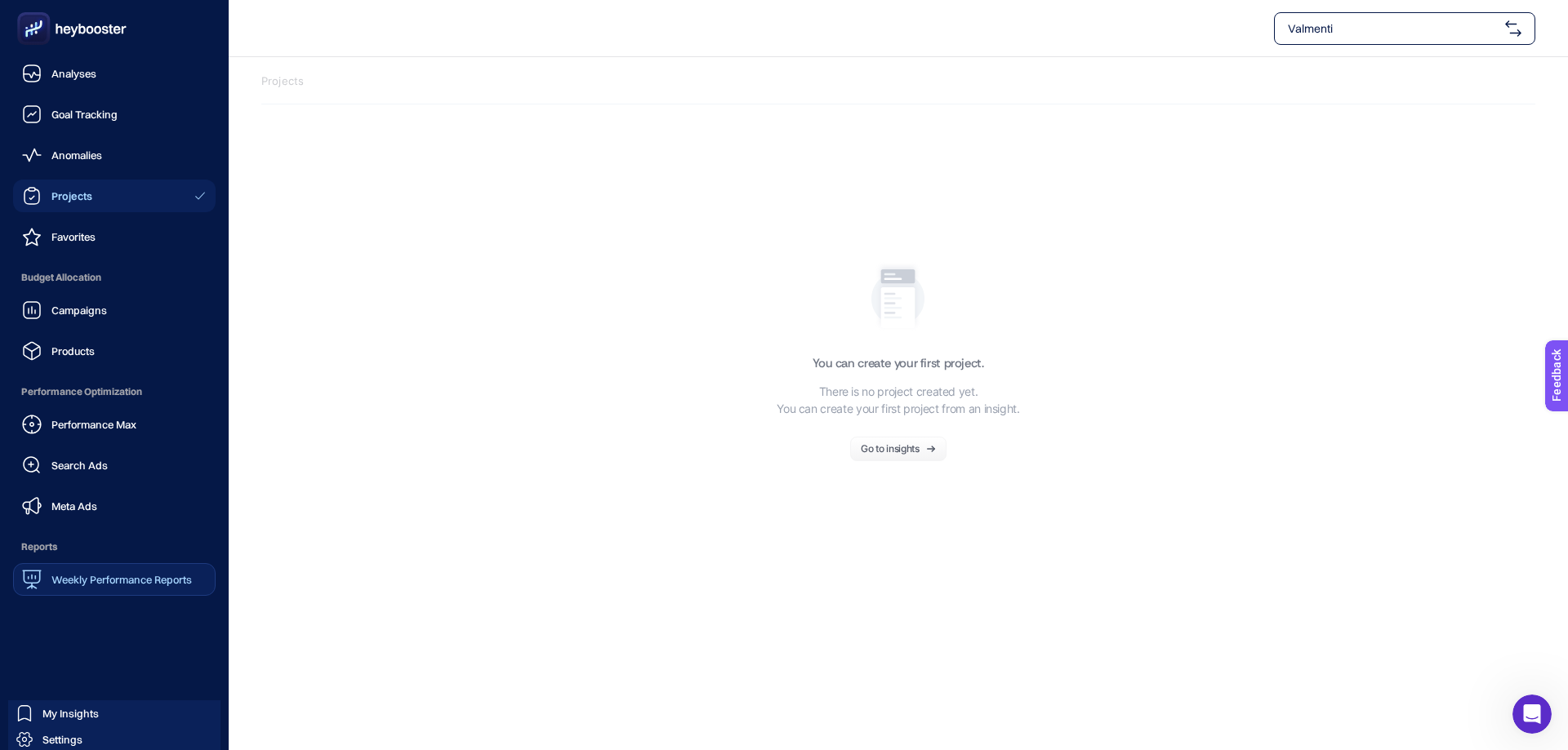
click at [97, 575] on span "Weekly Performance Reports" at bounding box center [122, 580] width 141 height 13
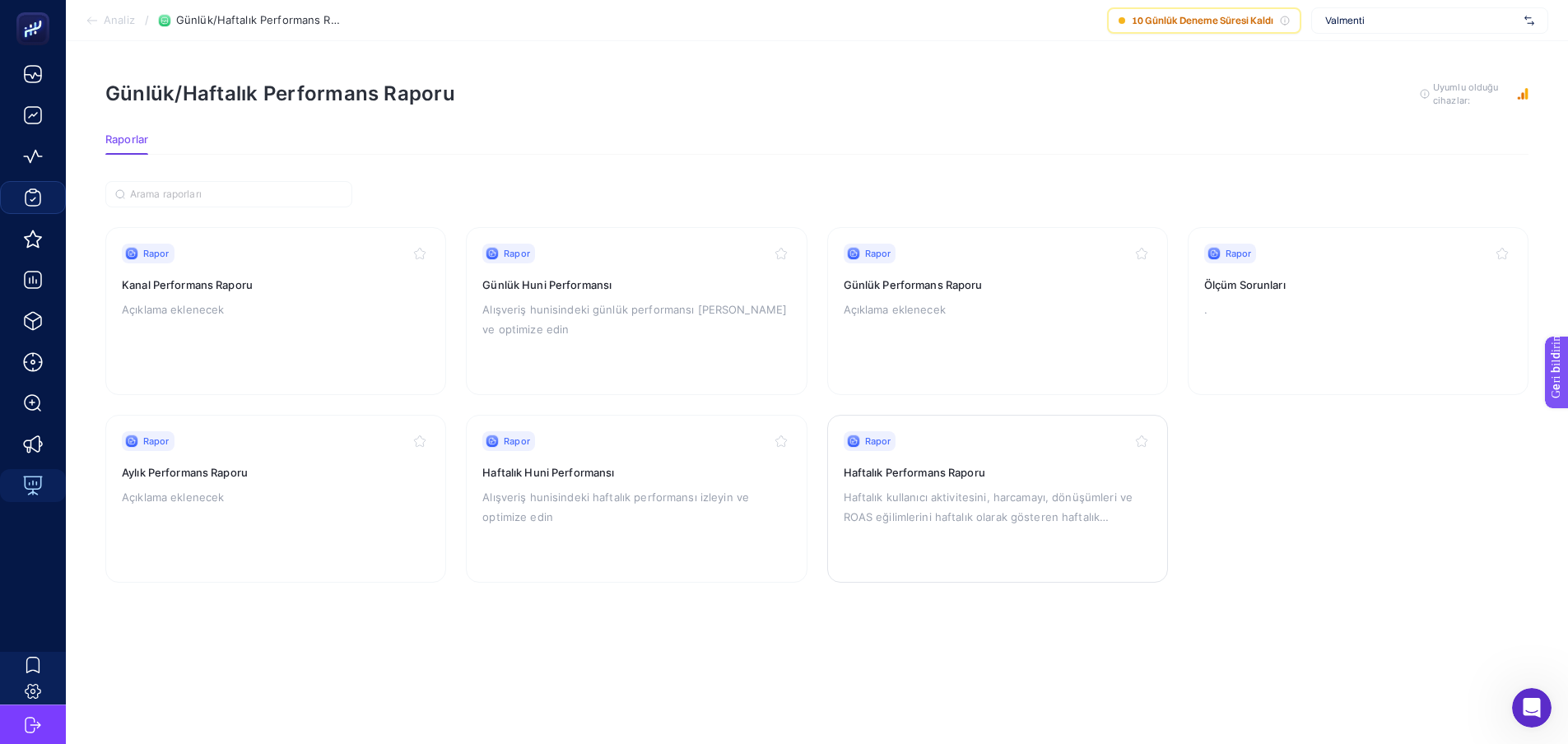
click at [903, 490] on font "Haftalık kullanıcı aktivitesini, harcamayı, dönüşümleri ve ROAS eğilimlerini ha…" at bounding box center [988, 517] width 290 height 52
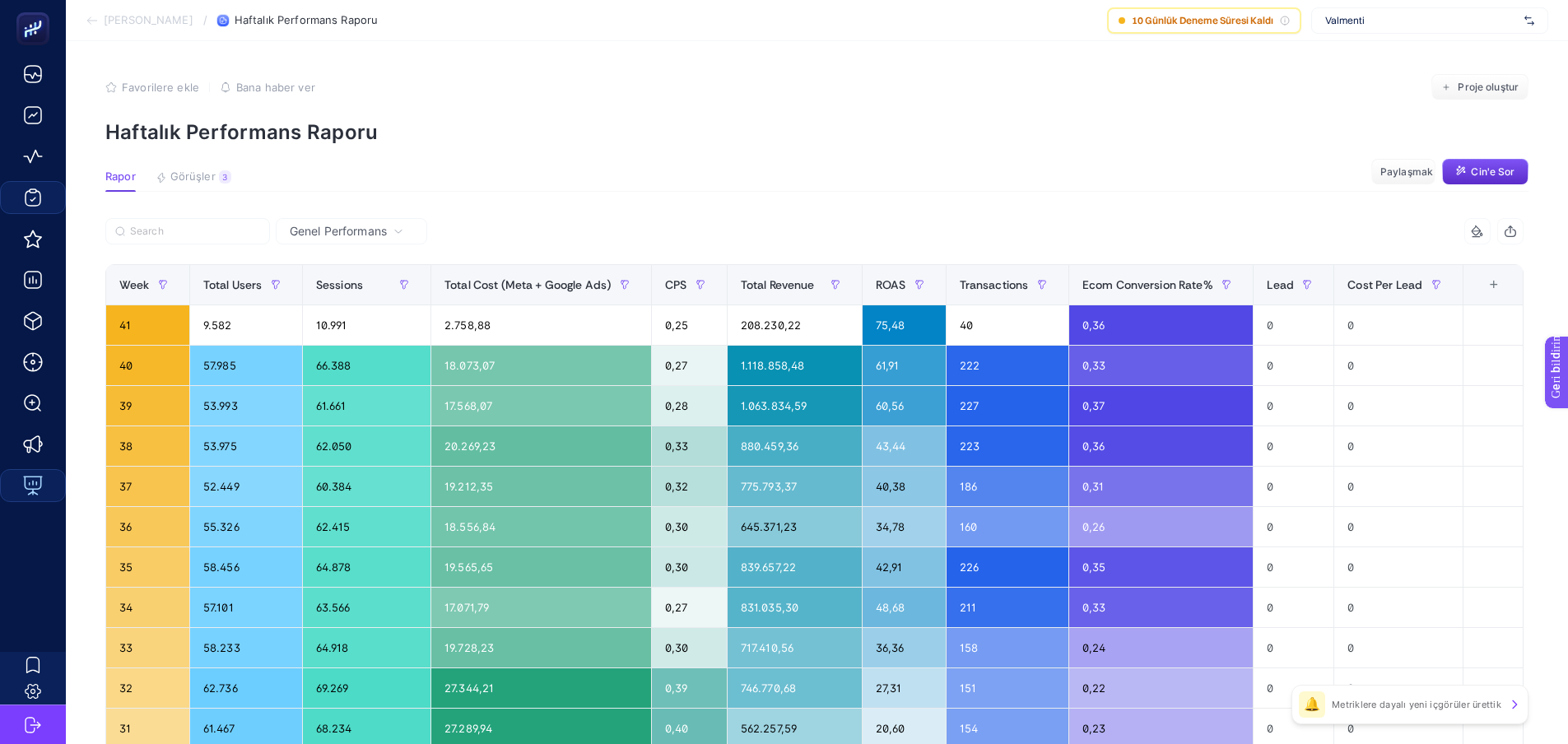
click at [1364, 18] on font "Valmenti" at bounding box center [1345, 19] width 40 height 13
click at [1364, 74] on font "Valmenti" at bounding box center [1345, 80] width 40 height 13
click at [1402, 21] on span "Valmenti" at bounding box center [1421, 20] width 192 height 14
click at [1531, 18] on img at bounding box center [1529, 20] width 10 height 17
click at [1534, 17] on img at bounding box center [1529, 20] width 10 height 17
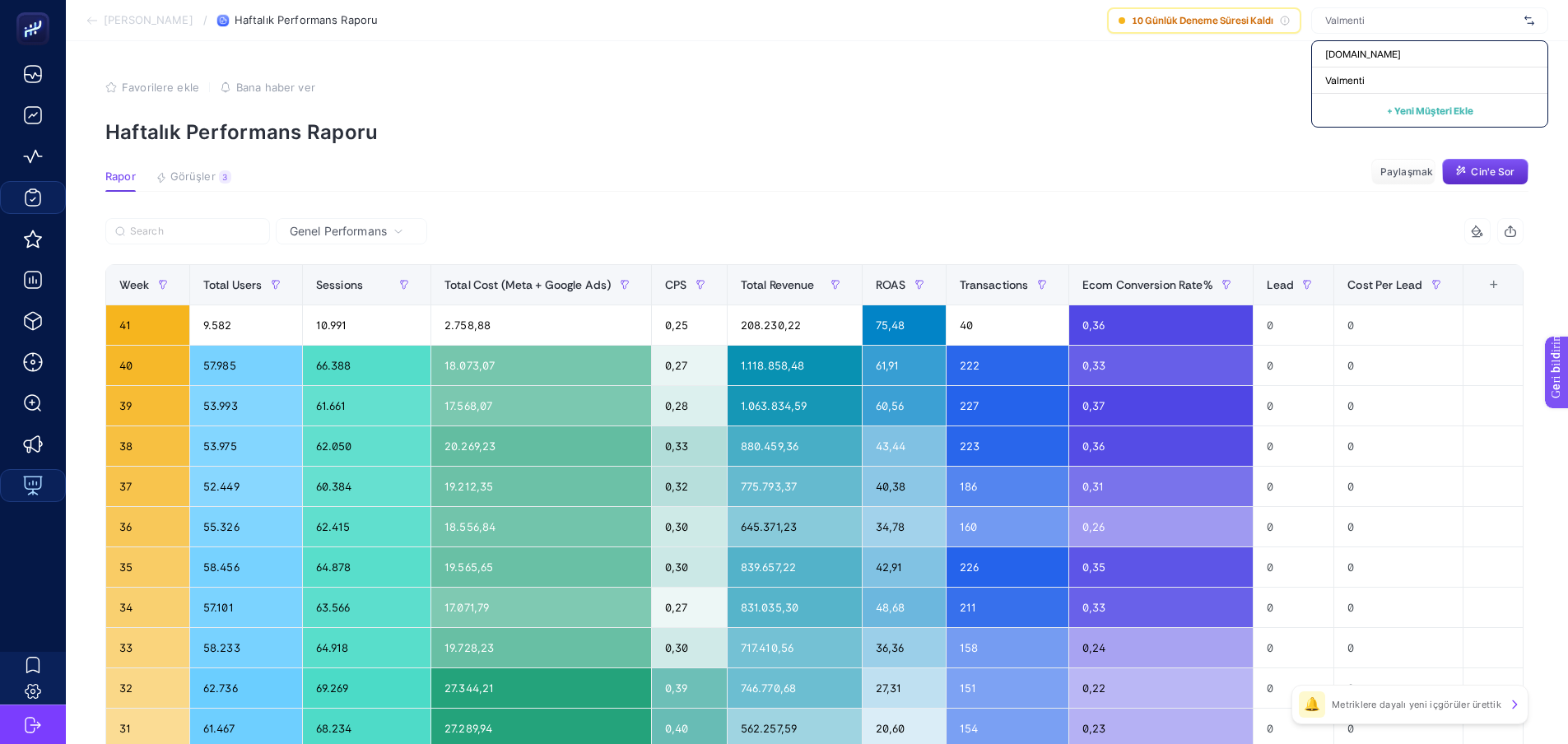
click at [1163, 141] on p "Haftalık Performans Raporu" at bounding box center [816, 132] width 1422 height 24
click at [1534, 21] on img at bounding box center [1529, 20] width 10 height 17
click at [1444, 58] on div "[DOMAIN_NAME]" at bounding box center [1429, 53] width 235 height 26
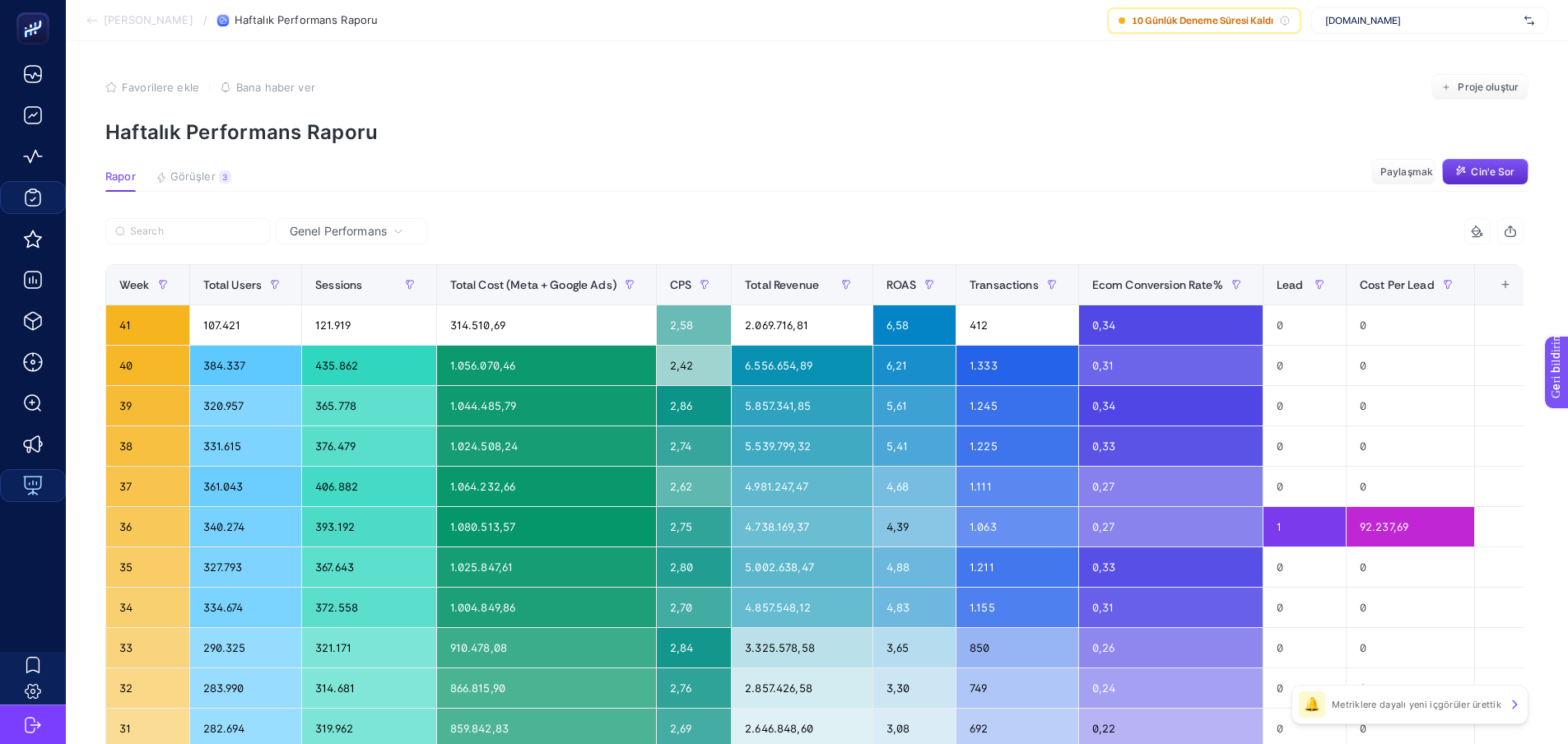
click at [1531, 17] on img at bounding box center [1529, 20] width 10 height 17
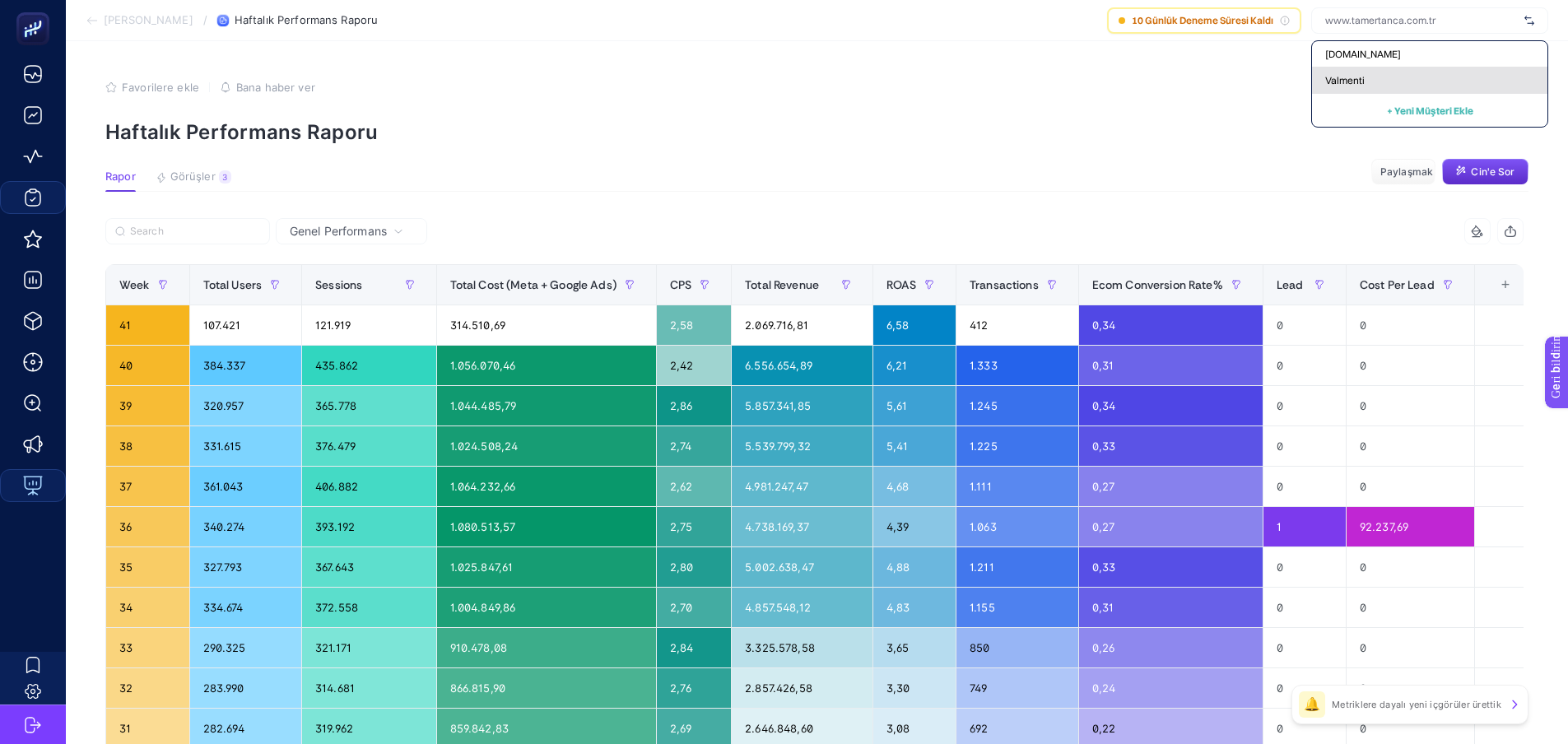
click at [1362, 78] on font "Valmenti" at bounding box center [1345, 80] width 40 height 13
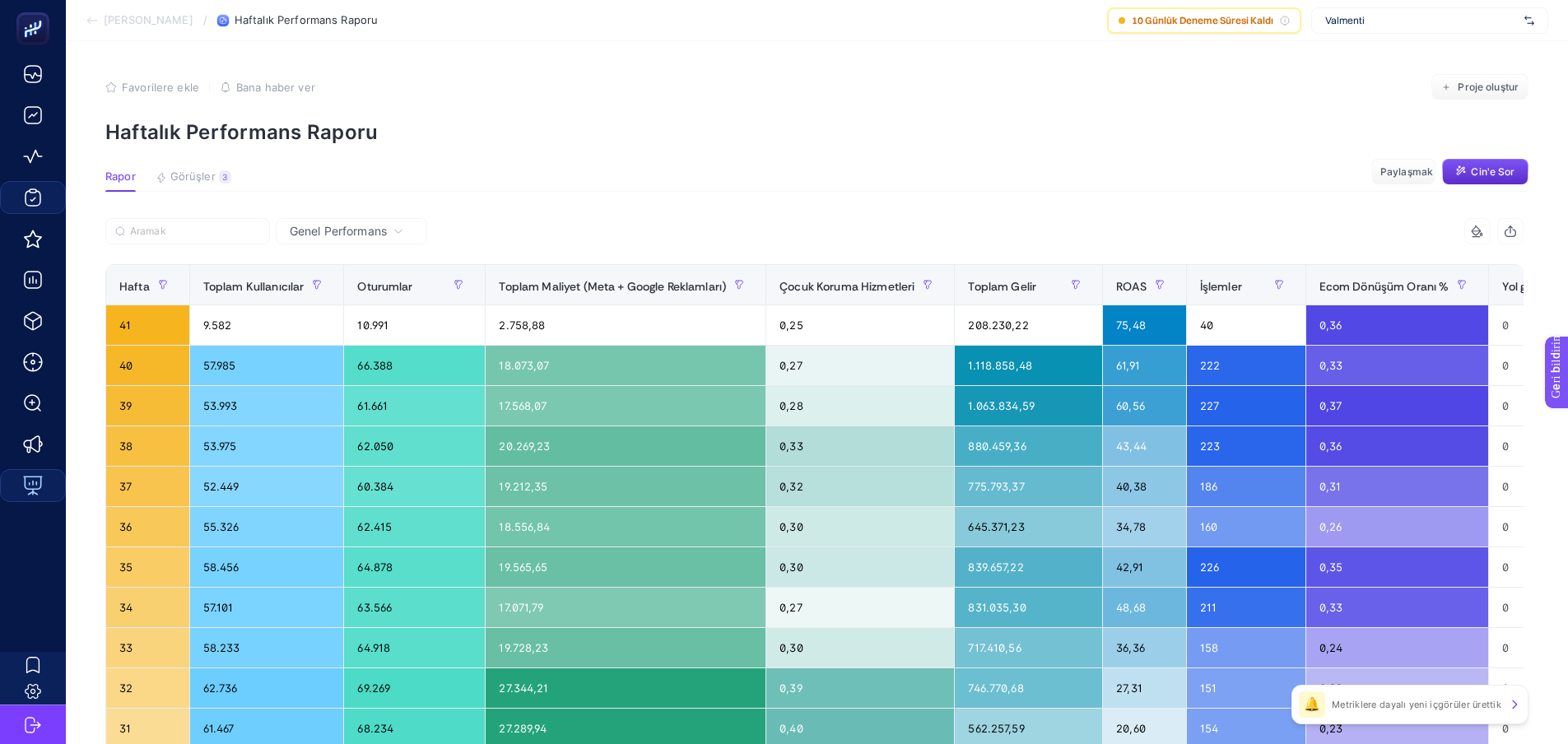
click at [832, 143] on p "Haftalık Performans Raporu" at bounding box center [816, 132] width 1422 height 24
click at [1381, 32] on div "Valmenti" at bounding box center [1429, 20] width 237 height 26
click at [930, 105] on section "Favorilere ekle YANLIŞ Bana [PERSON_NAME] ver Proje oluştur Haftalık Performans…" at bounding box center [816, 109] width 1422 height 70
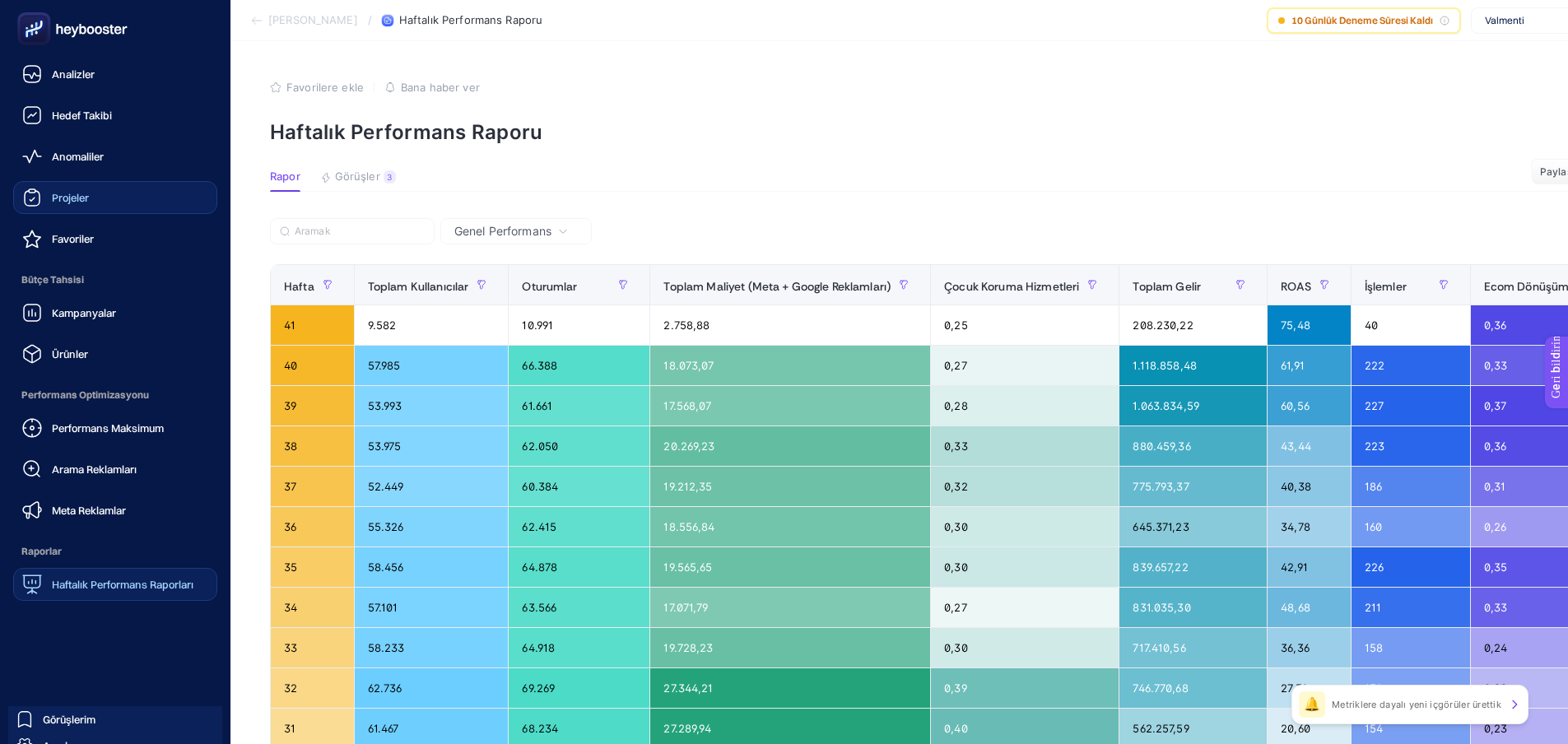
click at [47, 24] on rect at bounding box center [34, 29] width 27 height 27
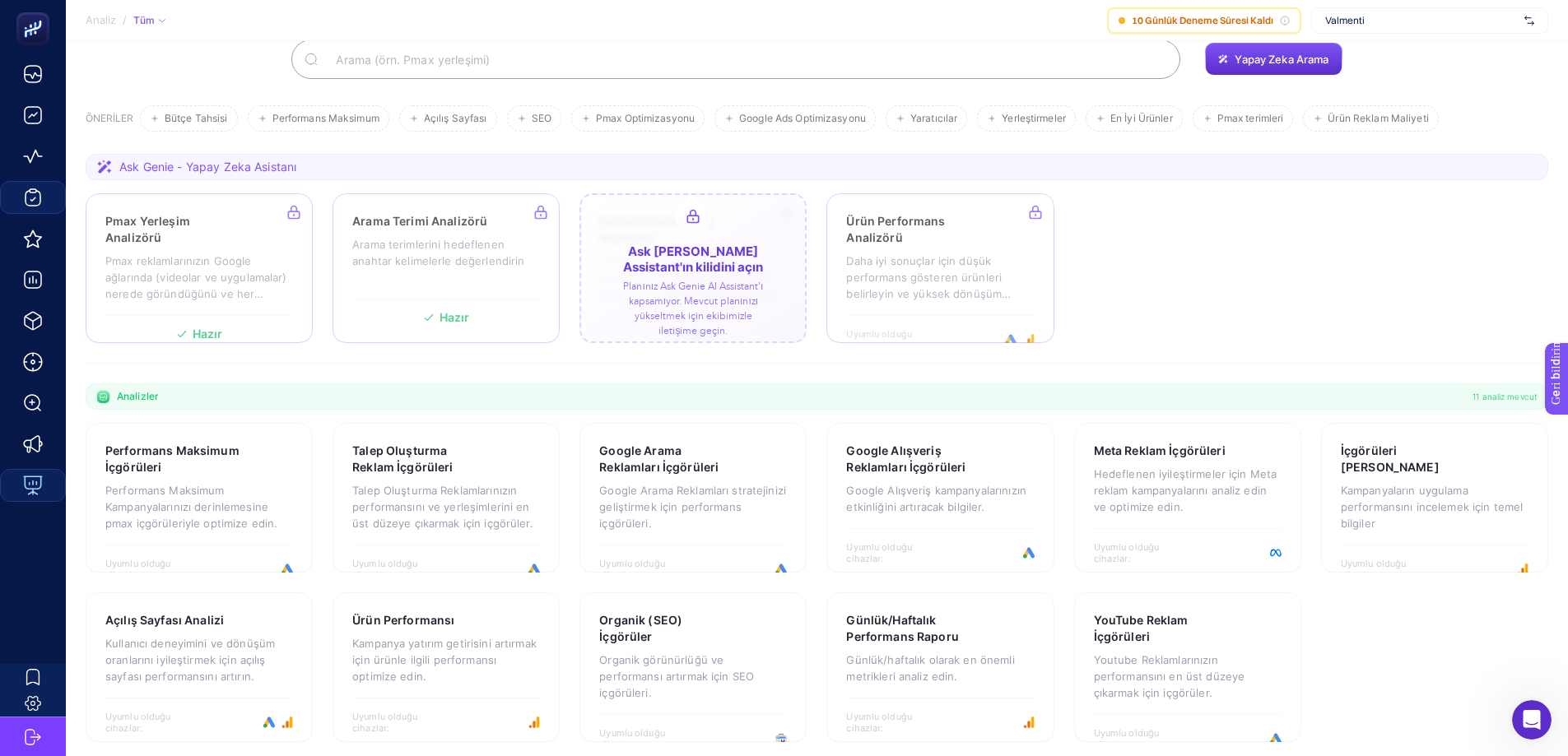
scroll to position [134, 0]
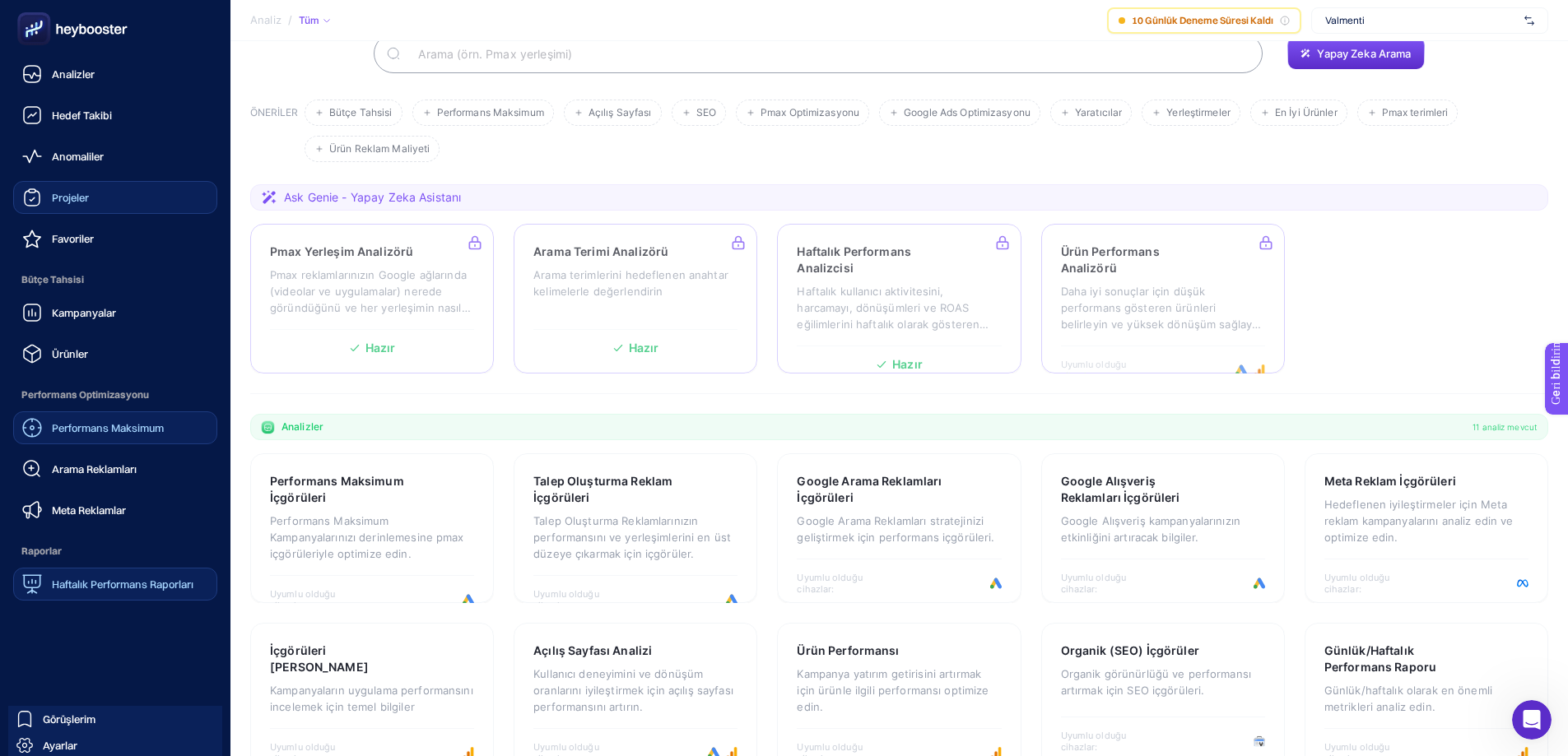
click at [116, 429] on font "Performans Maksimum" at bounding box center [107, 429] width 112 height 14
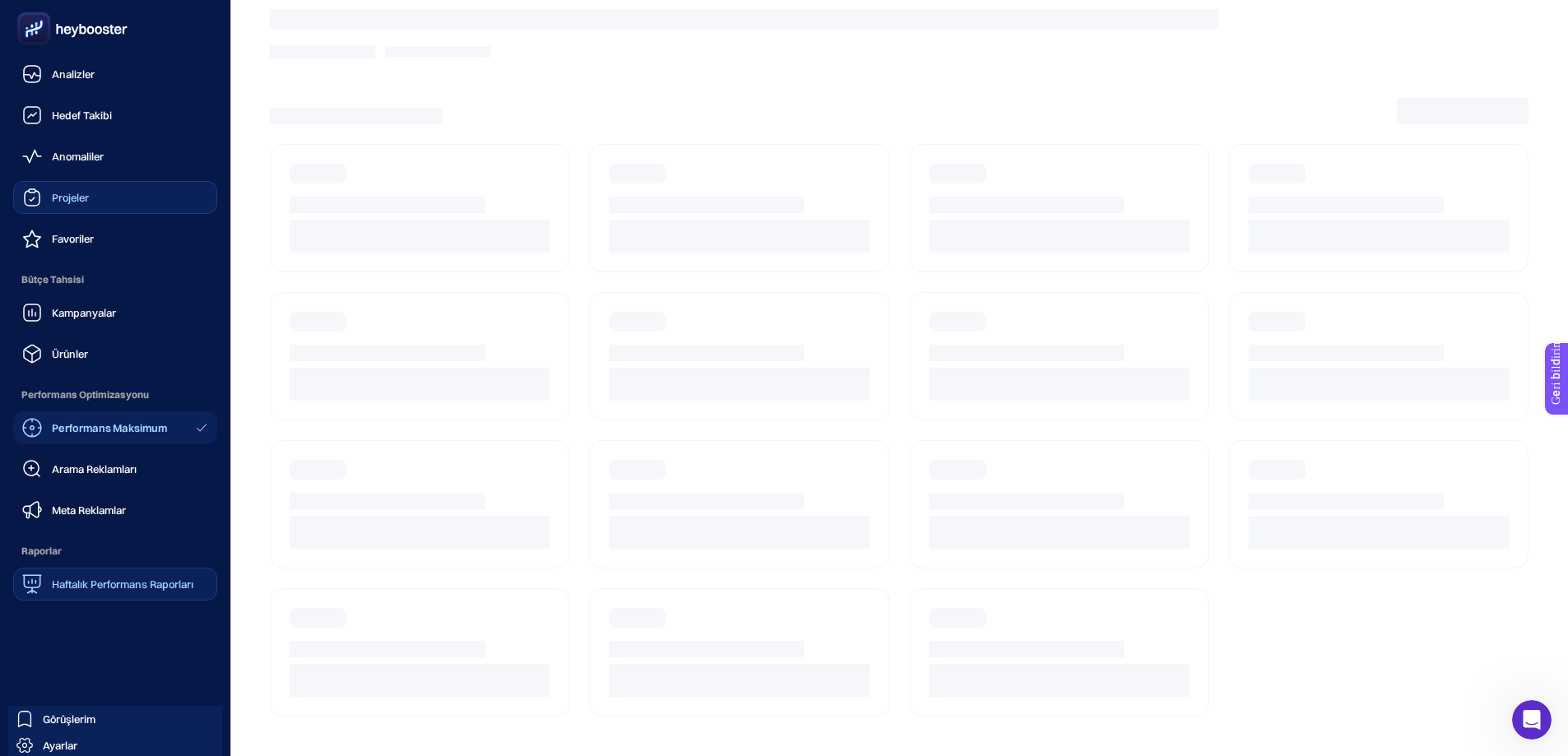
scroll to position [66, 0]
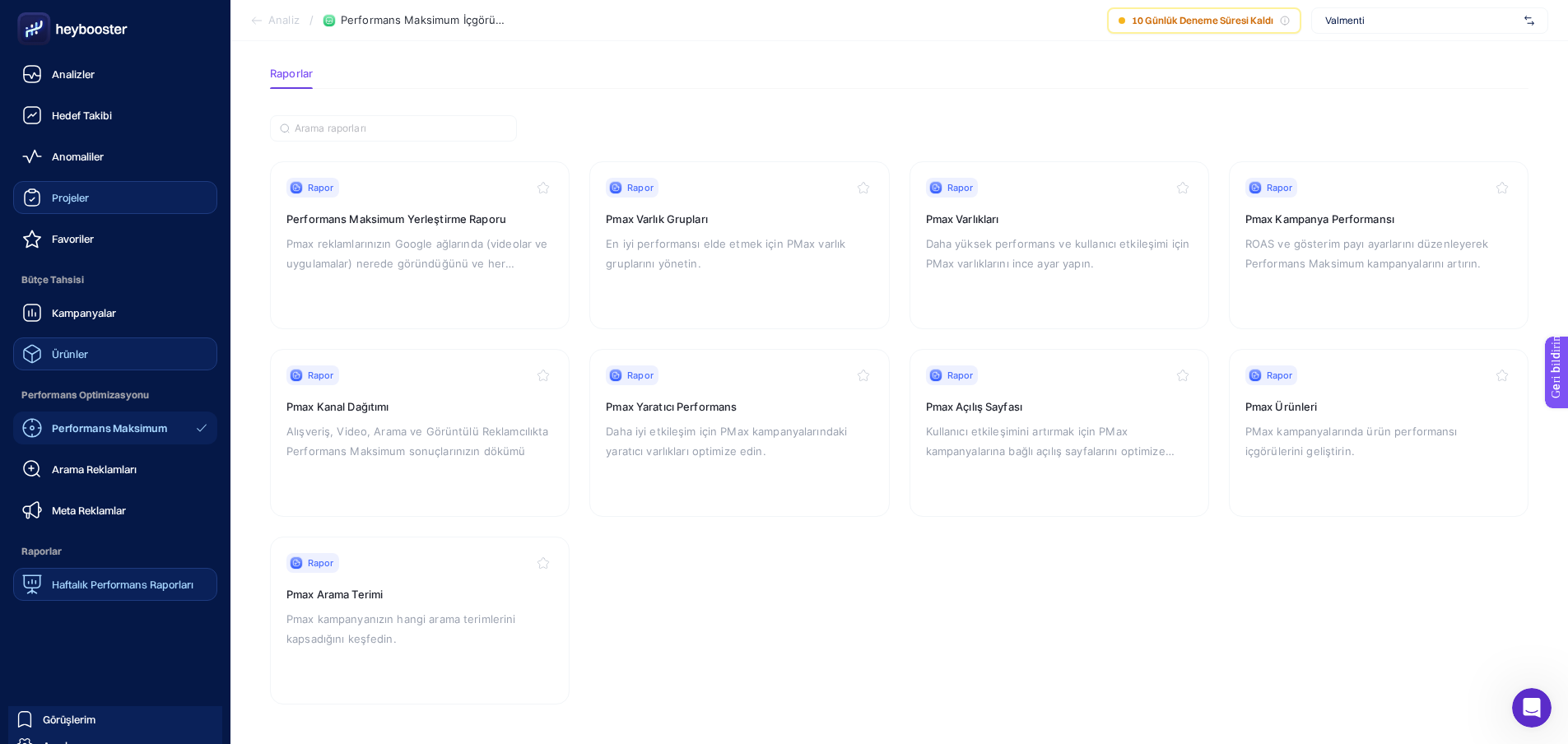
click at [86, 351] on font "Ürünler" at bounding box center [69, 354] width 36 height 14
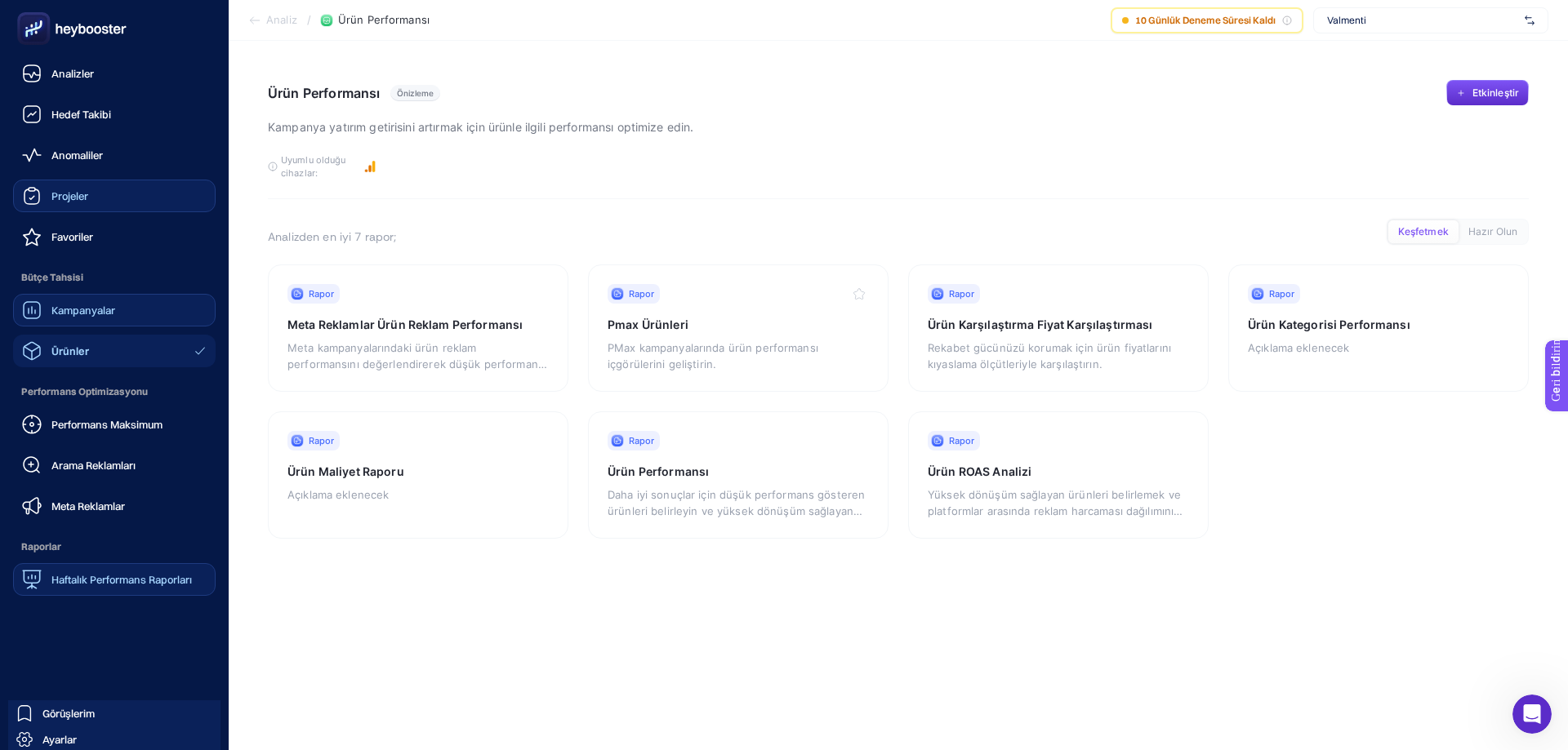
click at [90, 312] on font "Kampanyalar" at bounding box center [83, 310] width 64 height 13
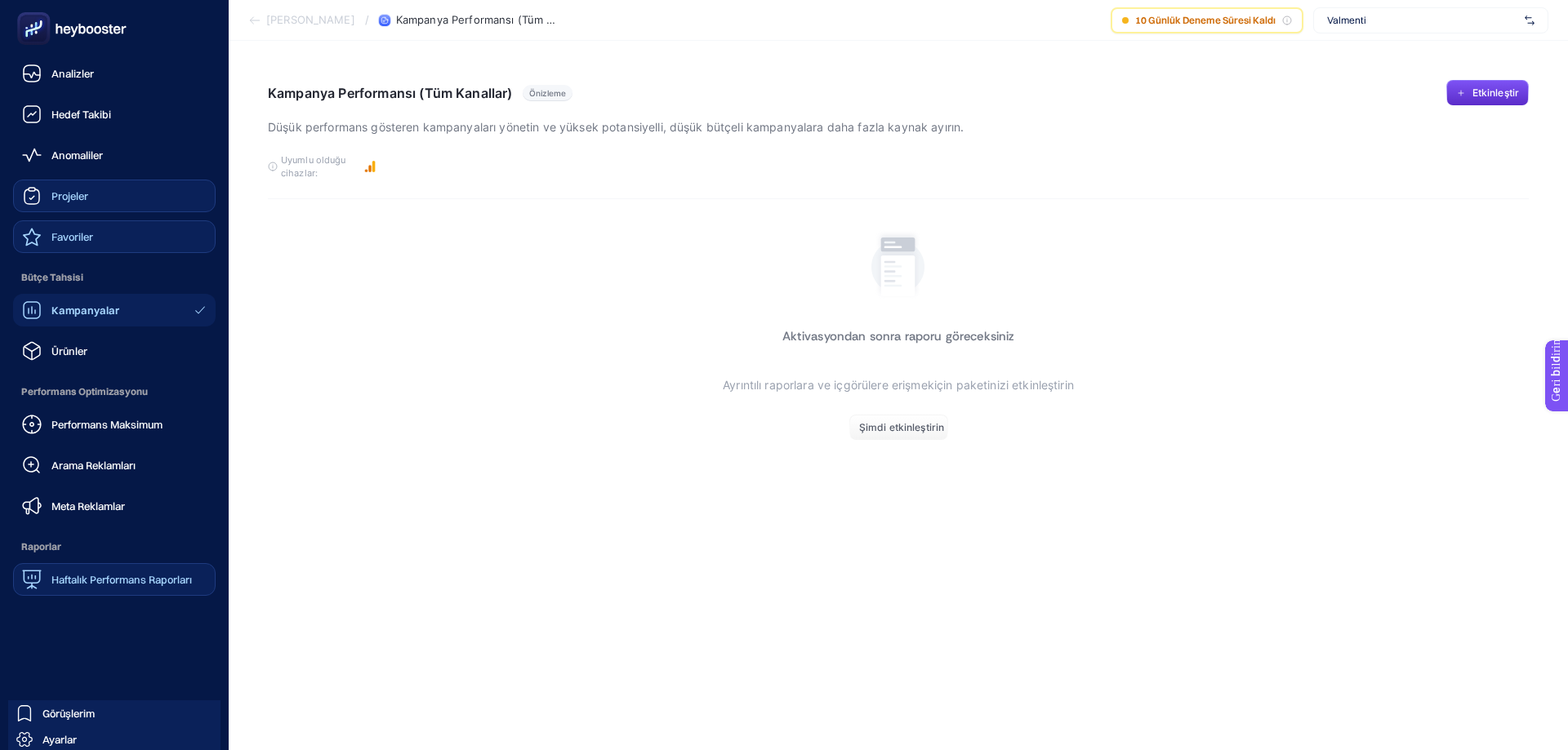
click at [83, 244] on div "Favoriler" at bounding box center [58, 236] width 71 height 19
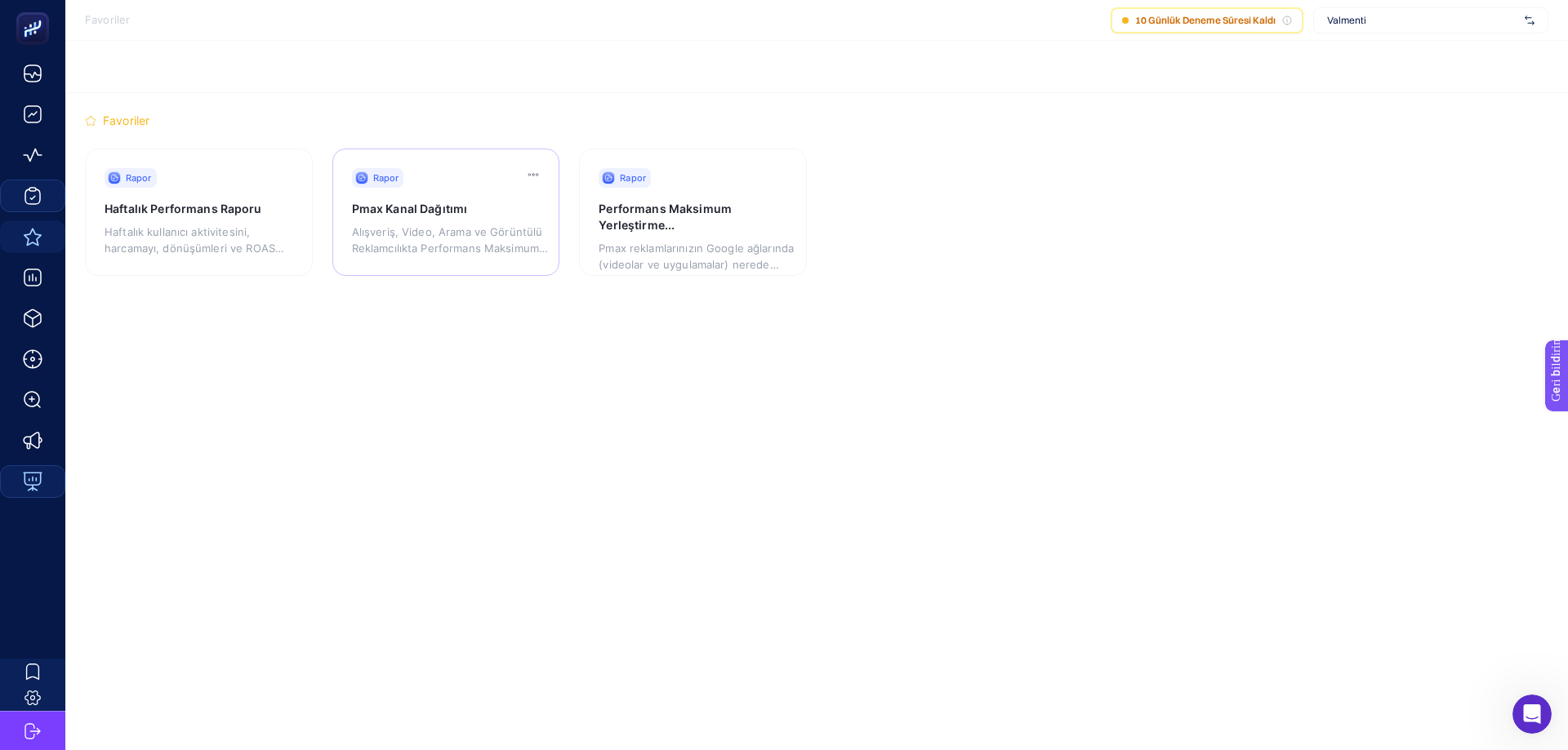
click at [456, 218] on div "Alışveriş, Video, Arama ve Görüntülü Reklamcılıkta Performans Maksimum sonuçlar…" at bounding box center [453, 236] width 203 height 40
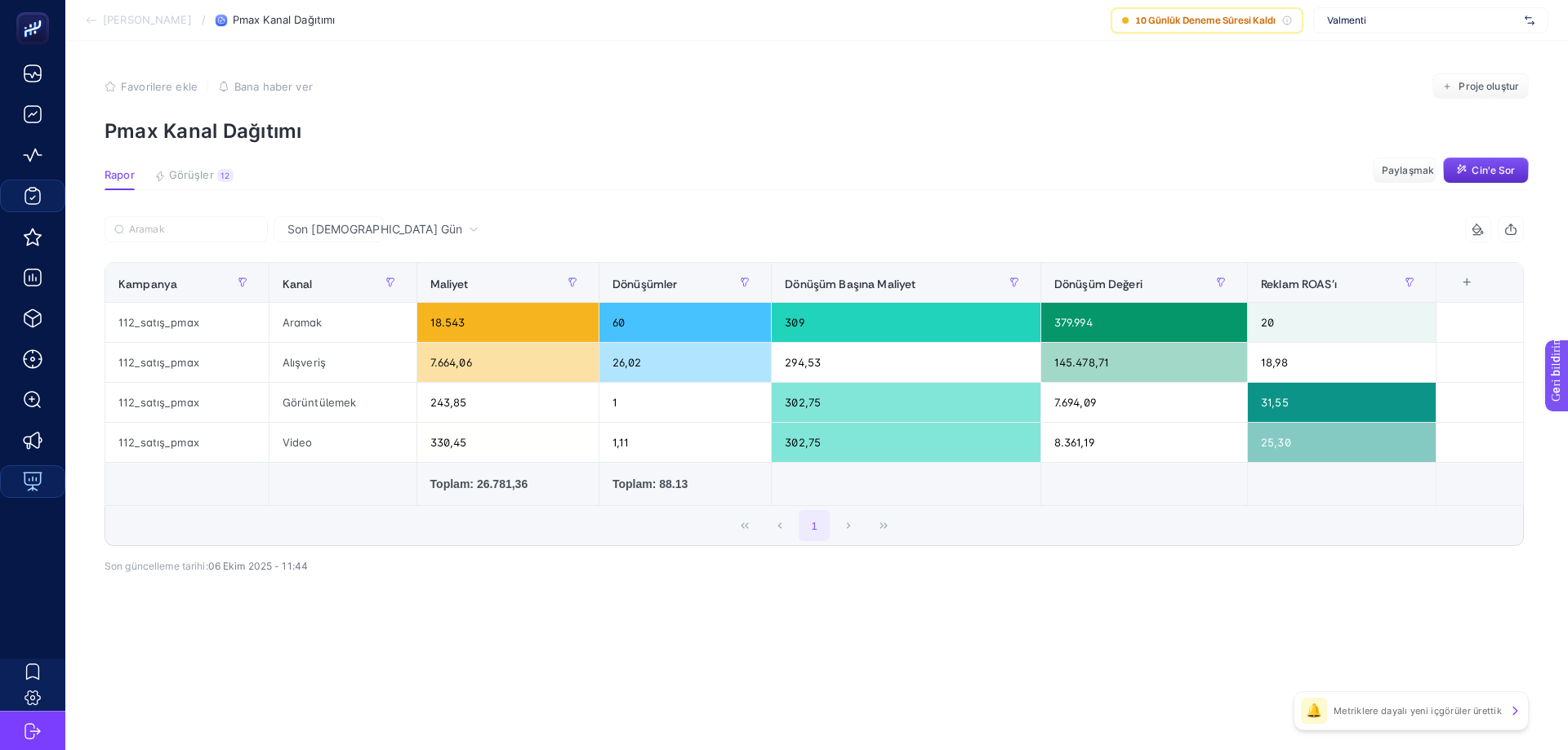
click at [909, 190] on section "Rapor Görüşler 12 Metriklere dayalı yeni içgörüler ürettik Paylaşmak Cin'e Sor" at bounding box center [816, 179] width 1424 height 21
click at [1434, 23] on span "Valmenti" at bounding box center [1422, 20] width 191 height 13
click at [1371, 49] on font "[DOMAIN_NAME]" at bounding box center [1365, 53] width 75 height 13
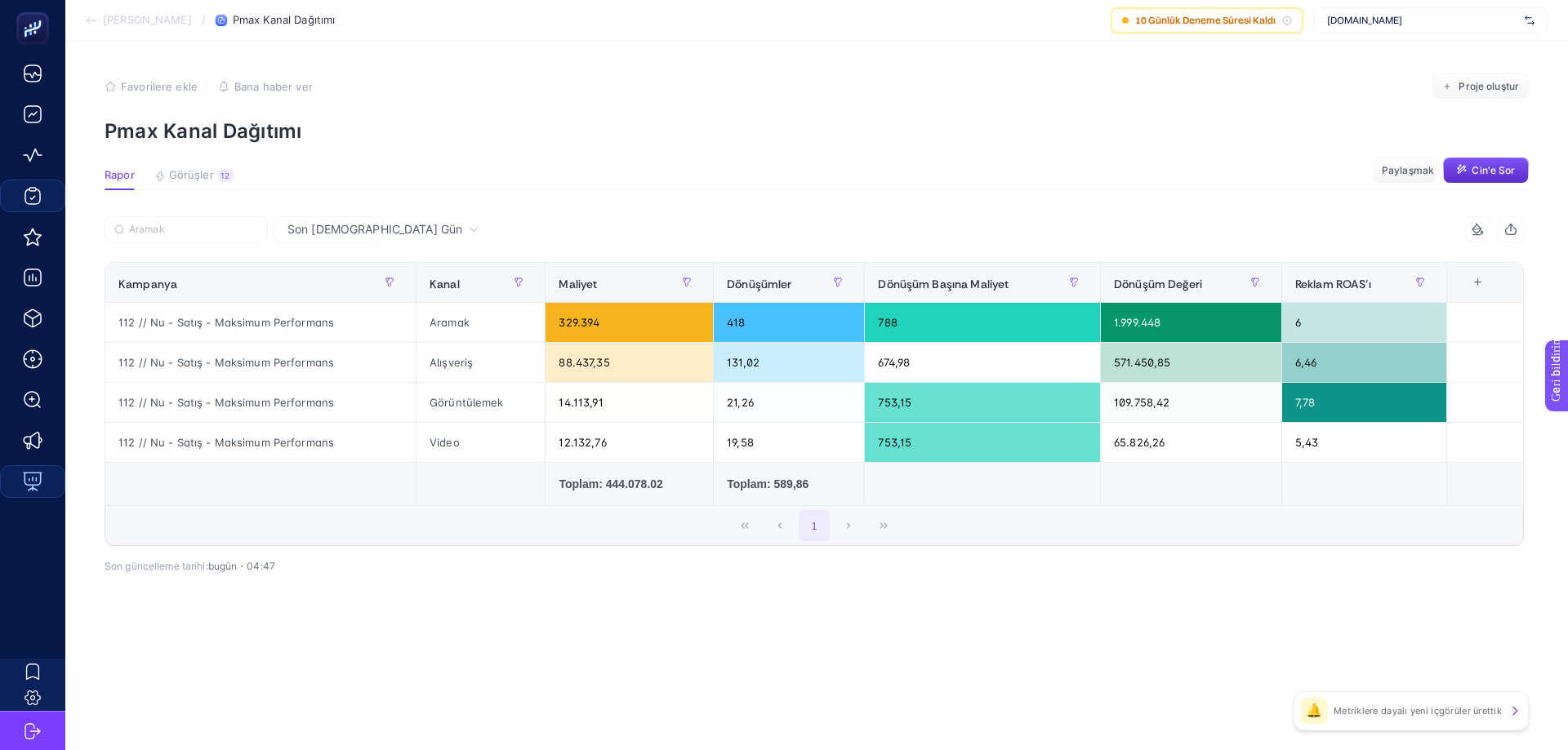
click at [1128, 131] on p "Pmax Kanal Dağıtımı" at bounding box center [816, 131] width 1424 height 24
click at [435, 525] on div "1" at bounding box center [814, 525] width 1418 height 40
click at [1070, 601] on div "Son [DEMOGRAPHIC_DATA] Gün 5 öğe seçildi Kampanya Kanal Maliyet Dönüşümler Dönü…" at bounding box center [814, 430] width 1446 height 428
click at [987, 613] on div "Son [DEMOGRAPHIC_DATA] Gün 5 öğe seçildi Kampanya Kanal Maliyet Dönüşümler Dönü…" at bounding box center [814, 430] width 1446 height 428
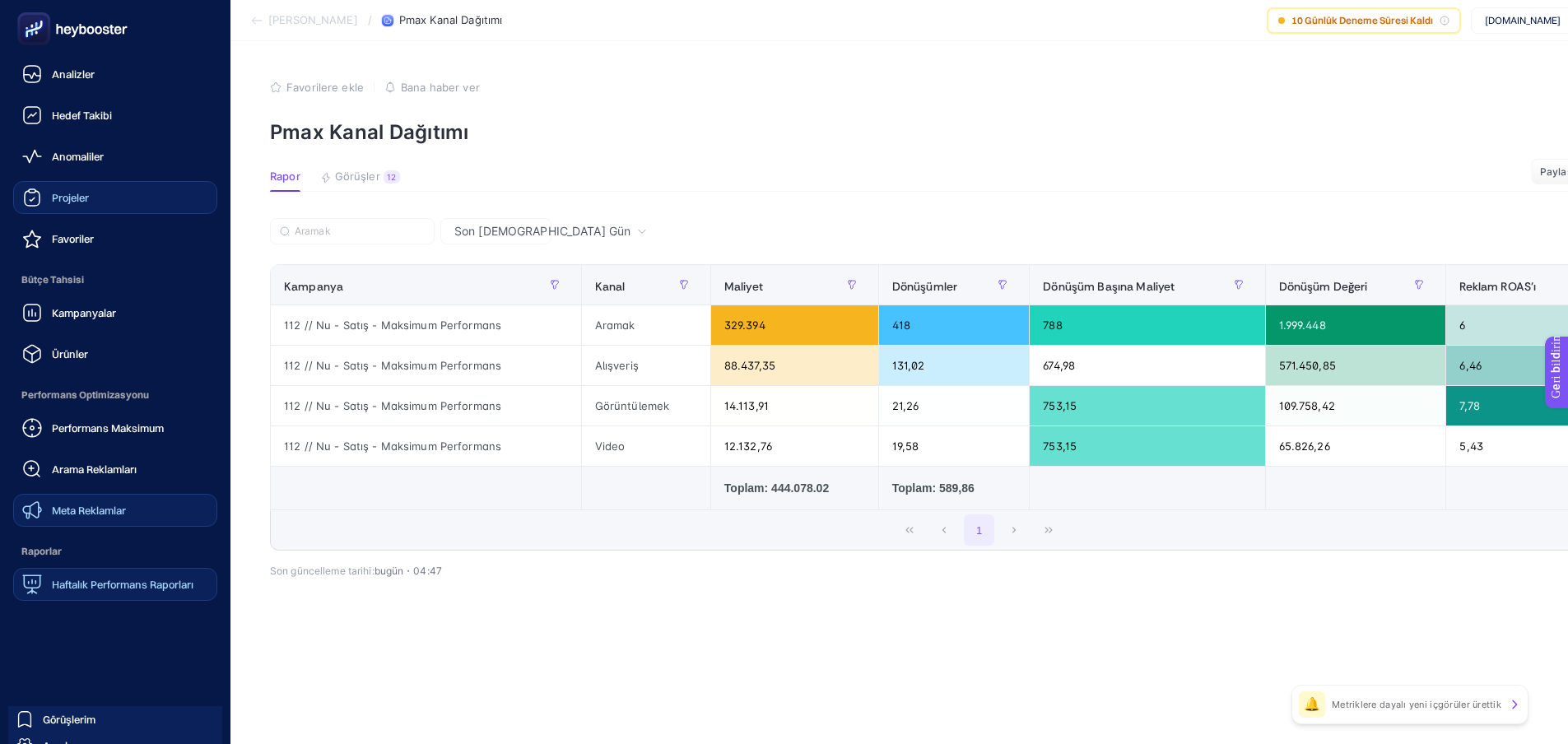
click at [106, 517] on div "Meta Reklamlar" at bounding box center [74, 510] width 104 height 19
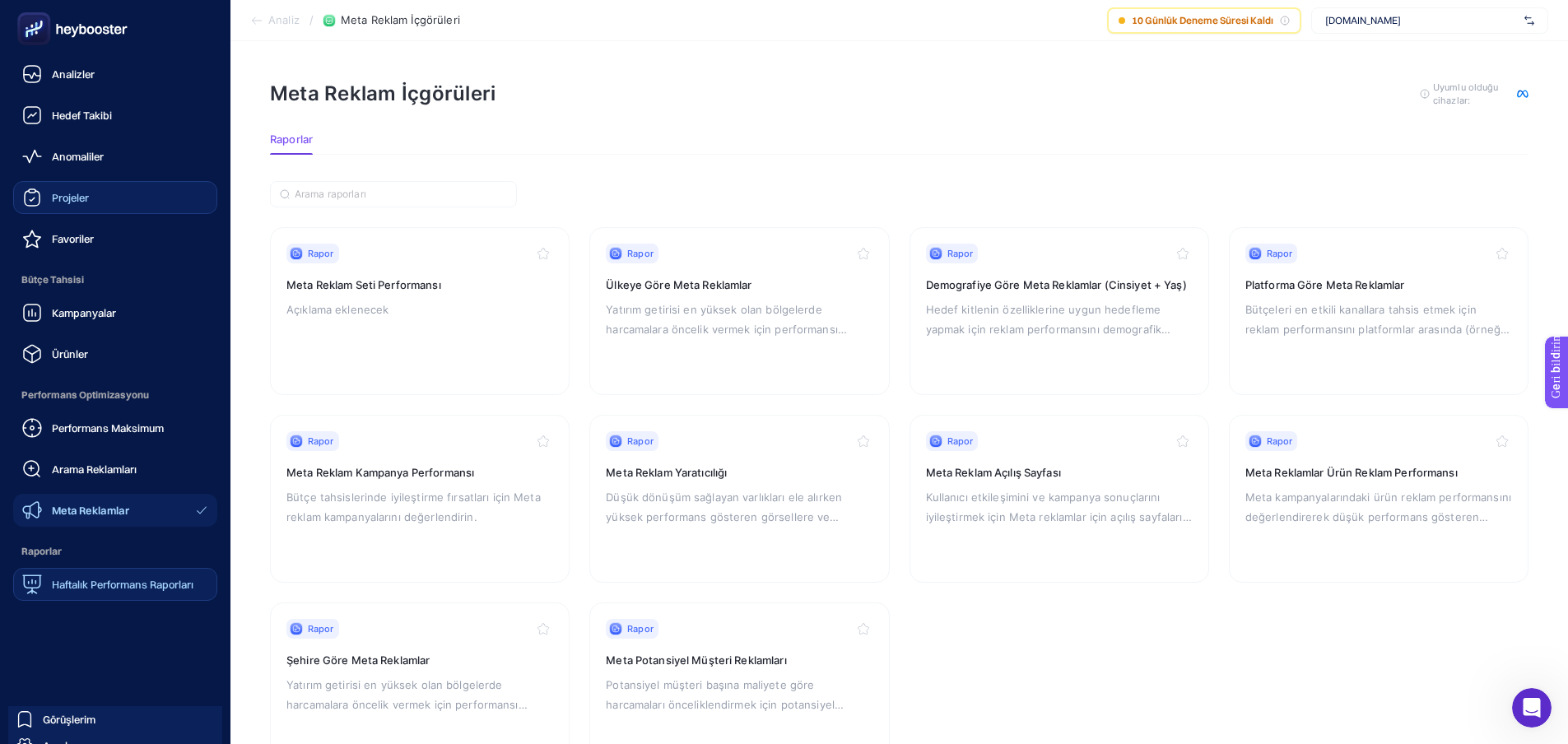
click at [64, 578] on font "Haftalık Performans Raporları" at bounding box center [122, 585] width 142 height 14
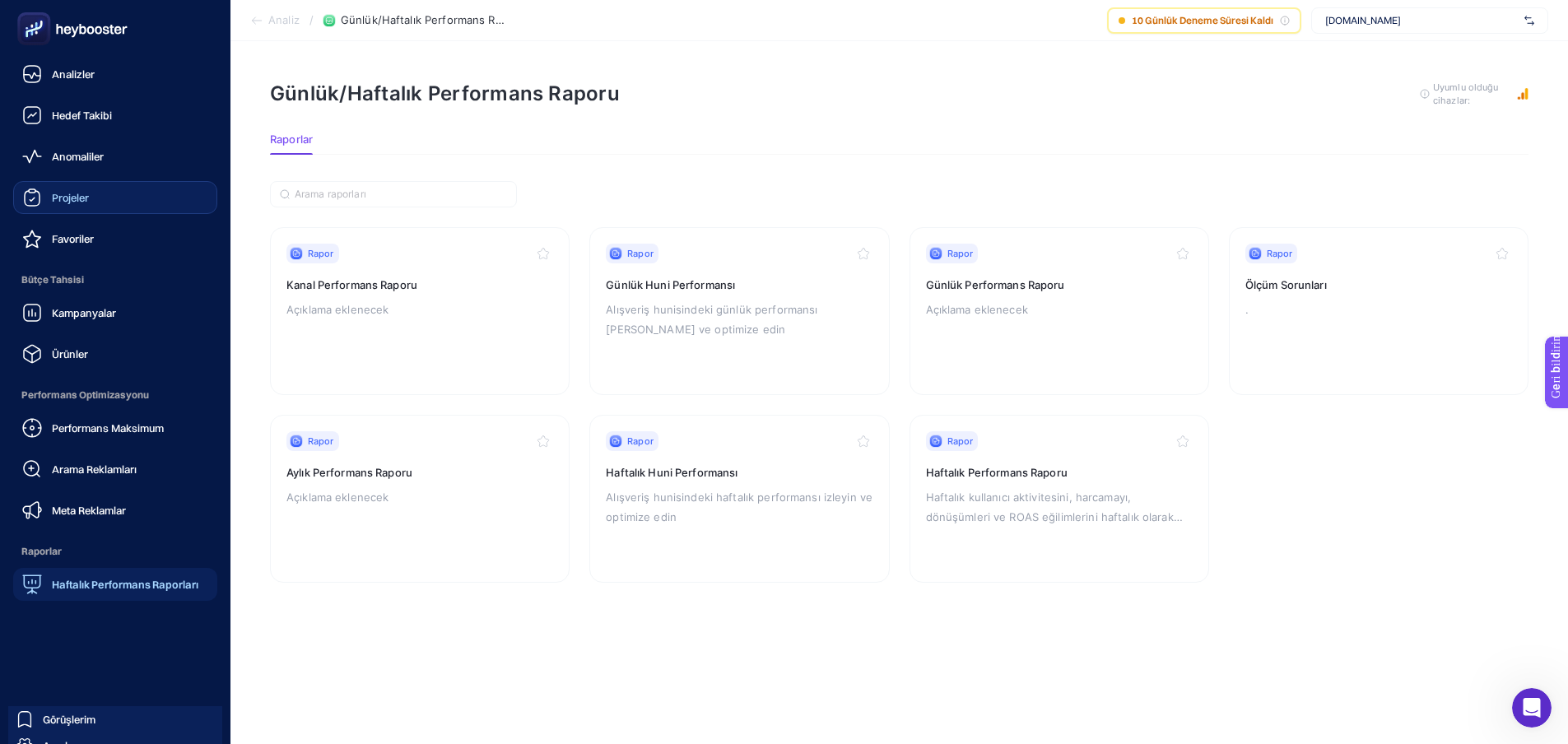
click at [37, 17] on rect at bounding box center [34, 29] width 27 height 27
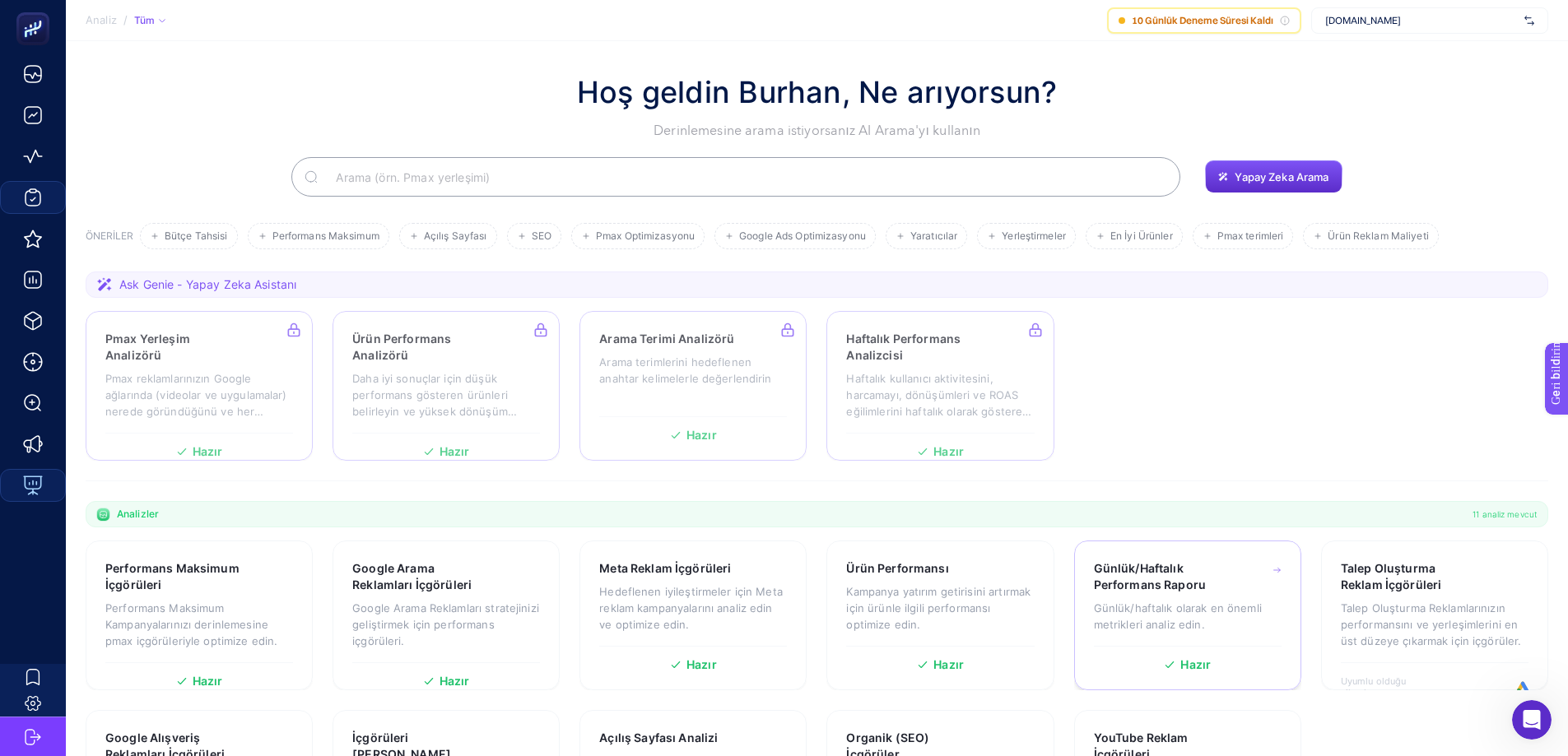
scroll to position [134, 0]
